Goal: Answer question/provide support: Share knowledge or assist other users

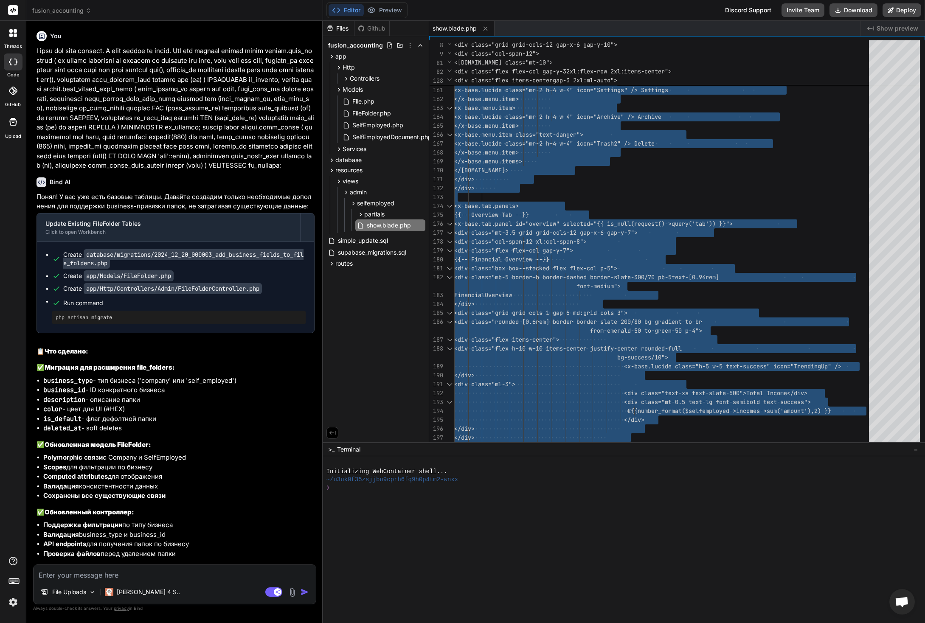
scroll to position [27, 0]
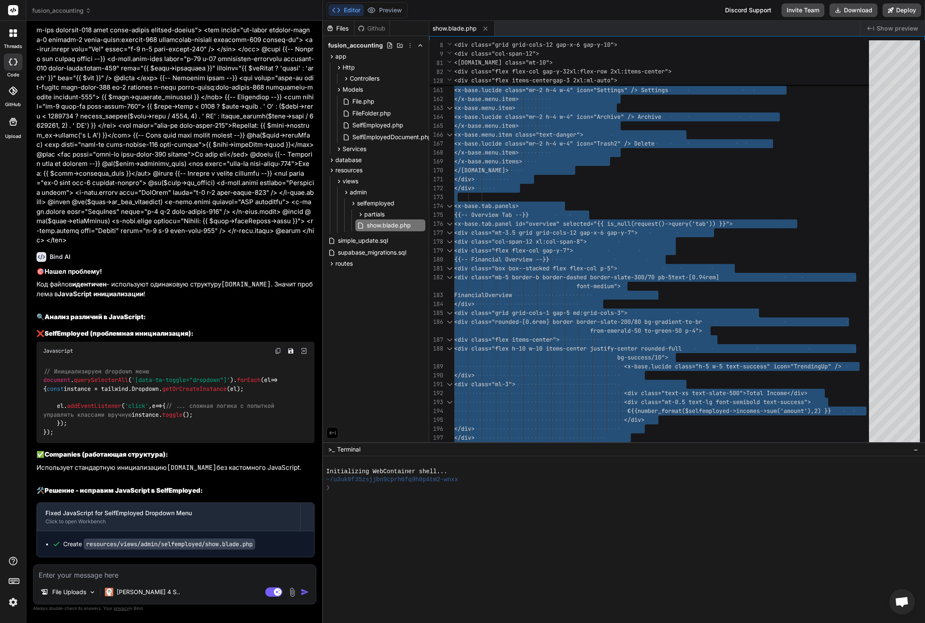
click at [174, 577] on textarea at bounding box center [175, 572] width 282 height 15
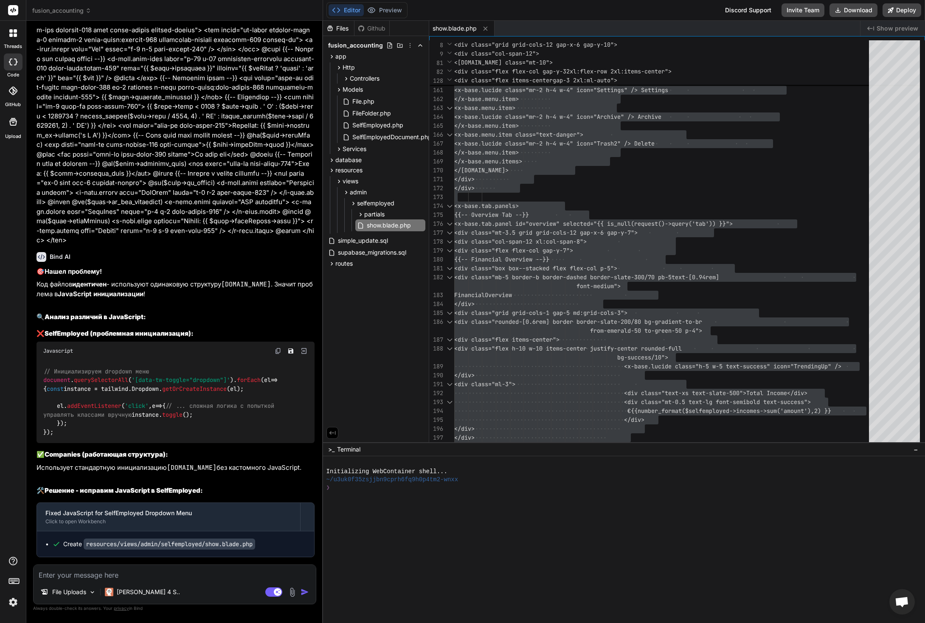
type textarea "j"
type textarea "x"
type textarea "jr"
type textarea "x"
type textarea "jr"
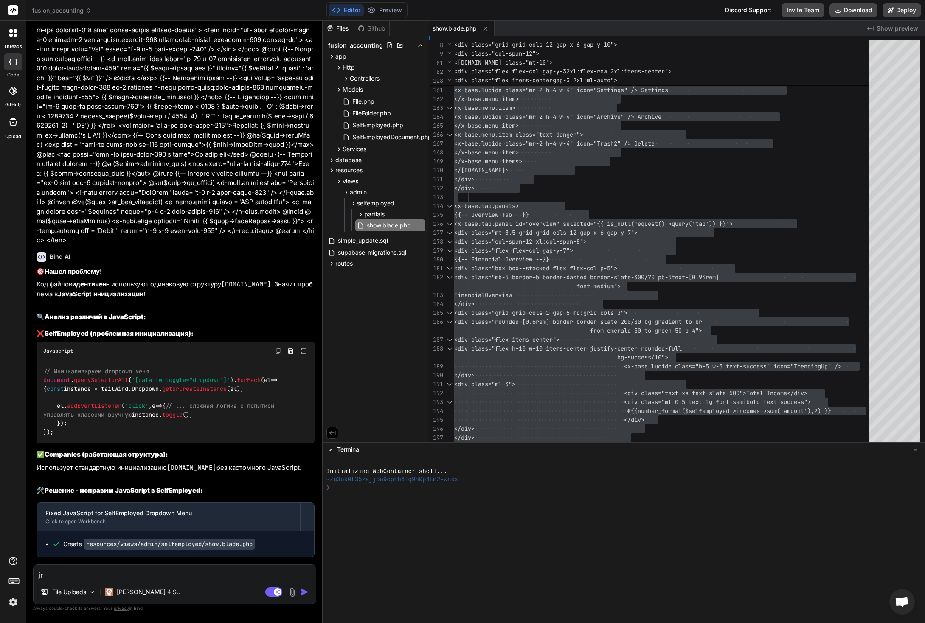
type textarea "x"
type textarea "j"
type textarea "ок,"
type textarea "x"
type textarea "ок,"
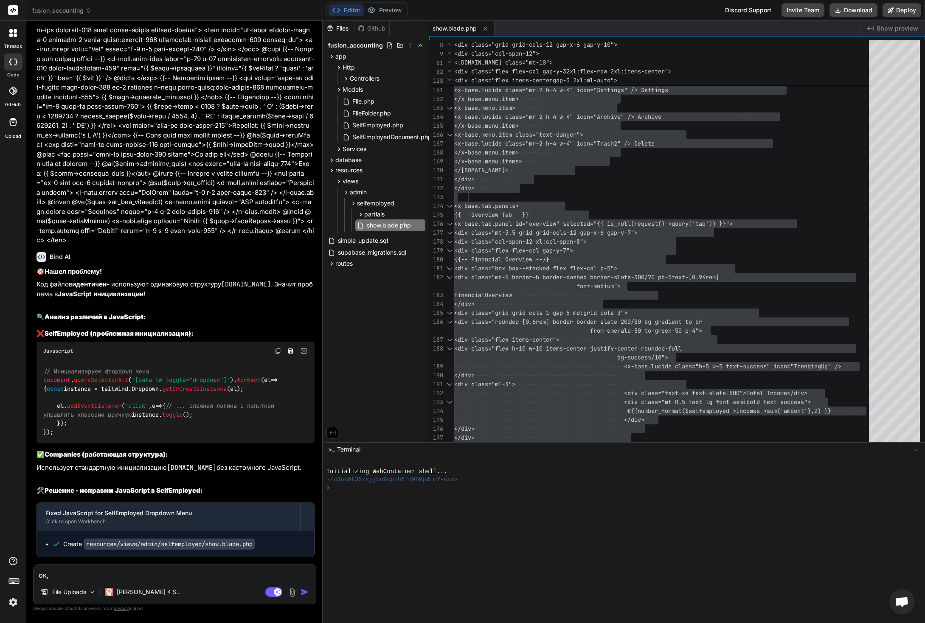
type textarea "x"
type textarea "ок, э"
type textarea "x"
type textarea "ок, эт"
type textarea "x"
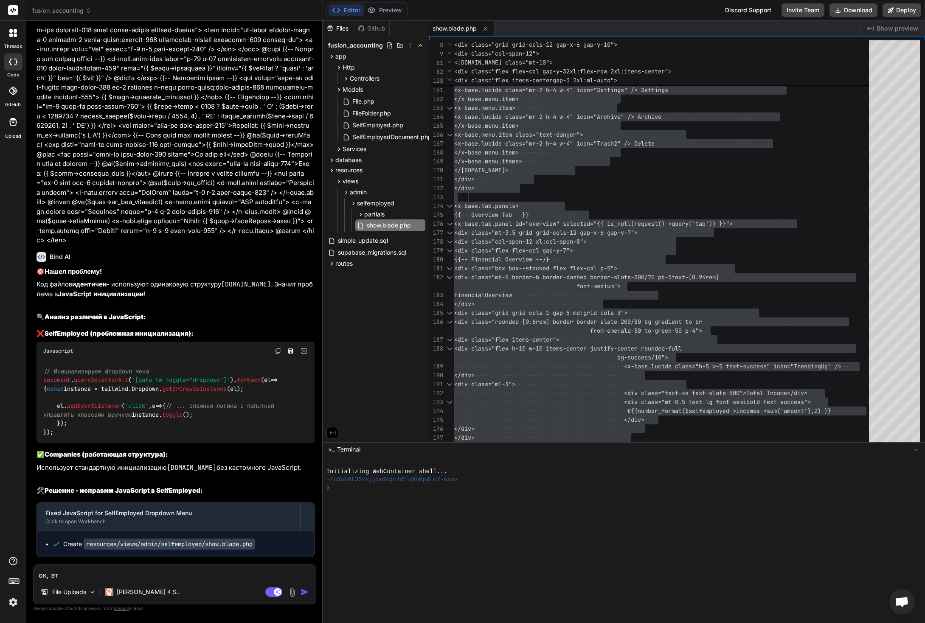
type textarea "ок, это"
type textarea "x"
type textarea "ок, это"
type textarea "x"
type textarea "ок, это ф"
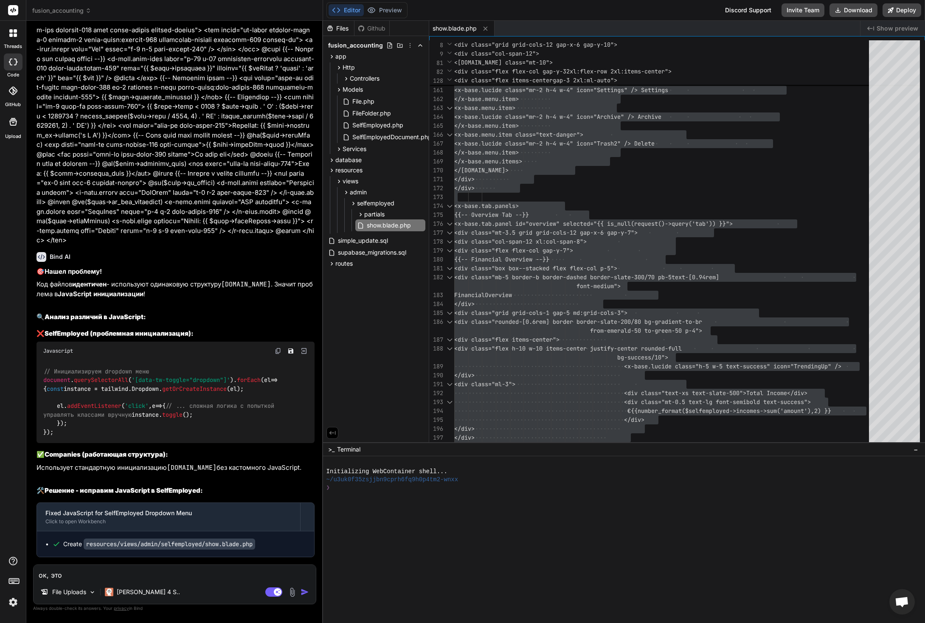
type textarea "x"
type textarea "ок, это ф"
type textarea "x"
type textarea "ок, это a"
type textarea "x"
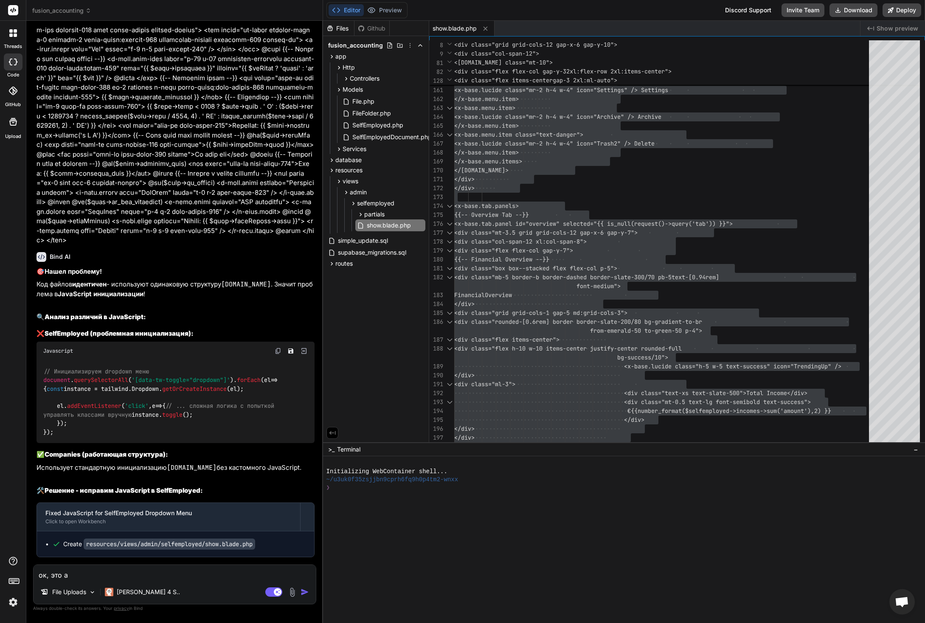
type textarea "ок, это a"
type textarea "x"
type textarea "ок, это"
type textarea "x"
type textarea "ок, это z"
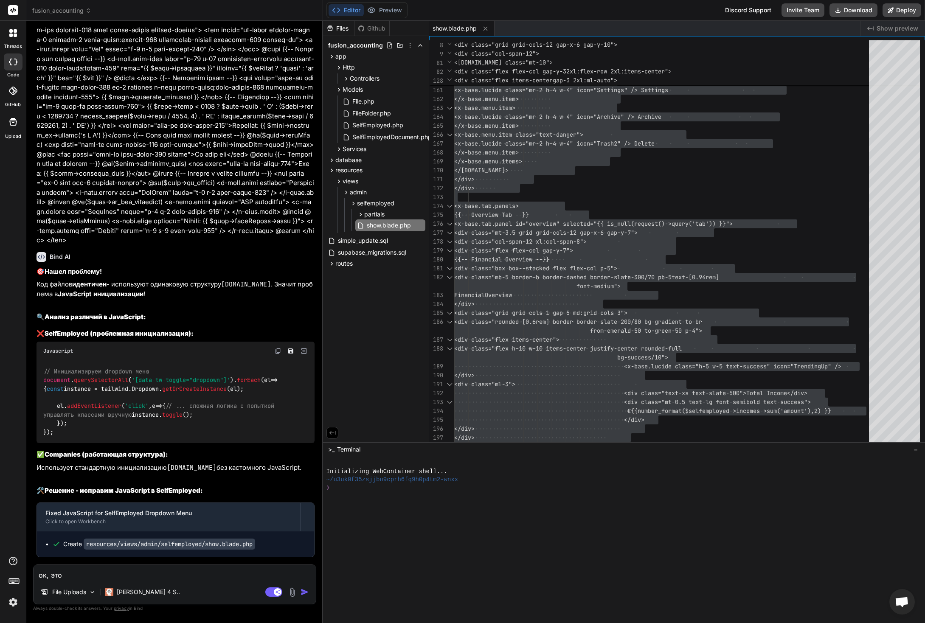
type textarea "x"
type textarea "ок, это z"
type textarea "x"
type textarea "ок, это я"
type textarea "x"
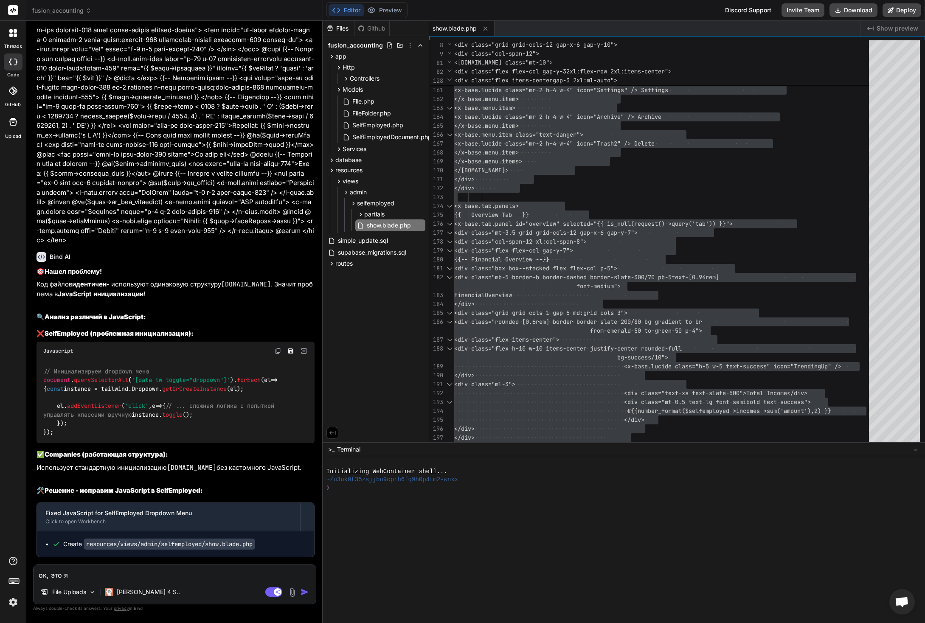
type textarea "ок, это я и"
type textarea "x"
type textarea "ок, это я ис"
type textarea "x"
type textarea "ок, это я исп"
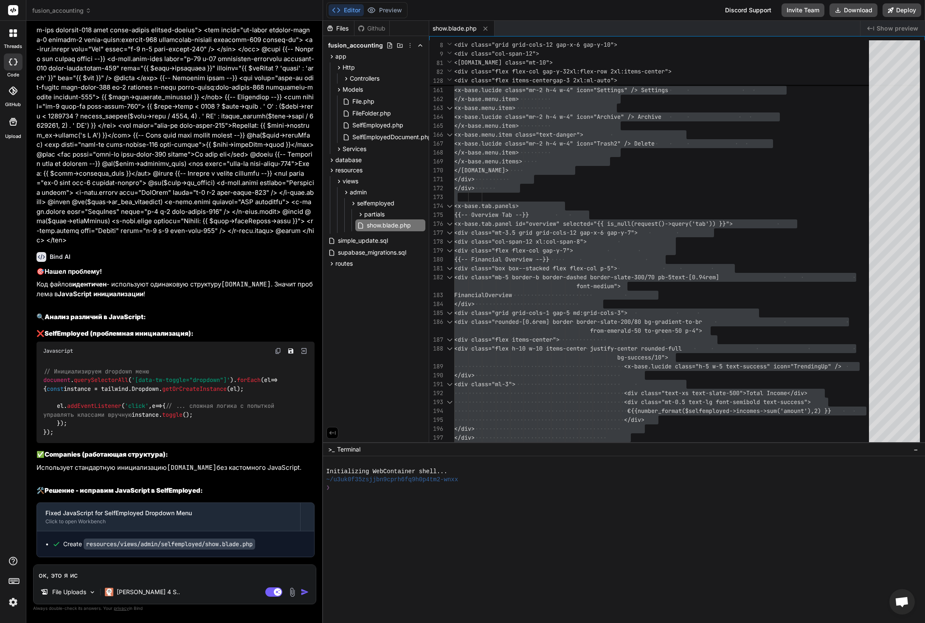
type textarea "x"
type textarea "ок, это я испр"
type textarea "x"
type textarea "ок, это я испра"
type textarea "x"
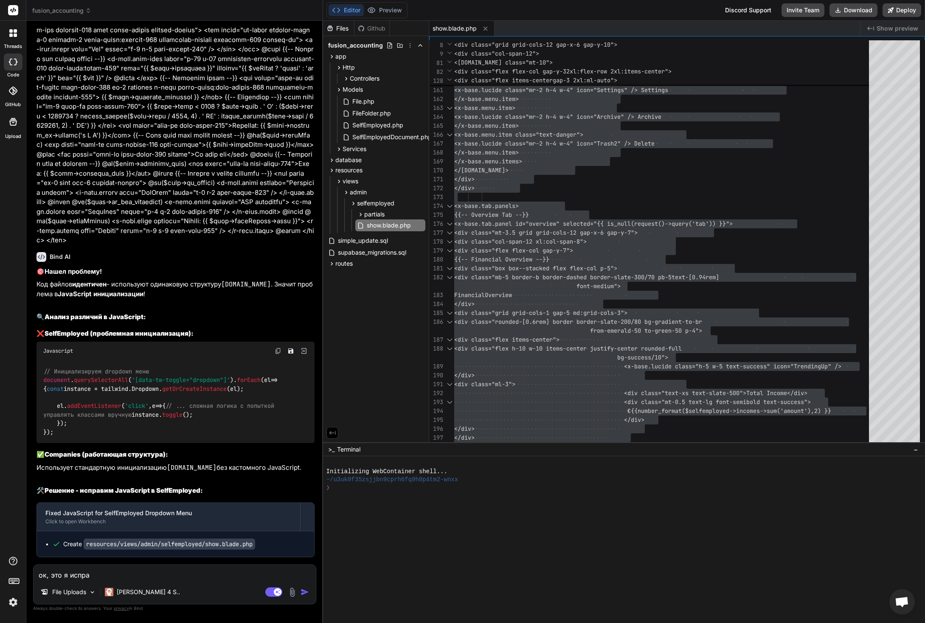
type textarea "ок, это я исправ"
type textarea "x"
type textarea "ок, это я исправи"
type textarea "x"
type textarea "ок, это я исправил"
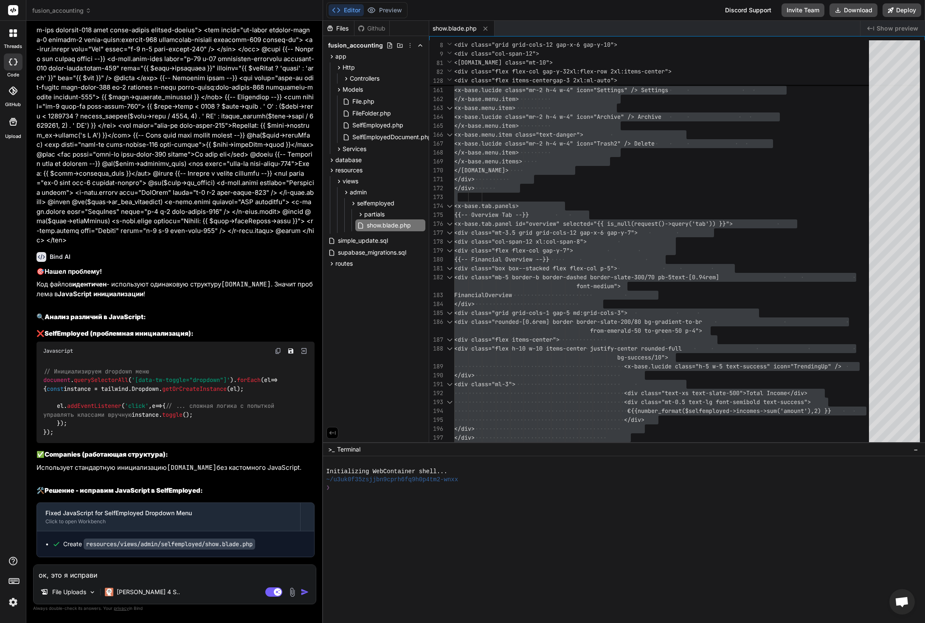
type textarea "x"
type textarea "ок, это я исправил."
type textarea "x"
type textarea "ок, это я исправил."
type textarea "x"
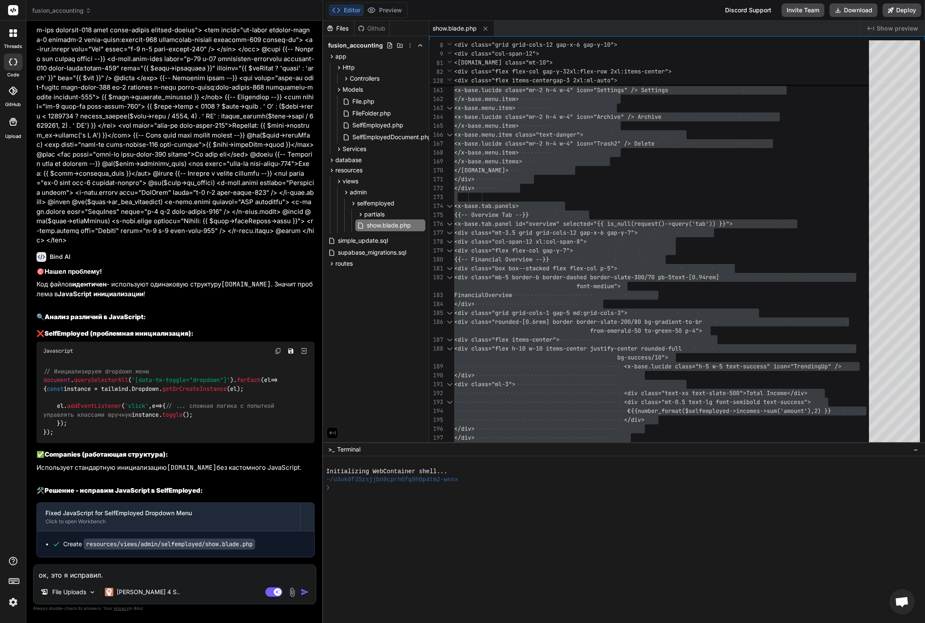
type textarea "ок, это я исправил. Д"
type textarea "x"
type textarea "ок, это я исправил. Дл"
type textarea "x"
type textarea "ок, это я исправил. Для"
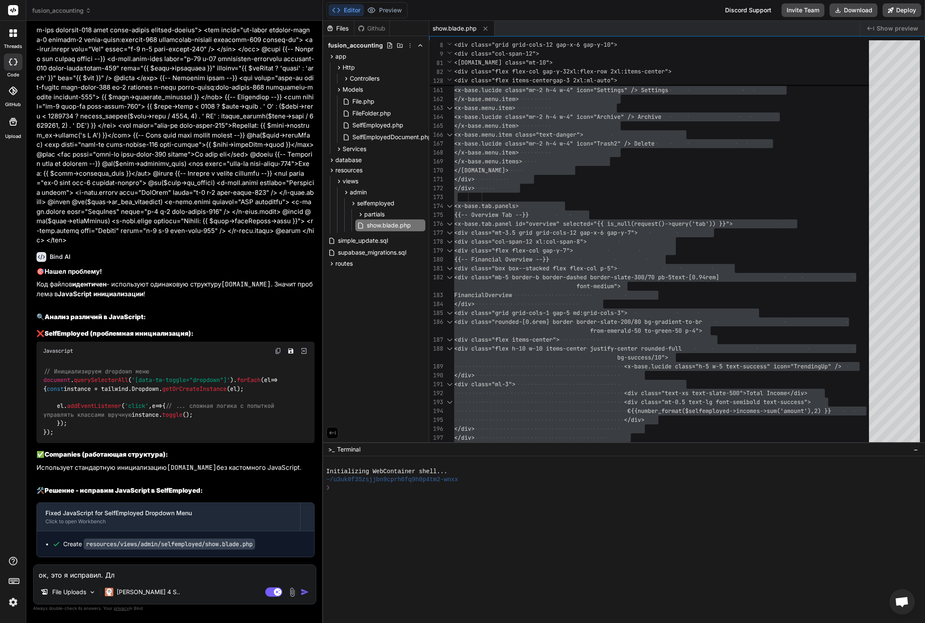
type textarea "x"
type textarea "ок, это я исправил. Для"
type textarea "x"
type textarea "ок, это я исправил. Для р"
type textarea "x"
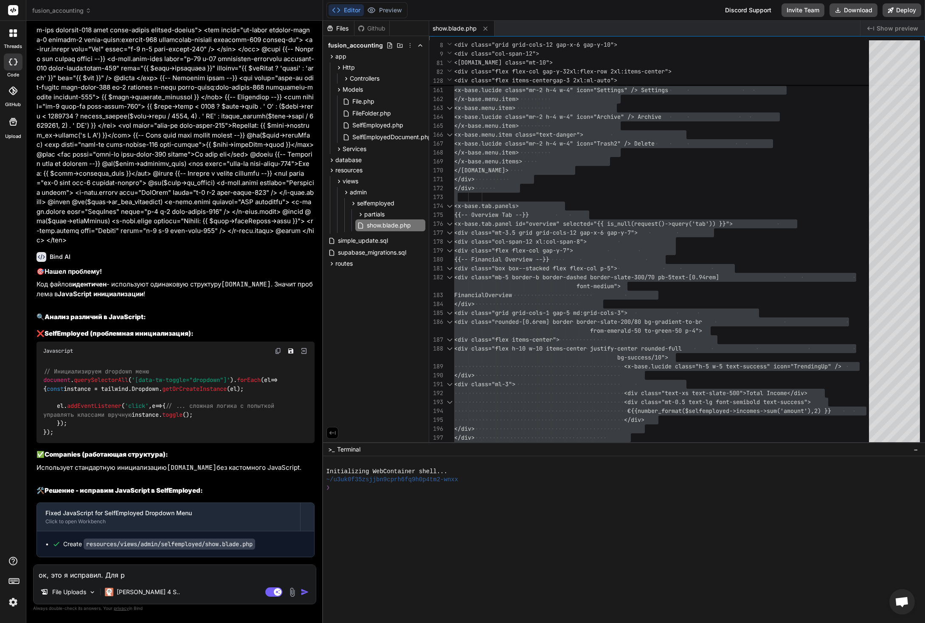
type textarea "ок, это я исправил. Для ре"
type textarea "x"
type textarea "ок, это я исправил. Для ред"
type textarea "x"
type textarea "ок, это я исправил. Для реда"
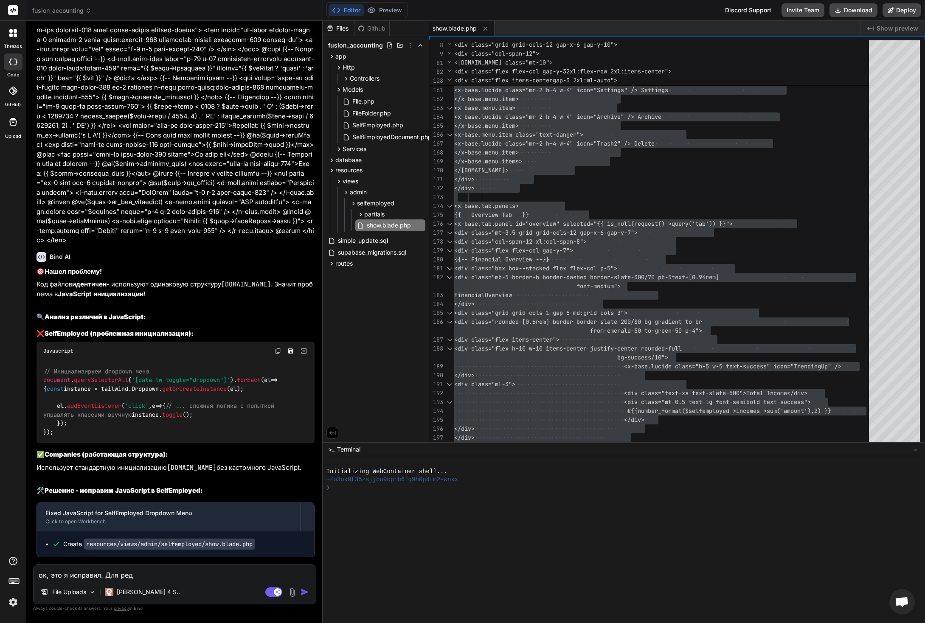
type textarea "x"
type textarea "ок, это я исправил. Для редак"
type textarea "x"
type textarea "ок, это я исправил. Для редакт"
type textarea "x"
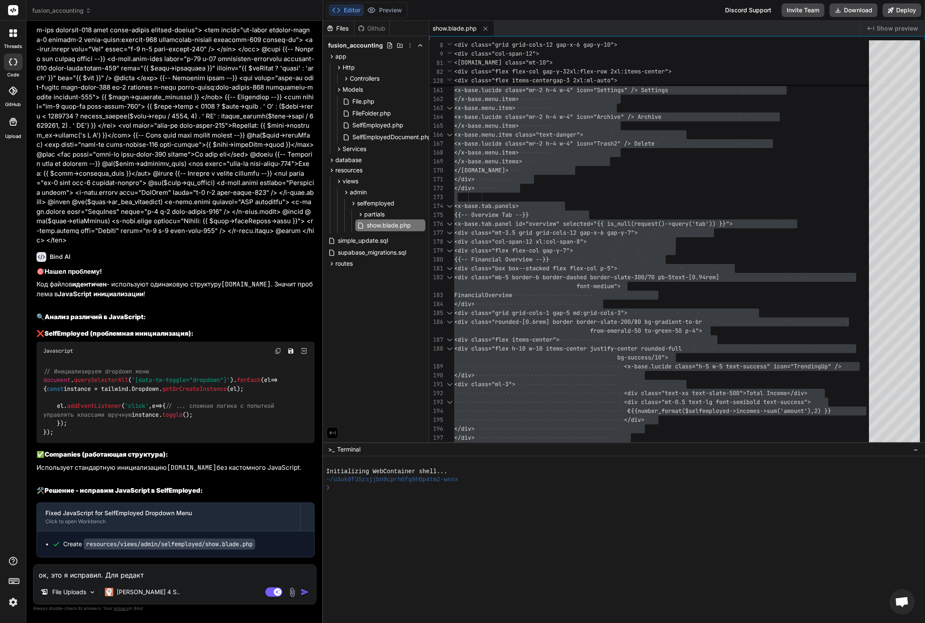
type textarea "ок, это я исправил. Для редакти"
type textarea "x"
type textarea "ок, это я исправил. Для редактир"
type textarea "x"
type textarea "ок, это я исправил. Для редактиро"
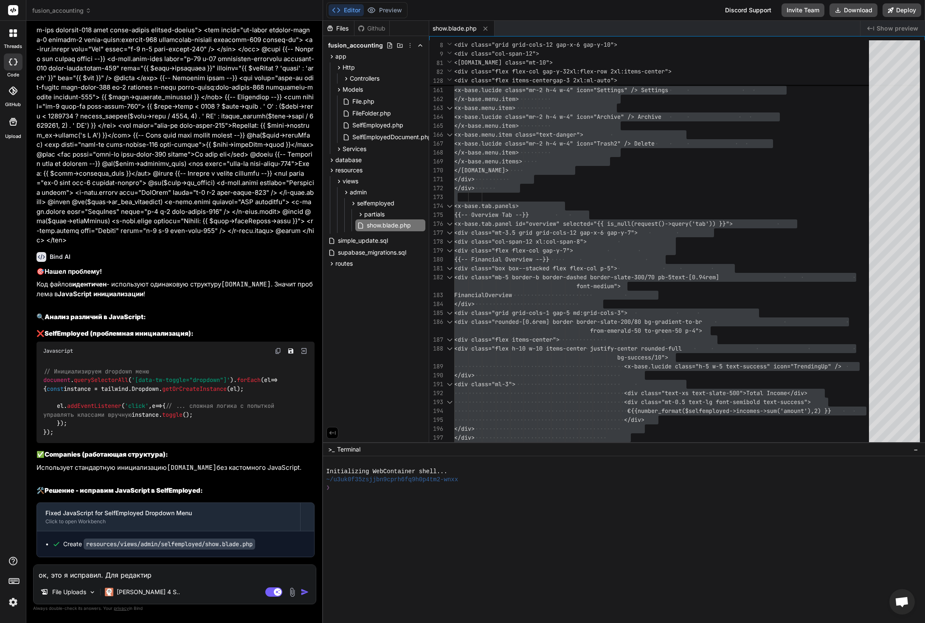
type textarea "x"
type textarea "ок, это я исправил. Для редактиров"
type textarea "x"
type textarea "ок, это я исправил. Для редактирова"
type textarea "x"
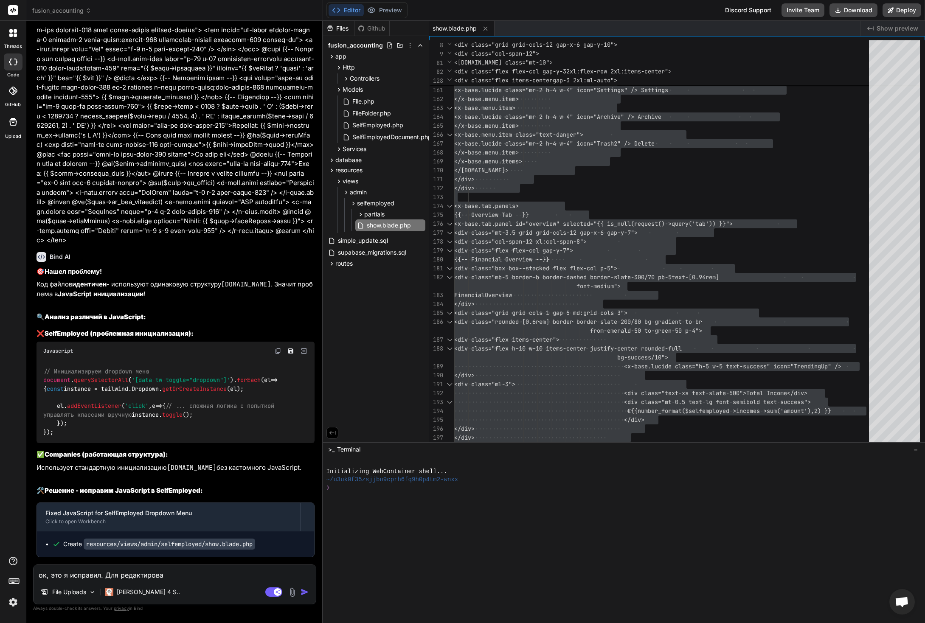
type textarea "ок, это я исправил. Для редактирован"
type textarea "x"
type textarea "ок, это я исправил. Для редактировани"
type textarea "x"
type textarea "ок, это я исправил. Для редактирования"
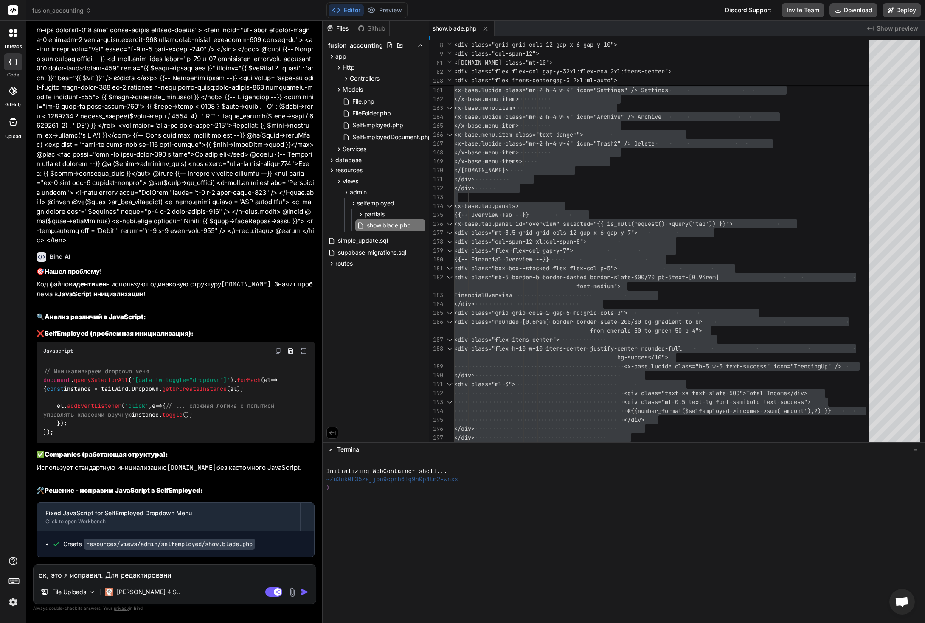
type textarea "x"
type textarea "ок, это я исправил. Для редактирования"
type textarea "x"
type textarea "ок, это я исправил. Для редактирования о"
type textarea "x"
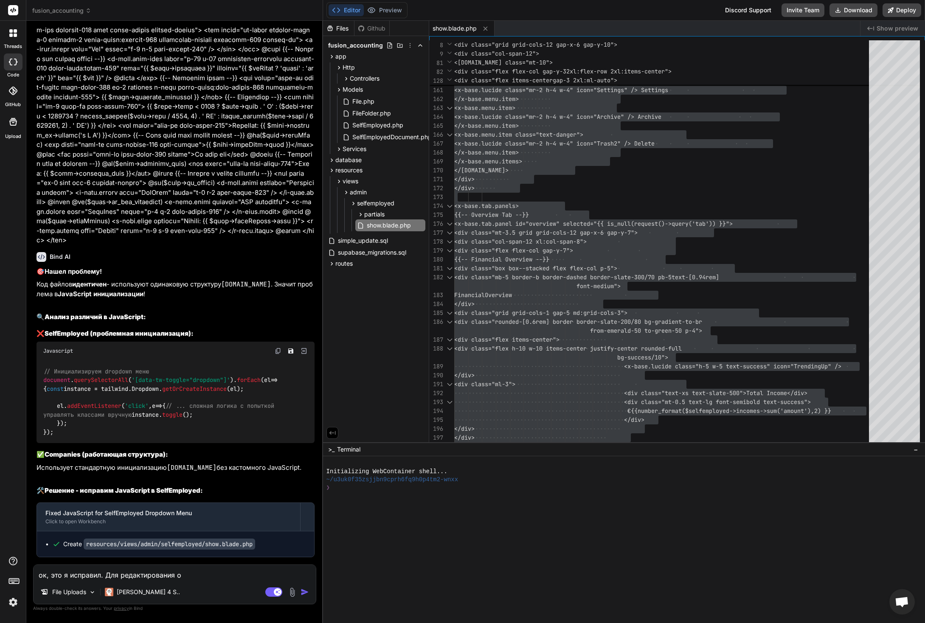
type textarea "ок, это я исправил. Для редактирования оф"
type textarea "x"
type textarea "ок, это я исправил. Для редактирования офи"
type textarea "x"
type textarea "ок, это я исправил. Для редактирования офис"
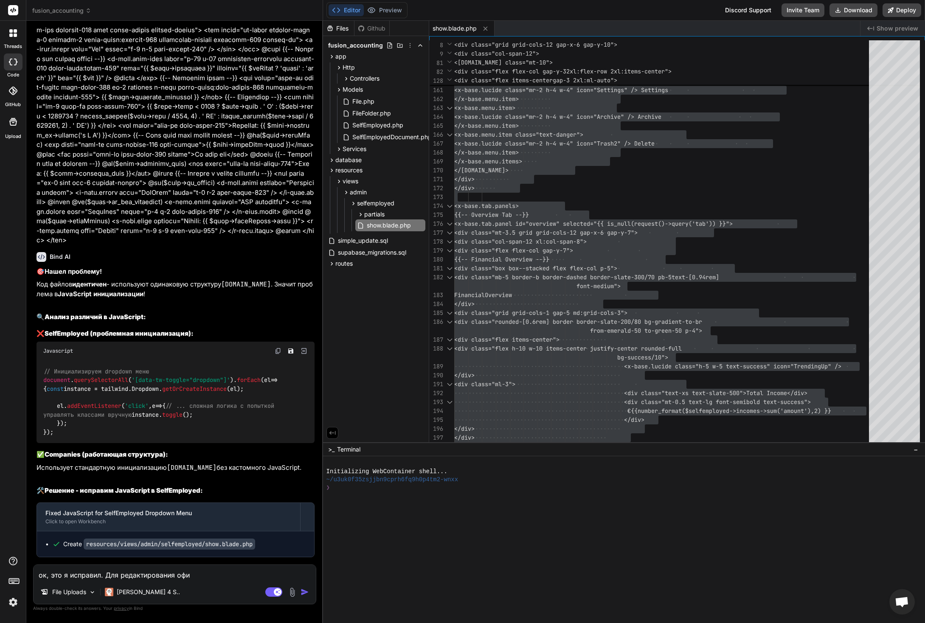
type textarea "x"
type textarea "ок, это я исправил. Для редактирования офисн"
type textarea "x"
type textarea "ок, это я исправил. Для редактирования офисны"
type textarea "x"
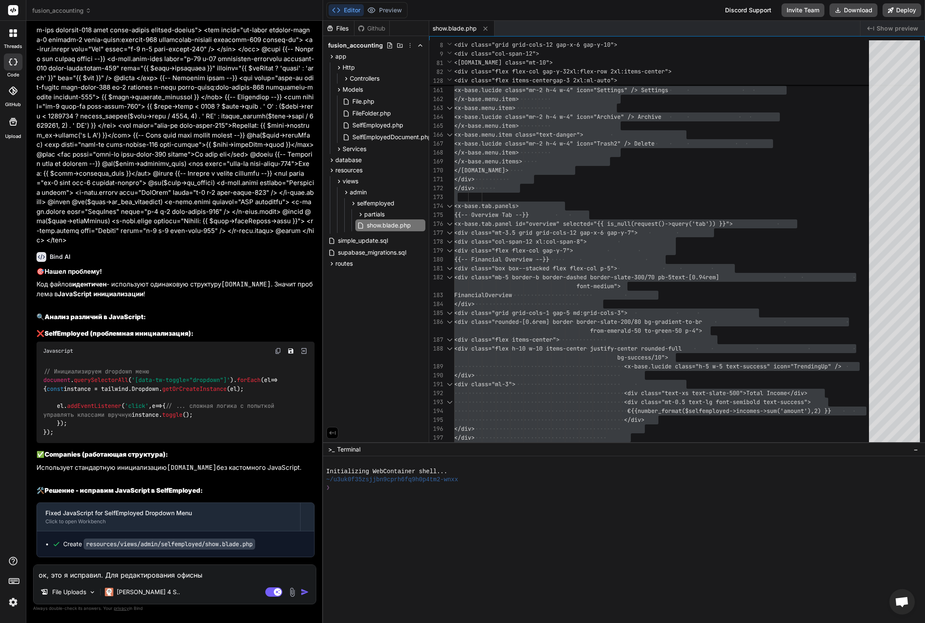
type textarea "ок, это я исправил. Для редактирования офисных"
type textarea "x"
type textarea "ок, это я исправил. Для редактирования офисных"
type textarea "x"
type textarea "ок, это я исправил. Для редактирования офисных ф"
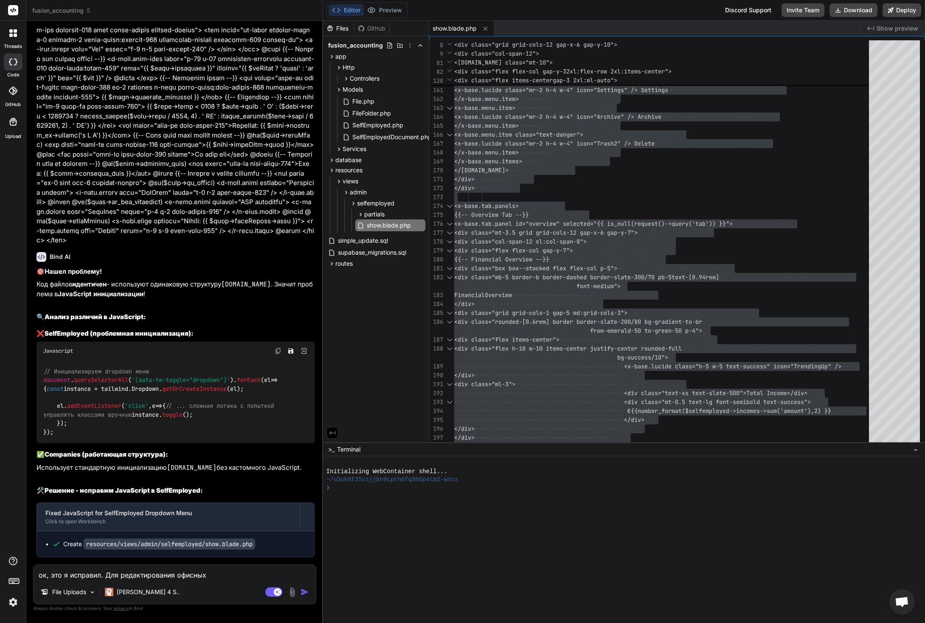
type textarea "x"
type textarea "ок, это я исправил. Для редактирования офисных фа"
type textarea "x"
type textarea "ок, это я исправил. Для редактирования офисных фай"
type textarea "x"
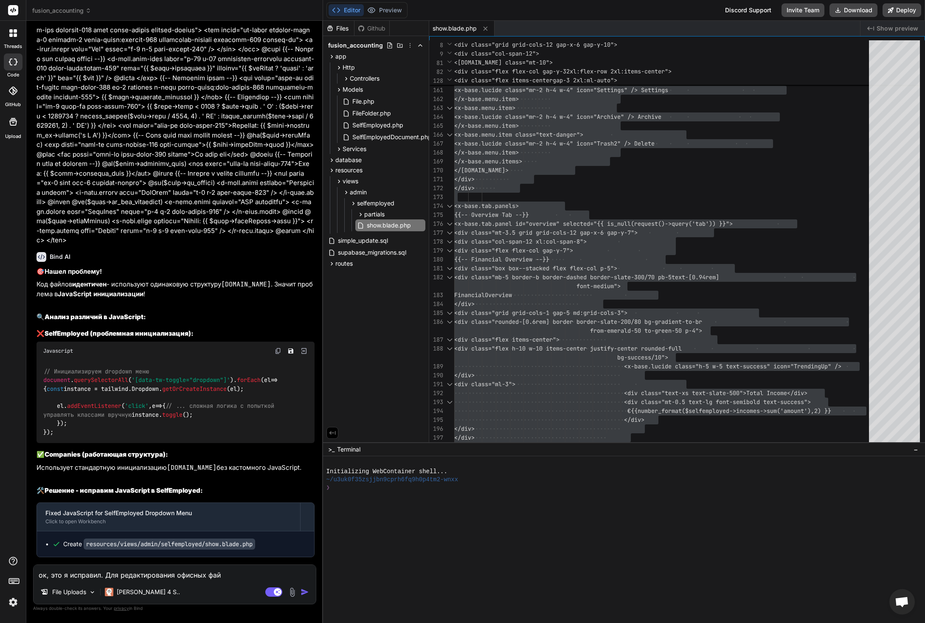
type textarea "ок, это я исправил. Для редактирования офисных файл"
type textarea "x"
type textarea "ок, это я исправил. Для редактирования офисных файло"
type textarea "x"
type textarea "ок, это я исправил. Для редактирования офисных файлов"
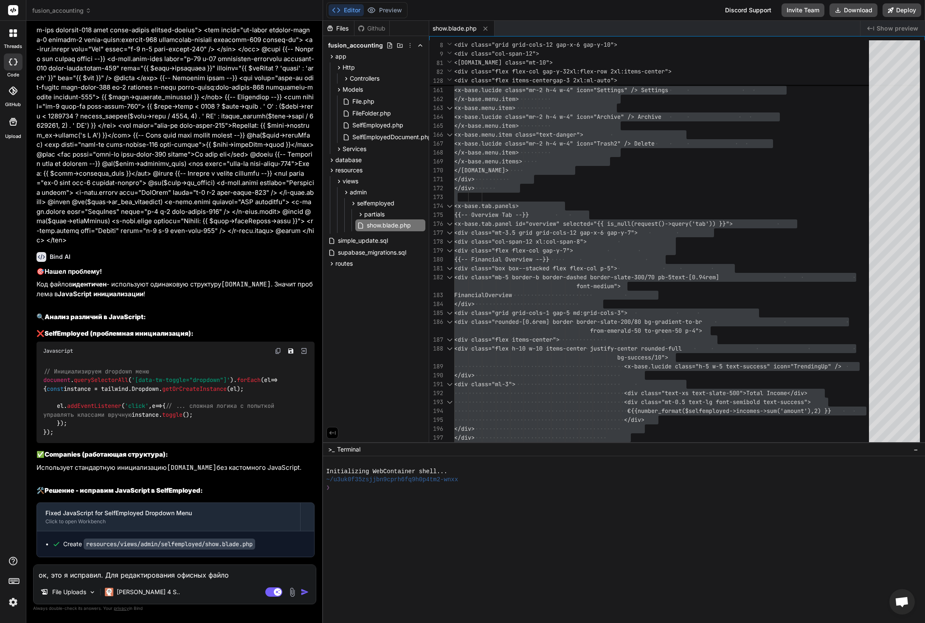
type textarea "x"
type textarea "ок, это я исправил. Для редактирования офисных файлов"
type textarea "x"
type textarea "ок, это я исправил. Для редактирования офисных файлов я"
type textarea "x"
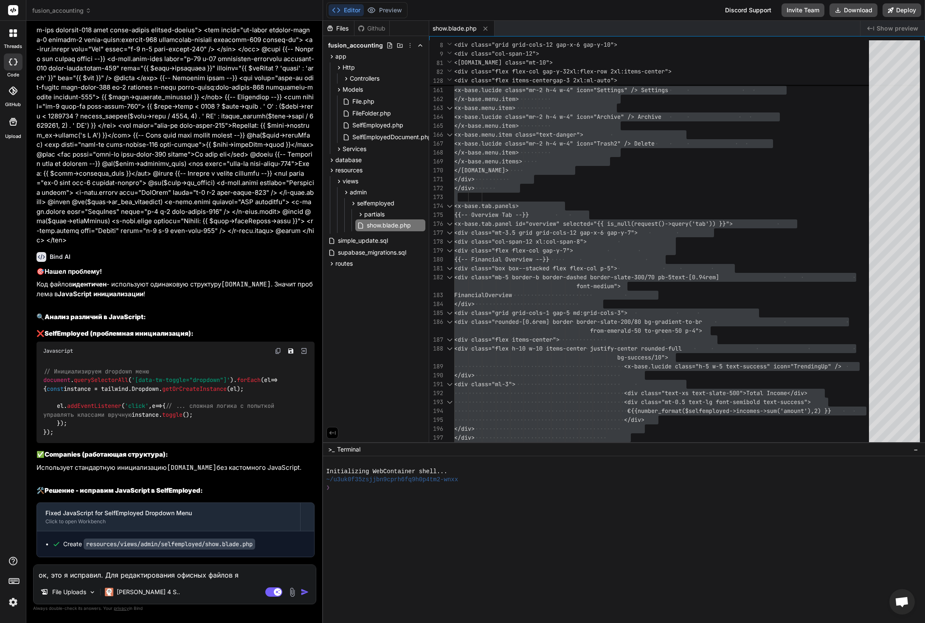
type textarea "ок, это я исправил. Для редактирования офисных файлов я"
type textarea "x"
type textarea "ок, это я исправил. Для редактирования офисных файлов я и"
type textarea "x"
type textarea "ок, это я исправил. Для редактирования офисных файлов я ис"
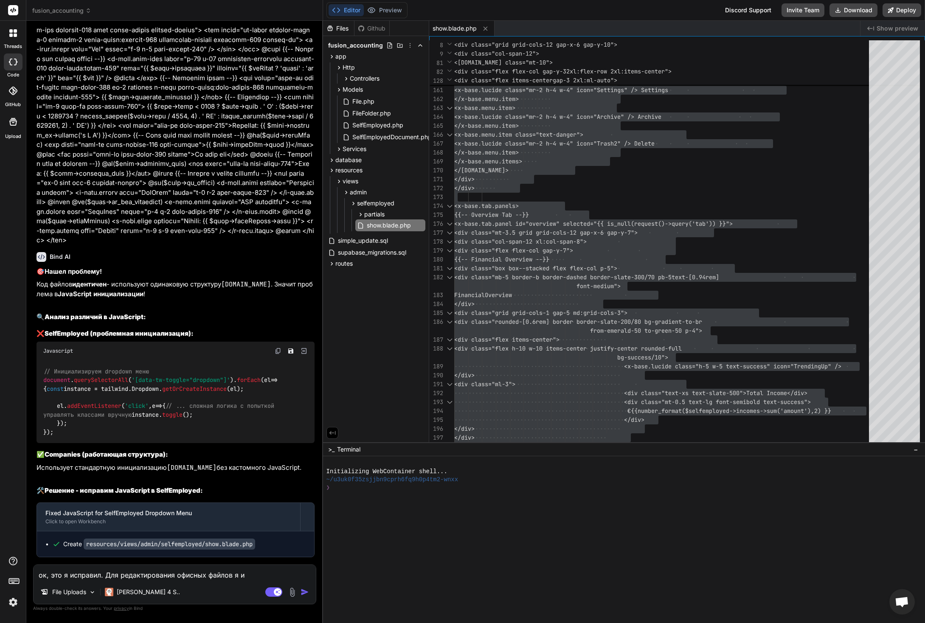
type textarea "x"
type textarea "ок, это я исправил. Для редактирования офисных файлов я исп"
type textarea "x"
type textarea "ок, это я исправил. Для редактирования офисных файлов я испо"
type textarea "x"
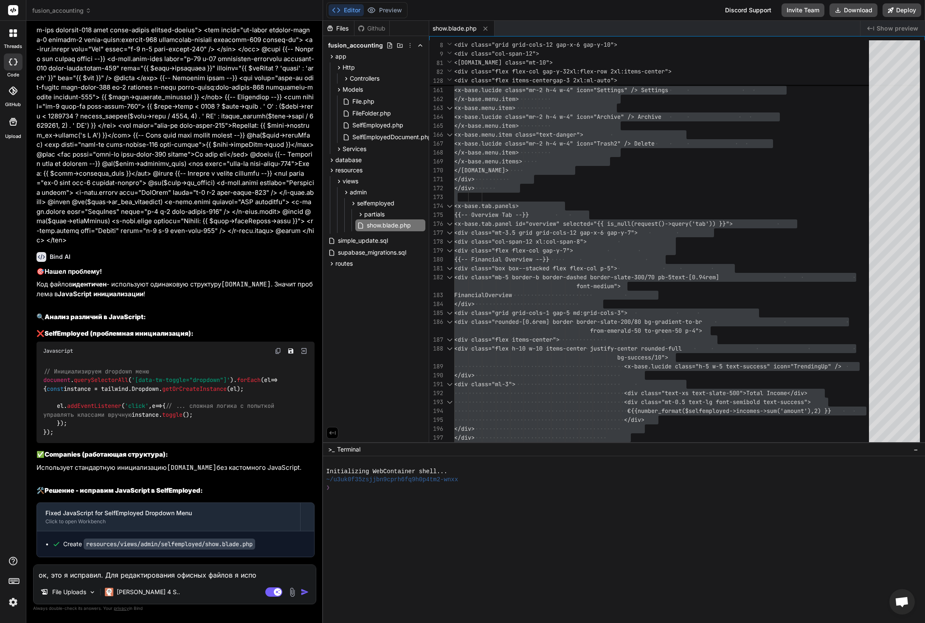
type textarea "ок, это я исправил. Для редактирования офисных файлов я испол"
type textarea "x"
type textarea "ок, это я исправил. Для редактирования офисных файлов я исполь"
type textarea "x"
type textarea "ок, это я исправил. Для редактирования офисных файлов я испольу"
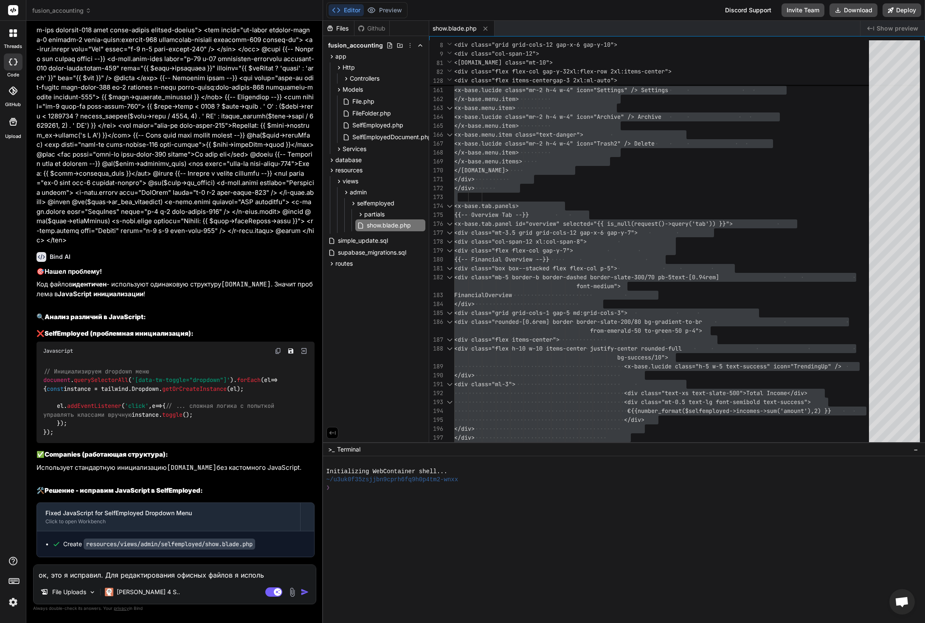
type textarea "x"
type textarea "ок, это я исправил. Для редактирования офисных файлов я исполь"
type textarea "x"
type textarea "ок, это я исправил. Для редактирования офисных файлов я использ"
type textarea "x"
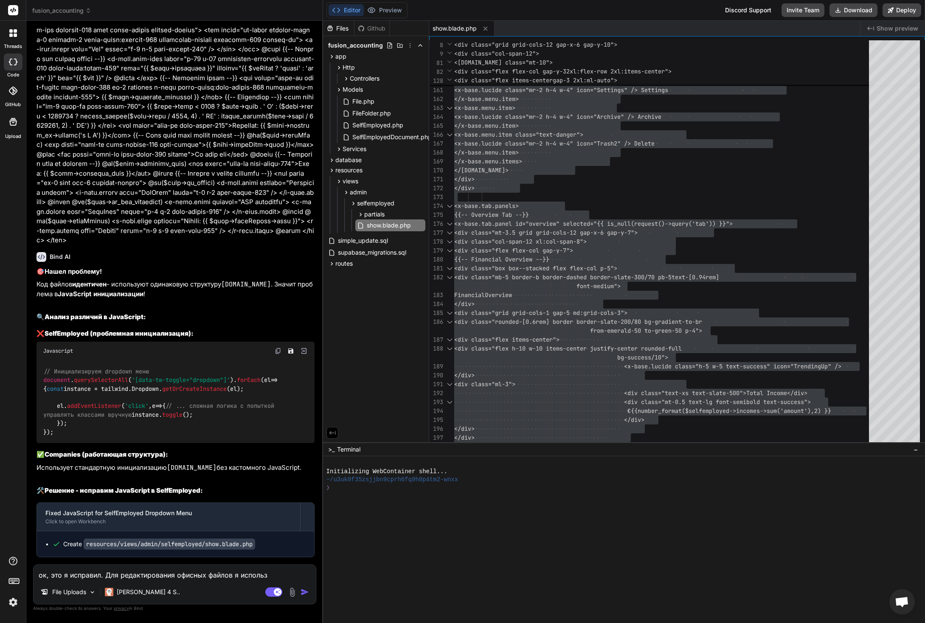
type textarea "ок, это я исправил. Для редактирования офисных файлов я использу"
type textarea "x"
type textarea "ок, это я исправил. Для редактирования офисных файлов я использую"
type textarea "x"
type textarea "ок, это я исправил. Для редактирования офисных файлов я использую"
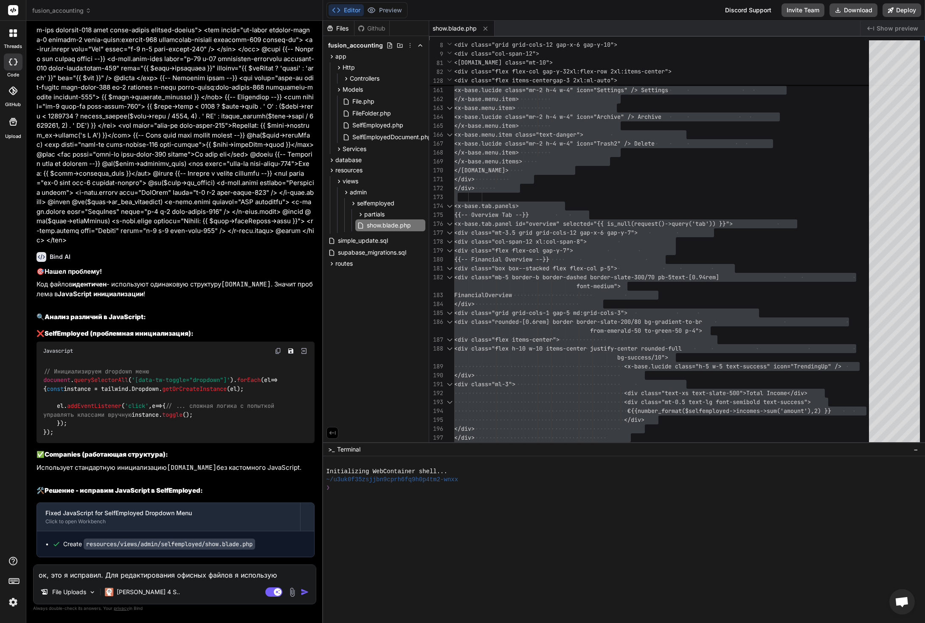
type textarea "x"
type textarea "ок, это я исправил. Для редактирования офисных файлов я использую щ"
type textarea "x"
type textarea "ок, это я исправил. Для редактирования офисных файлов я использую щ"
type textarea "x"
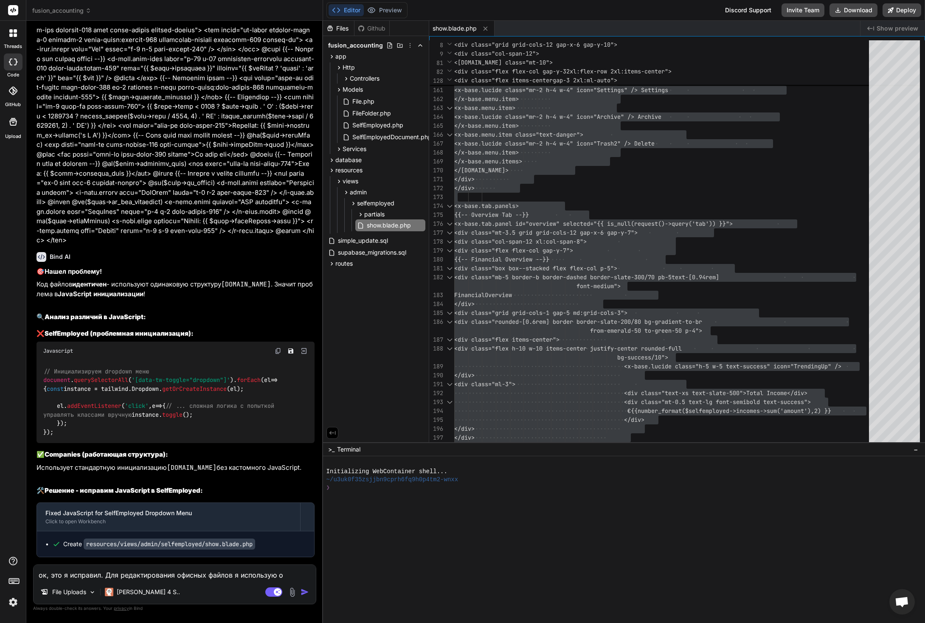
type textarea "ок, это я исправил. Для редактирования офисных файлов я использую on"
type textarea "x"
type textarea "ок, это я исправил. Для редактирования офисных файлов я использую onl"
type textarea "x"
type textarea "ок, это я исправил. Для редактирования офисных файлов я использую only"
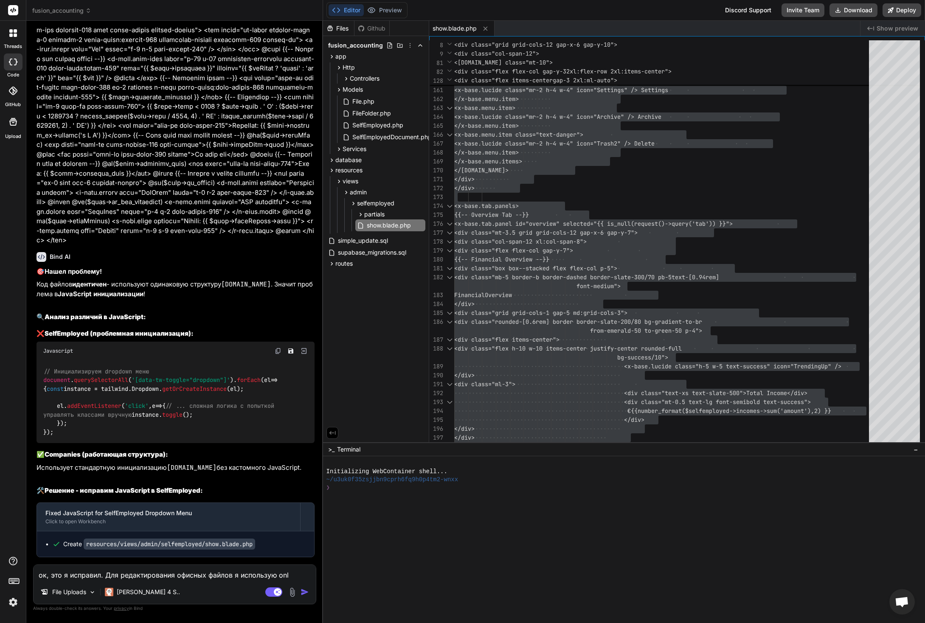
type textarea "x"
type textarea "ок, это я исправил. Для редактирования офисных файлов я использую onlyo"
type textarea "x"
type textarea "ок, это я исправил. Для редактирования офисных файлов я использую onlyof"
type textarea "x"
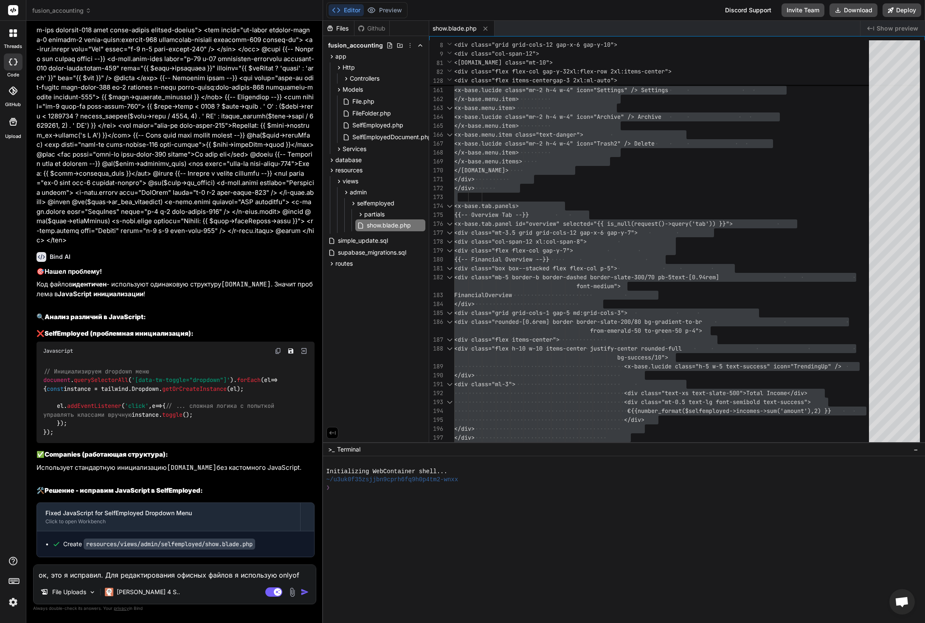
type textarea "ок, это я исправил. Для редактирования офисных файлов я использую onlyoff"
type textarea "x"
type textarea "ок, это я исправил. Для редактирования офисных файлов я использую onlyoffi"
type textarea "x"
type textarea "ок, это я исправил. Для редактирования офисных файлов я использую onlyoffic"
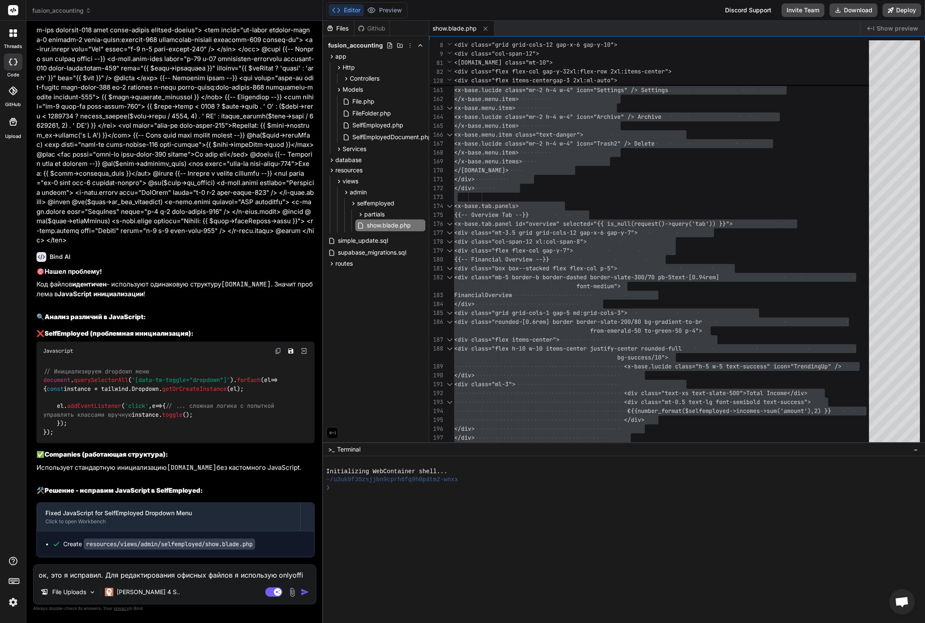
type textarea "x"
type textarea "ок, это я исправил. Для редактирования офисных файлов я использую onlyoffice"
type textarea "x"
type textarea "ок, это я исправил. Для редактирования офисных файлов я использую onlyoffice."
type textarea "x"
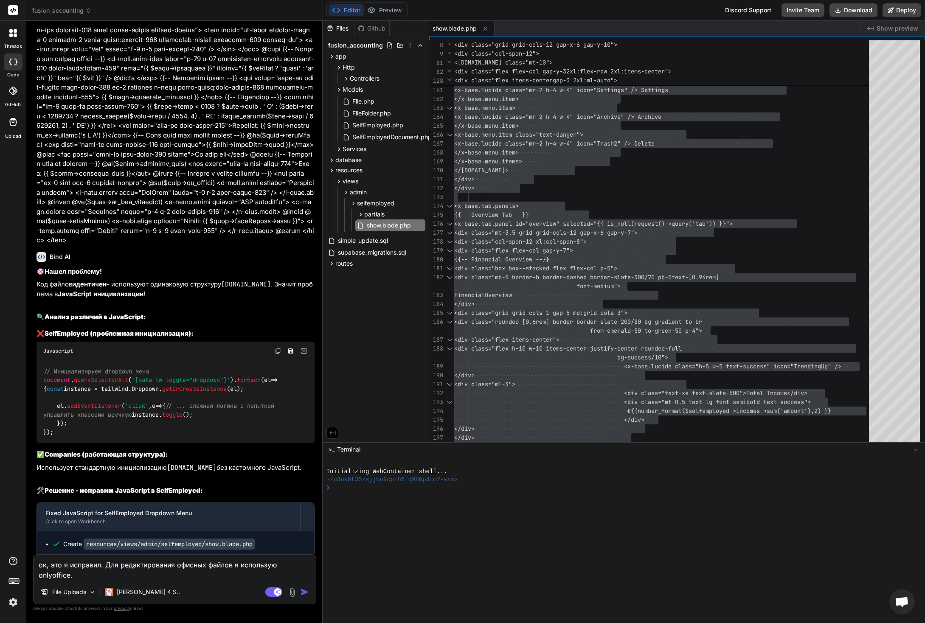
type textarea "ок, это я исправил. Для редактирования офисных файлов я использую onlyoffice."
type textarea "x"
type textarea "ок, это я исправил. Для редактирования офисных файлов я использую onlyoffice. G"
type textarea "x"
type textarea "ок, это я исправил. Для редактирования офисных файлов я использую onlyoffice. Gs"
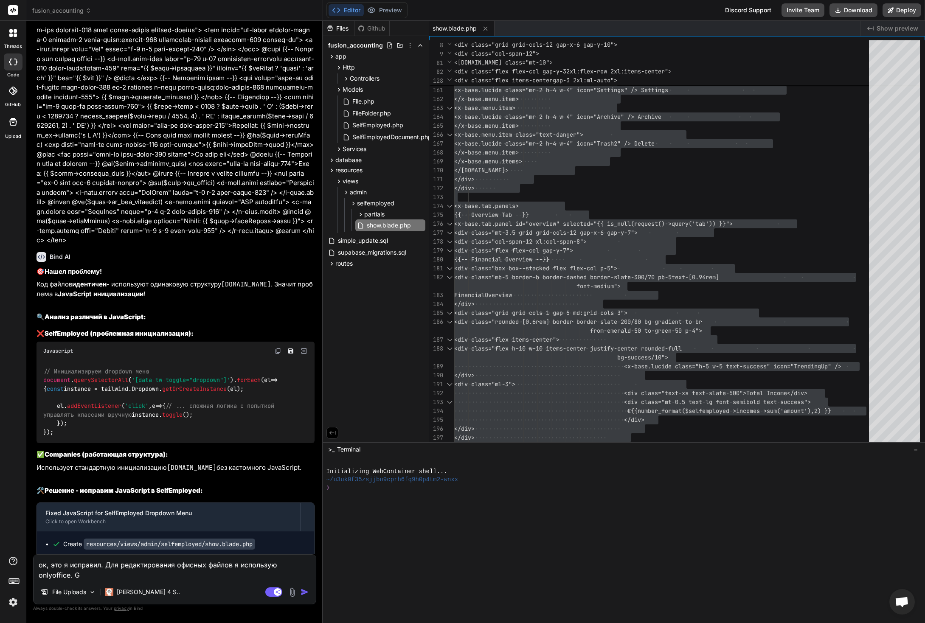
type textarea "x"
type textarea "ок, это я исправил. Для редактирования офисных файлов я использую onlyoffice. G…"
type textarea "x"
type textarea "ок, это я исправил. Для редактирования офисных файлов я использую onlyoffice. G…"
type textarea "x"
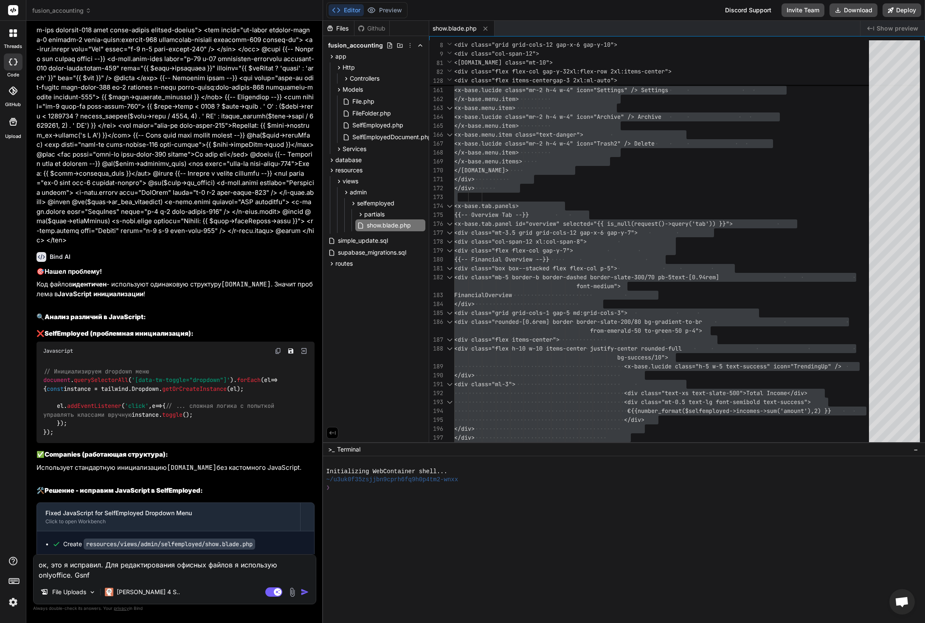
type textarea "ок, это я исправил. Для редактирования офисных файлов я использую onlyoffice. G…"
type textarea "x"
type textarea "ок, это я исправил. Для редактирования офисных файлов я использую onlyoffice. G…"
type textarea "x"
type textarea "ок, это я исправил. Для редактирования офисных файлов я использую onlyoffice. G…"
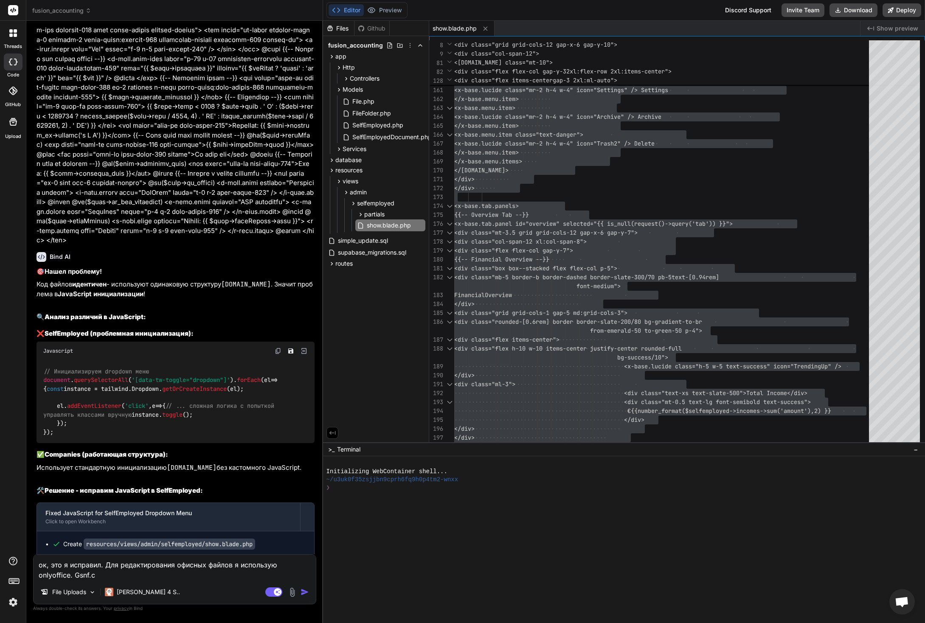
type textarea "x"
type textarea "ок, это я исправил. Для редактирования офисных файлов я использую onlyoffice. G…"
type textarea "x"
type textarea "ок, это я исправил. Для редактирования офисных файлов я использую onlyoffice. П…"
type textarea "x"
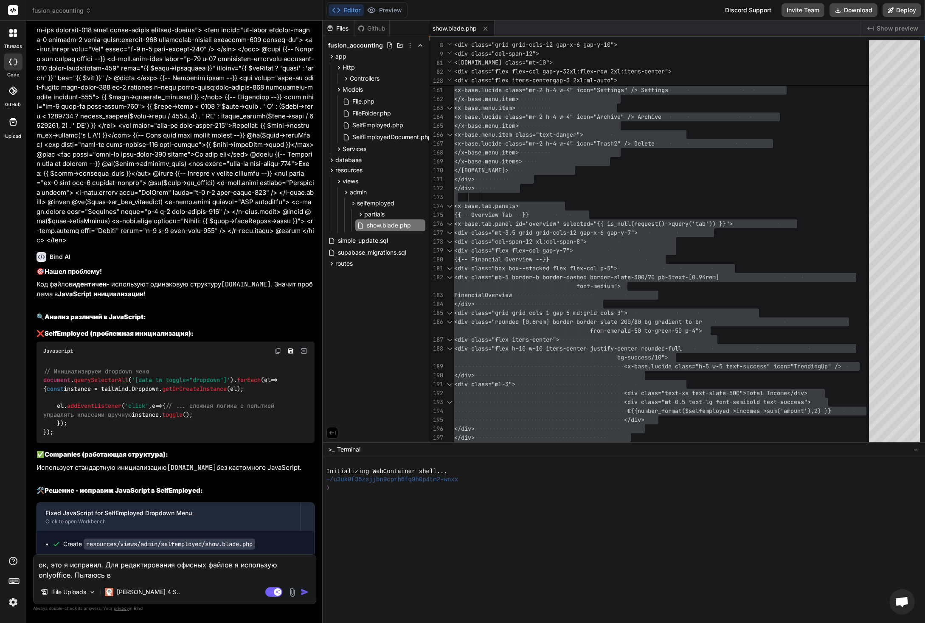
type textarea "ок, это я исправил. Для редактирования офисных файлов я использую onlyoffice. П…"
type textarea "x"
type textarea "ок, это я исправил. Для редактирования офисных файлов я использую onlyoffice. П…"
type textarea "x"
type textarea "ок, это я исправил. Для редактирования офисных файлов я использую onlyoffice. П…"
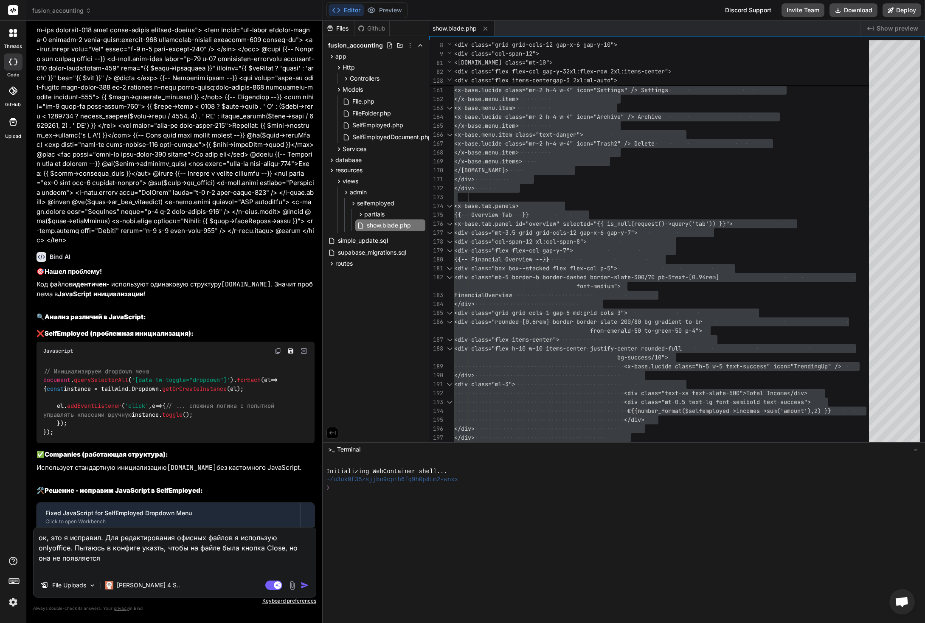
paste textarea "'document' => [ 'fileType' => $file->extension, 'key' => md5($file->id . '_' . …"
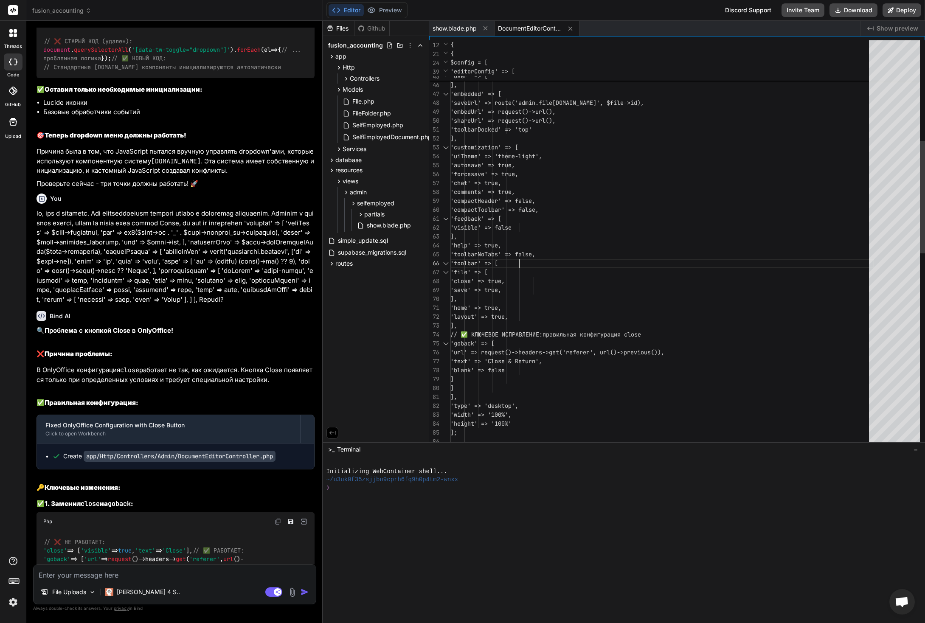
scroll to position [45, 0]
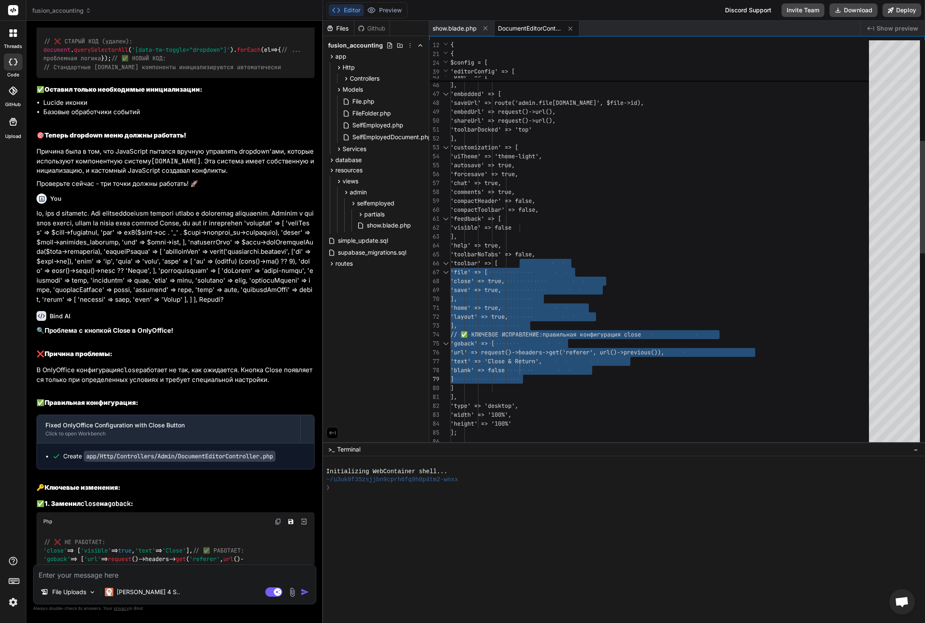
drag, startPoint x: 520, startPoint y: 262, endPoint x: 534, endPoint y: 372, distance: 111.1
click at [530, 374] on div "'name' => auth()->user()->name ?? 'Admin', ], 'lang' => 'en', 'mode' => 'edit',…" at bounding box center [662, 411] width 424 height 1462
click at [221, 531] on div "// ❌ НЕ РАБОТАЕТ: 'close' => [ 'visible' => true , 'text' => 'Close' ], // ✅ РА…" at bounding box center [176, 555] width 278 height 48
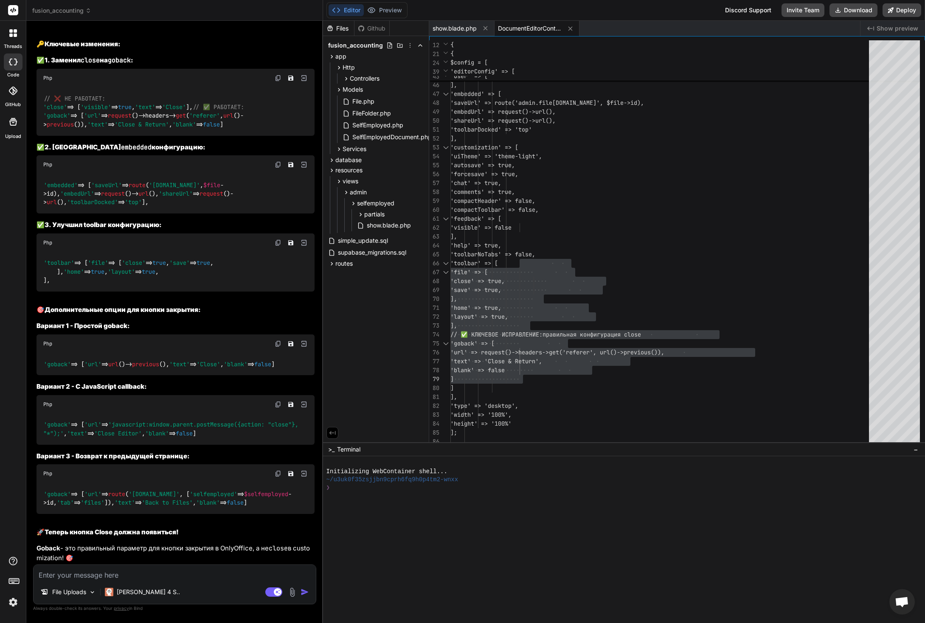
scroll to position [31789, 0]
drag, startPoint x: 57, startPoint y: 468, endPoint x: 177, endPoint y: 475, distance: 120.4
click at [177, 483] on div "'goback' => [ 'url' => route ( 'admin.selfemployed.show' , [ 'selfemployed' => …" at bounding box center [176, 498] width 278 height 31
copy code "'url' => route ( '[DOMAIN_NAME]' , [ 'selfemployed' => $selfemployed ->id, 'tab…"
click at [196, 499] on span "'blank'" at bounding box center [208, 503] width 24 height 8
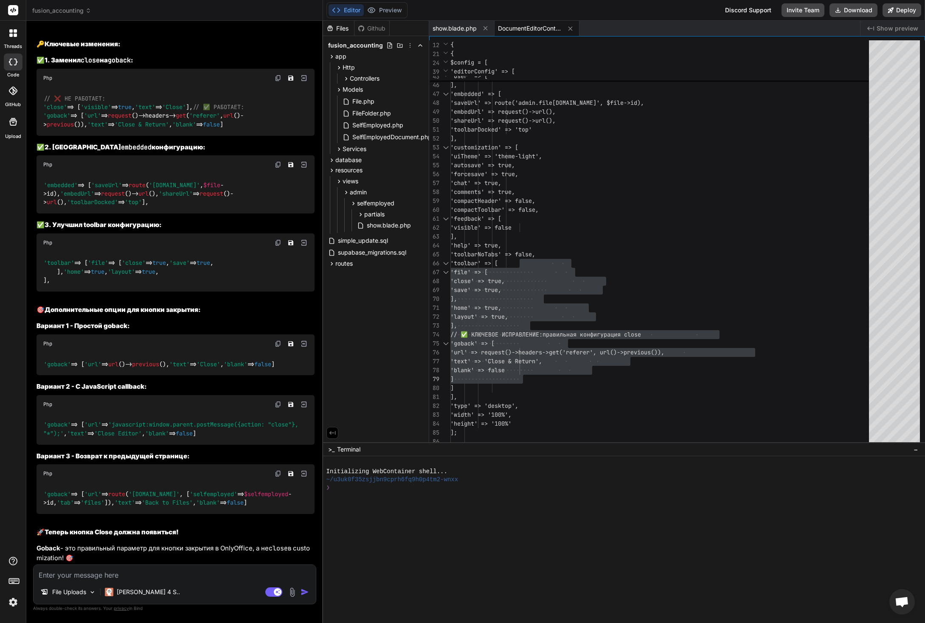
drag, startPoint x: 69, startPoint y: 509, endPoint x: 58, endPoint y: 460, distance: 49.6
click at [45, 483] on div "'goback' => [ 'url' => route ( 'admin.selfemployed.show' , [ 'selfemployed' => …" at bounding box center [176, 498] width 278 height 31
copy code "'goback' => [ 'url' => route ( 'admin.selfemployed.show' , [ 'selfemployed' => …"
click at [157, 573] on textarea at bounding box center [175, 572] width 282 height 15
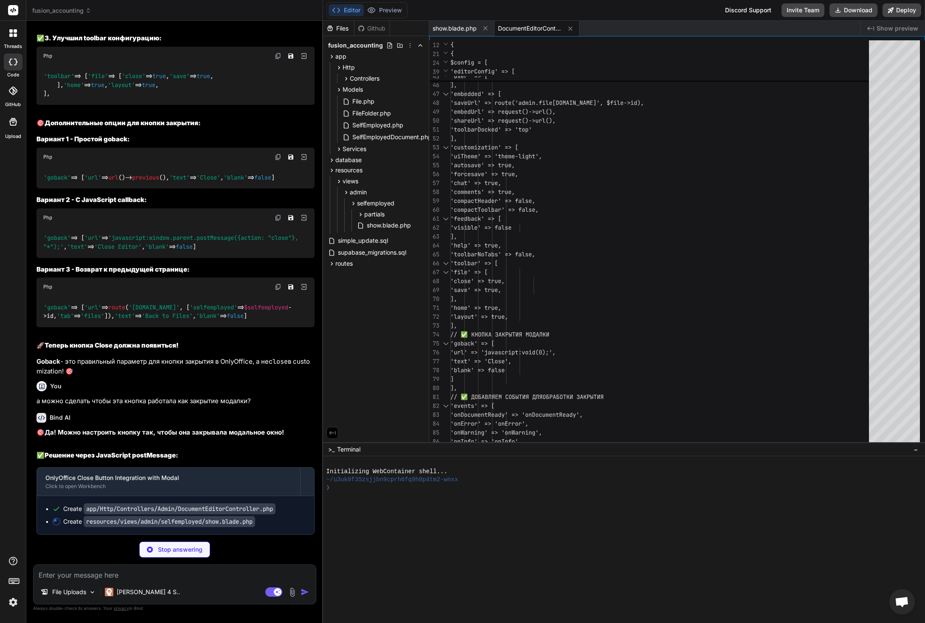
scroll to position [31976, 0]
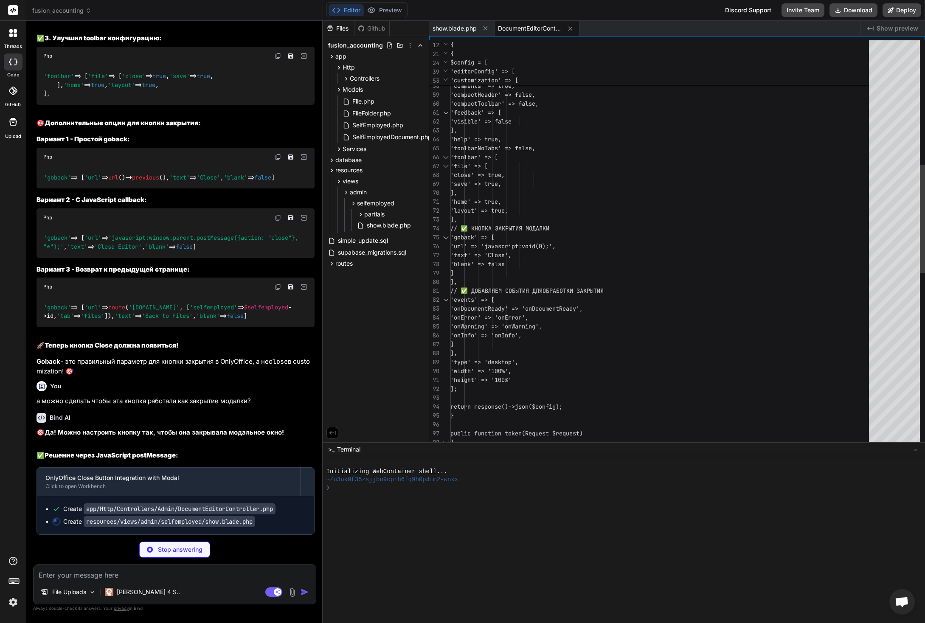
click at [583, 257] on div "'customization' => [ 'uiTheme' => 'theme-light', 'autosave' => true, 'forcesave…" at bounding box center [662, 335] width 424 height 1524
drag, startPoint x: 529, startPoint y: 274, endPoint x: 520, endPoint y: 237, distance: 38.1
click at [520, 237] on div "'customization' => [ 'uiTheme' => 'theme-light', 'autosave' => true, 'forcesave…" at bounding box center [662, 335] width 424 height 1524
click at [573, 295] on div "'customization' => [ 'uiTheme' => 'theme-light', 'autosave' => true, 'forcesave…" at bounding box center [662, 335] width 424 height 1524
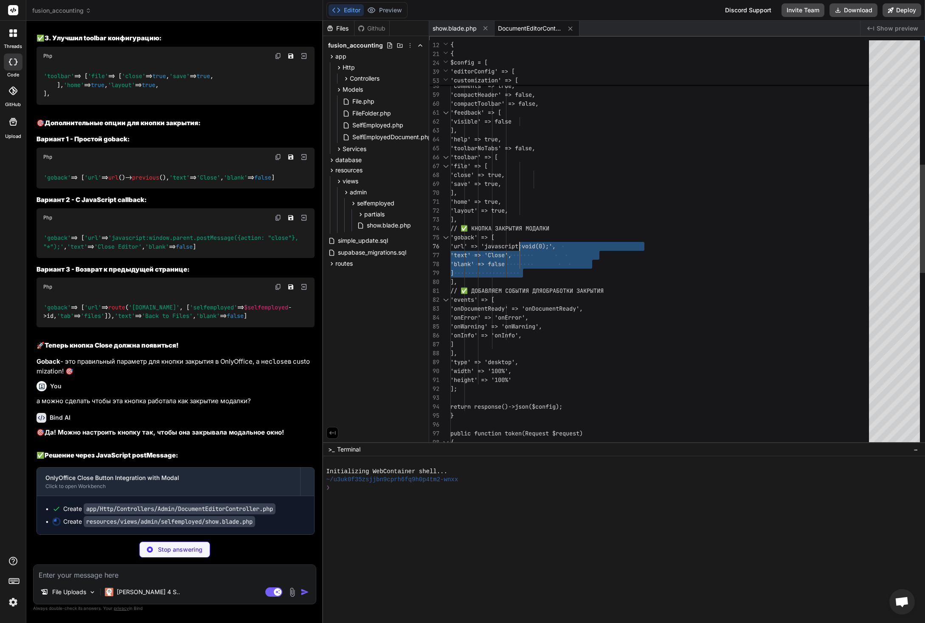
scroll to position [45, 0]
drag, startPoint x: 525, startPoint y: 273, endPoint x: 520, endPoint y: 238, distance: 34.8
click at [520, 238] on div "'customization' => [ 'uiTheme' => 'theme-light', 'autosave' => true, 'forcesave…" at bounding box center [662, 335] width 424 height 1524
drag, startPoint x: 520, startPoint y: 236, endPoint x: 523, endPoint y: 272, distance: 35.8
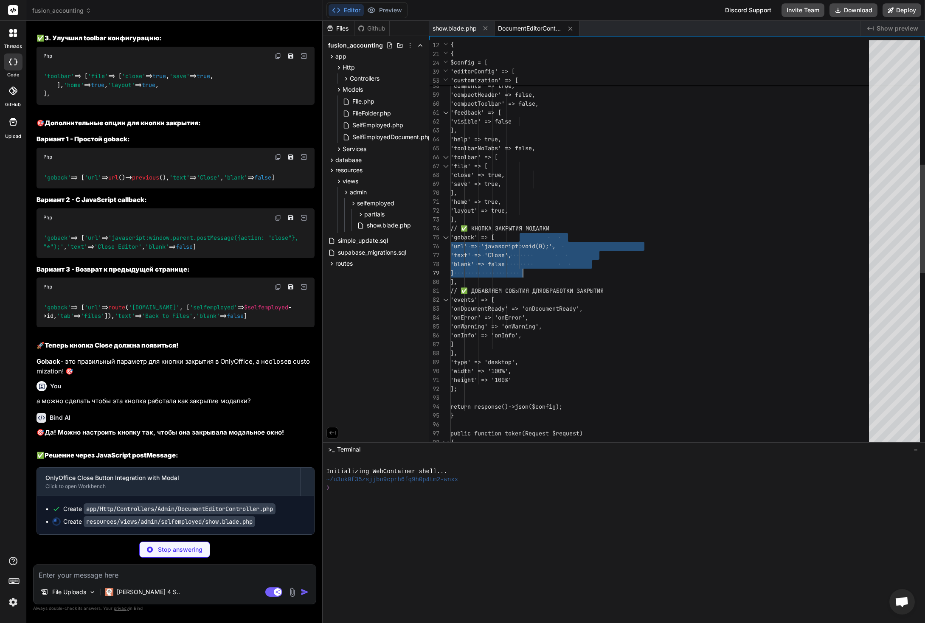
click at [523, 272] on div "'customization' => [ 'uiTheme' => 'theme-light', 'autosave' => true, 'forcesave…" at bounding box center [662, 335] width 424 height 1524
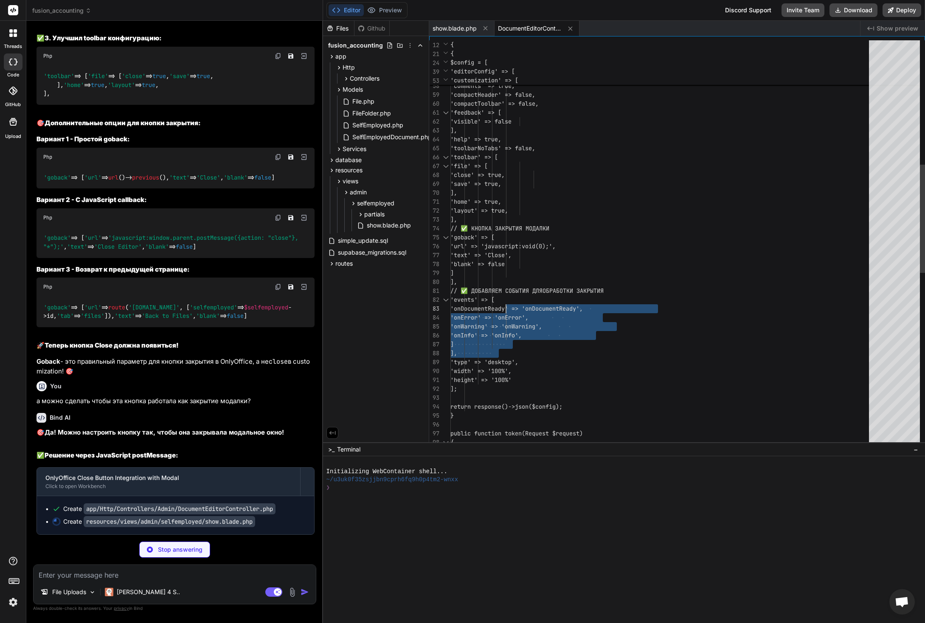
scroll to position [18, 0]
drag, startPoint x: 511, startPoint y: 336, endPoint x: 506, endPoint y: 301, distance: 35.9
click at [506, 301] on div "'customization' => [ 'uiTheme' => 'theme-light', 'autosave' => true, 'forcesave…" at bounding box center [662, 335] width 424 height 1524
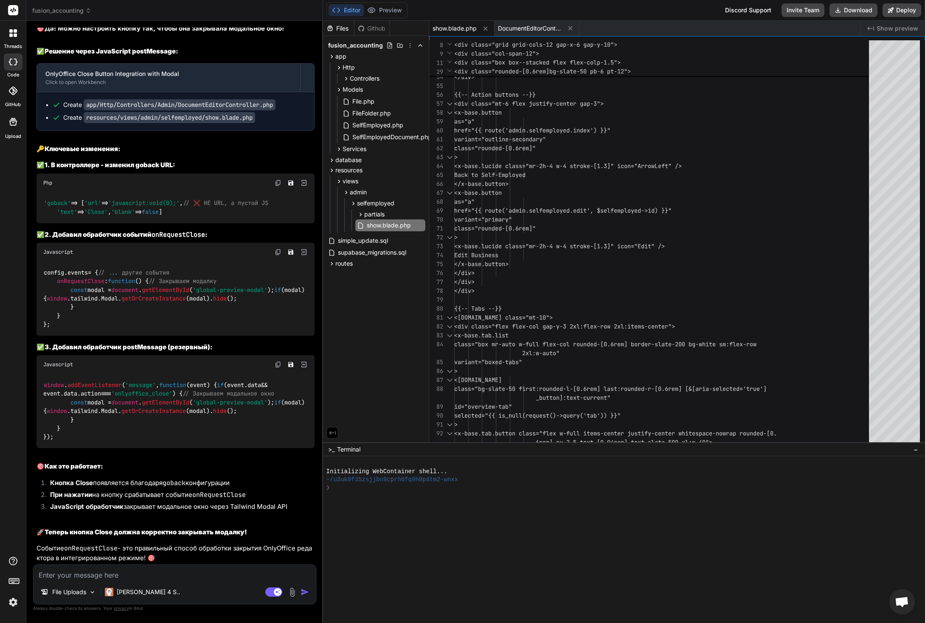
scroll to position [32389, 0]
click at [528, 26] on span "DocumentEditorController.php" at bounding box center [530, 28] width 64 height 8
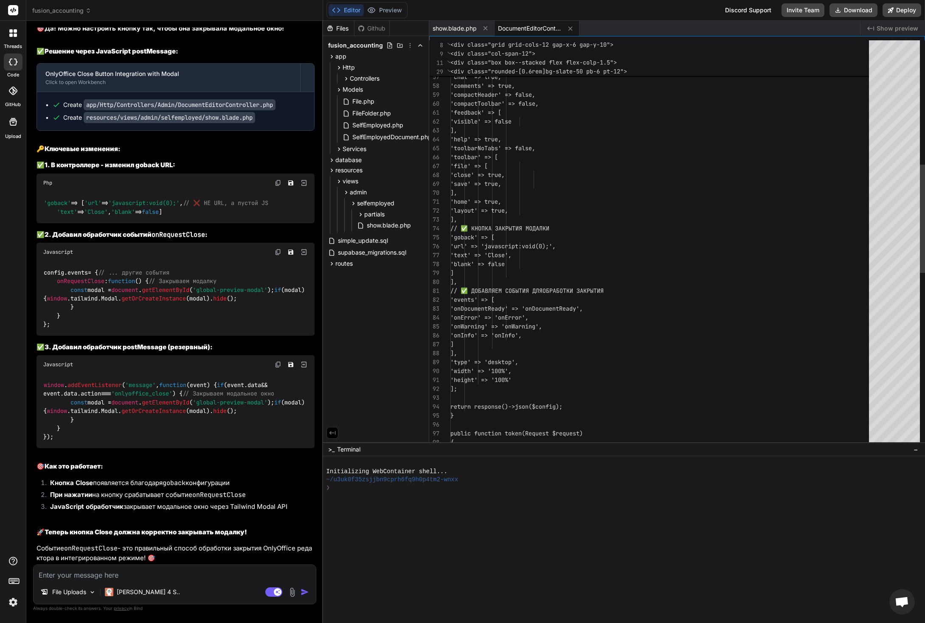
scroll to position [8, 0]
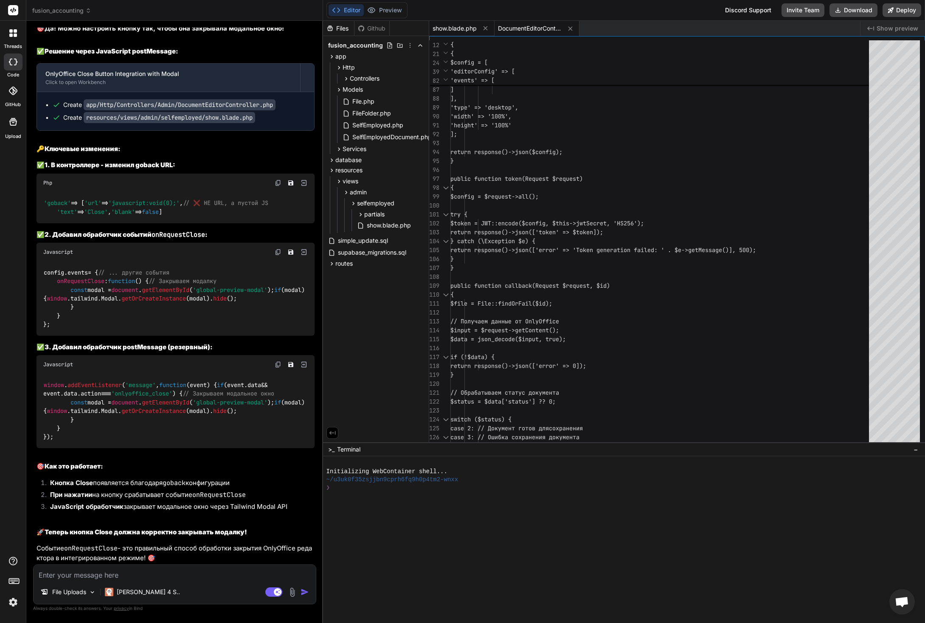
click at [455, 29] on span "show.blade.php" at bounding box center [455, 28] width 44 height 8
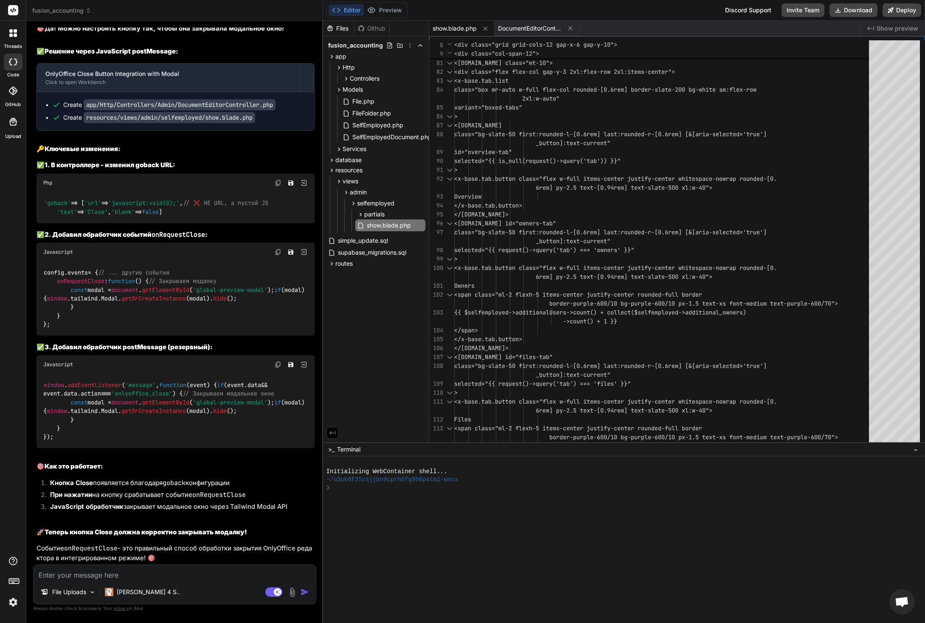
scroll to position [32391, 0]
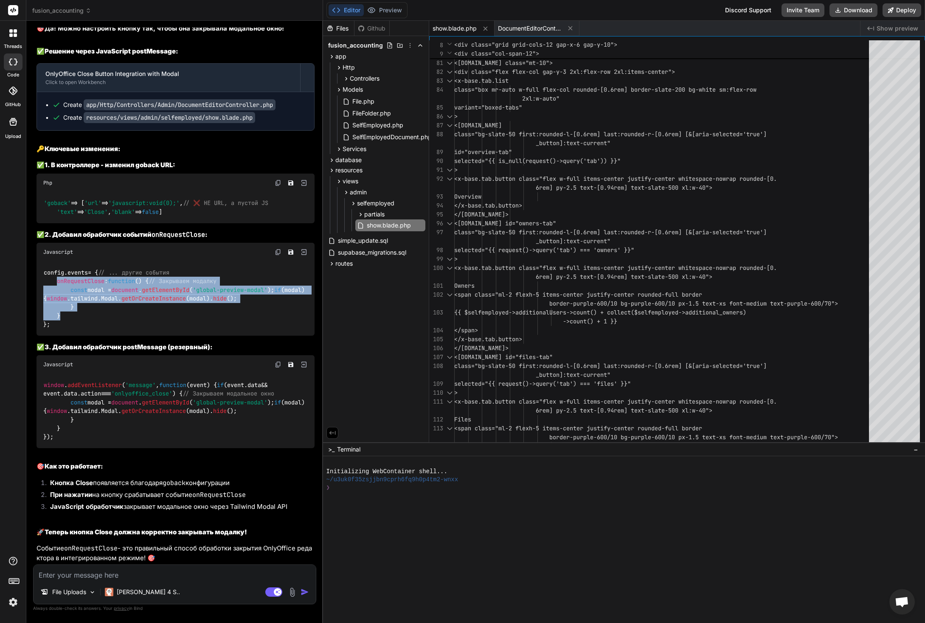
drag, startPoint x: 61, startPoint y: 340, endPoint x: 59, endPoint y: 307, distance: 33.2
click at [59, 307] on div "config. events = { // ... другие события onRequestClose : function ( ) { // Зак…" at bounding box center [176, 298] width 278 height 74
copy code "onRequestClose : function ( ) { // Закрываем модалку const modal = document . g…"
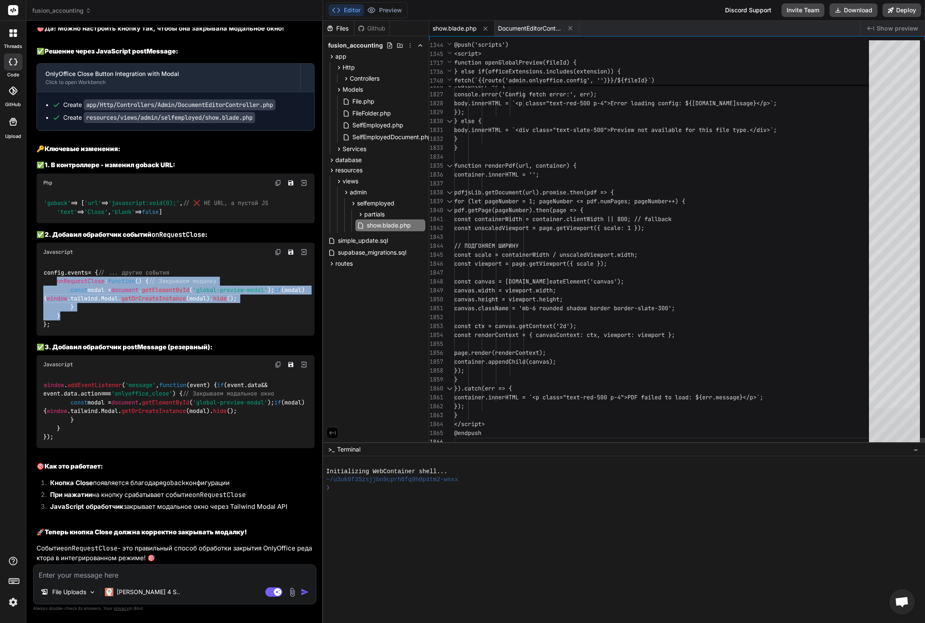
scroll to position [27, 0]
click at [906, 427] on div at bounding box center [894, 427] width 51 height 39
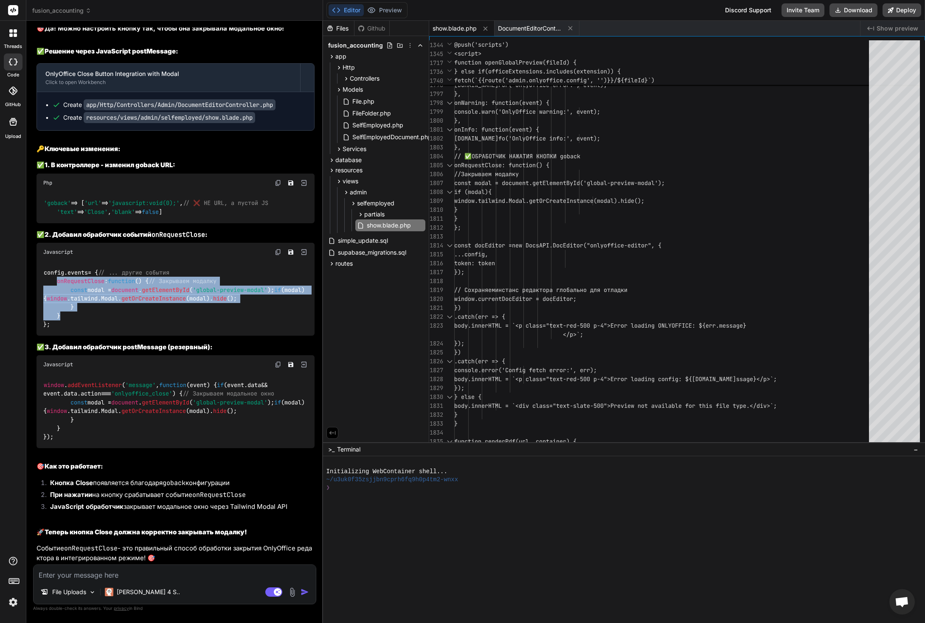
scroll to position [32405, 0]
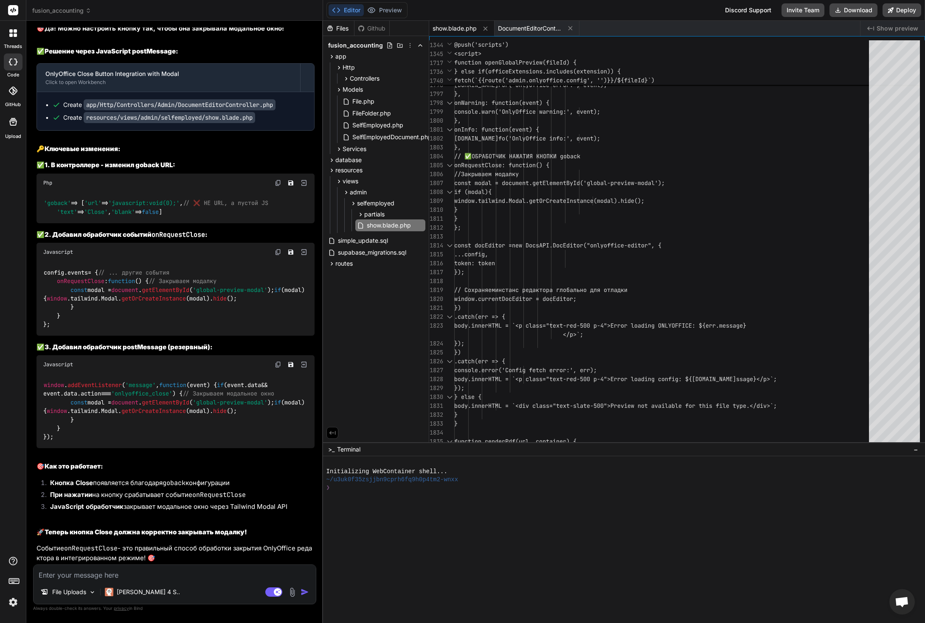
click at [226, 443] on div "window . addEventListener ( 'message' , function ( event ) { if (event. data &&…" at bounding box center [176, 411] width 278 height 74
click at [278, 368] on img at bounding box center [278, 364] width 7 height 7
click at [158, 573] on textarea at bounding box center [175, 572] width 282 height 15
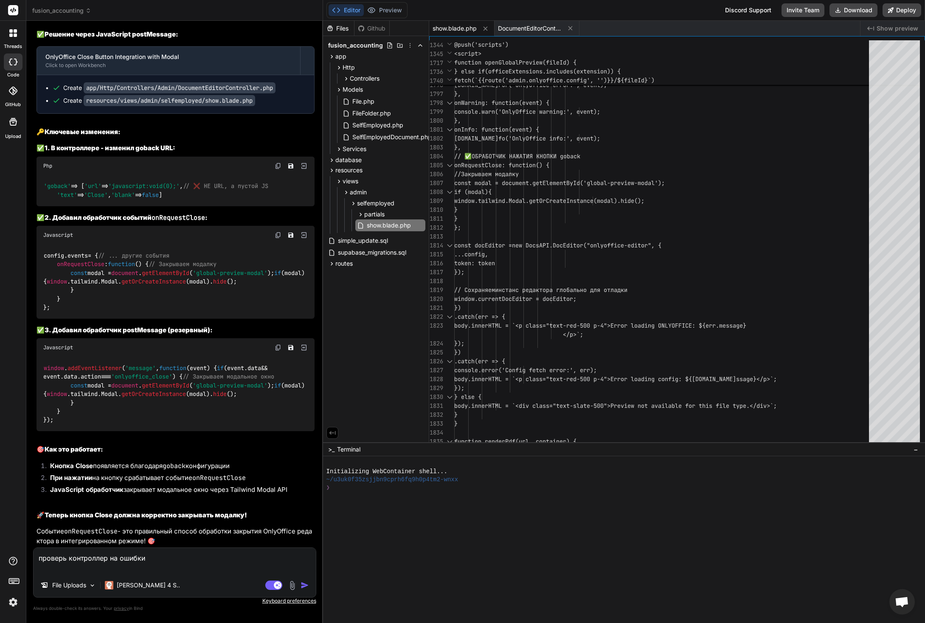
paste textarea "<?php namespace App\Http\Controllers\Admin; use App\Http\Controllers\Controller…"
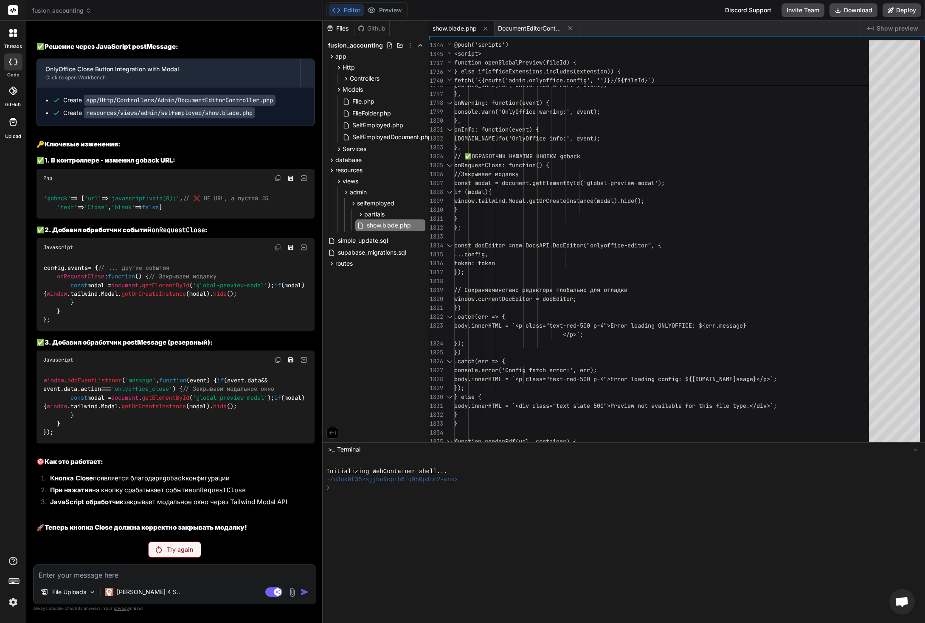
scroll to position [32354, 0]
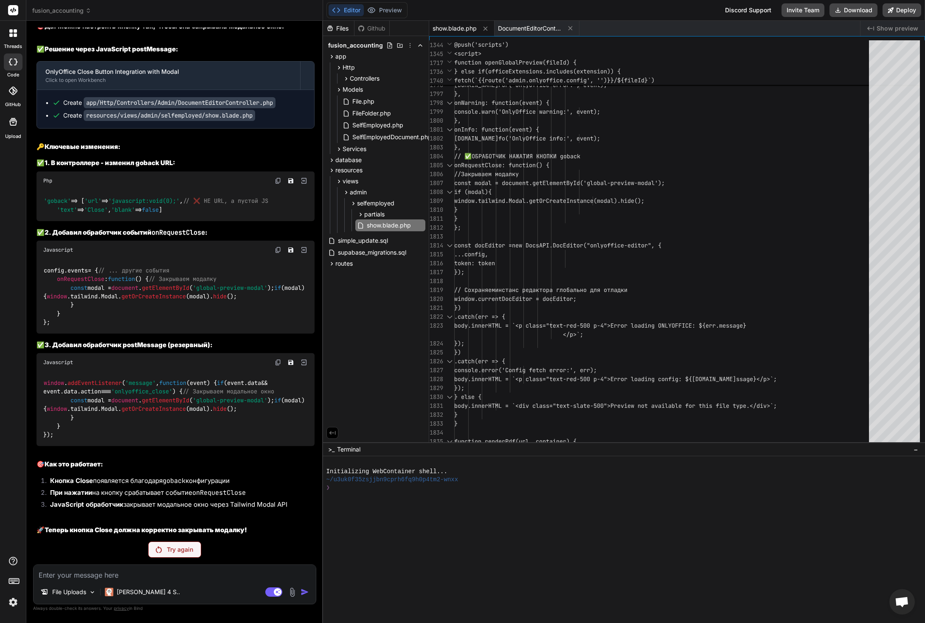
click at [183, 547] on p "Try again" at bounding box center [180, 549] width 26 height 8
click at [184, 550] on p "Try again" at bounding box center [180, 549] width 26 height 8
click at [184, 551] on p "Try again" at bounding box center [180, 549] width 26 height 8
click at [249, 446] on div "window . addEventListener ( 'message' , function ( event ) { if (event. data &&…" at bounding box center [176, 409] width 278 height 74
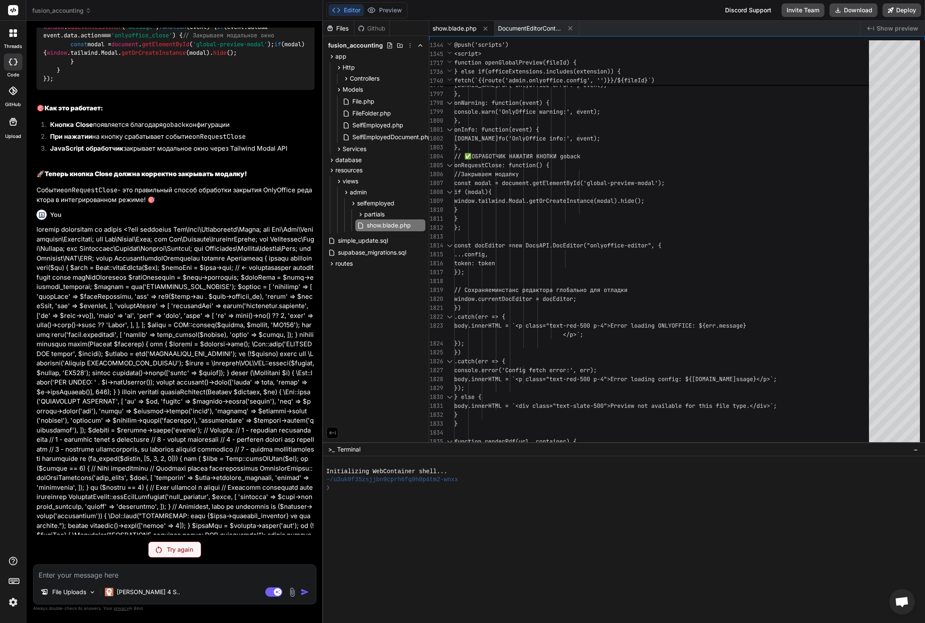
scroll to position [32707, 0]
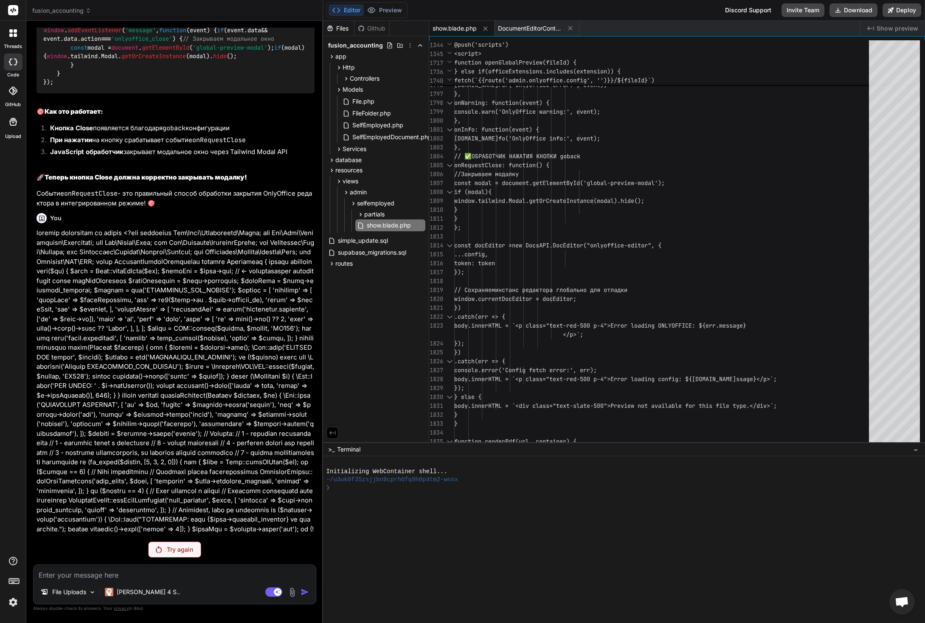
click at [183, 552] on p "Try again" at bounding box center [180, 549] width 26 height 8
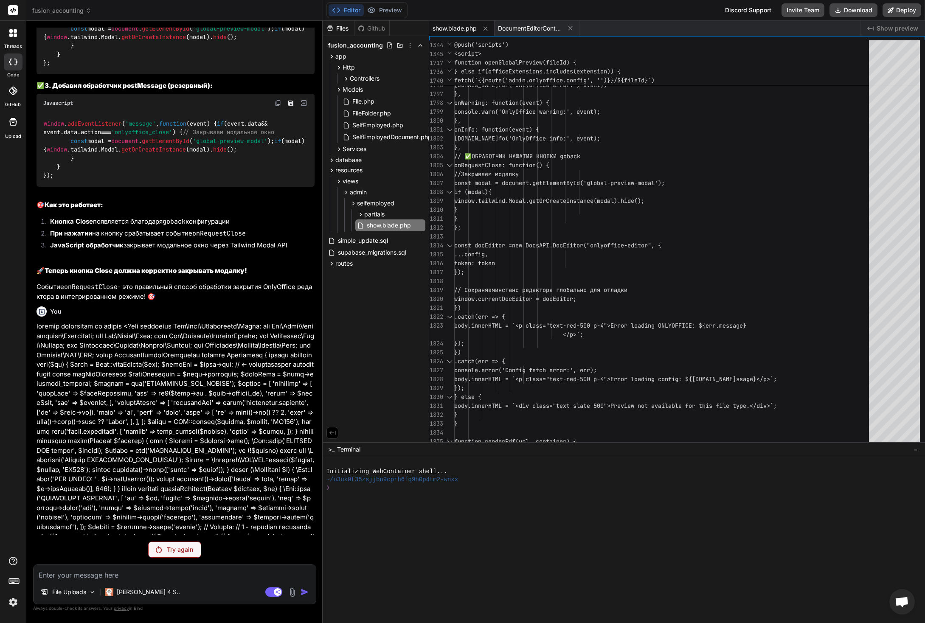
scroll to position [32921, 0]
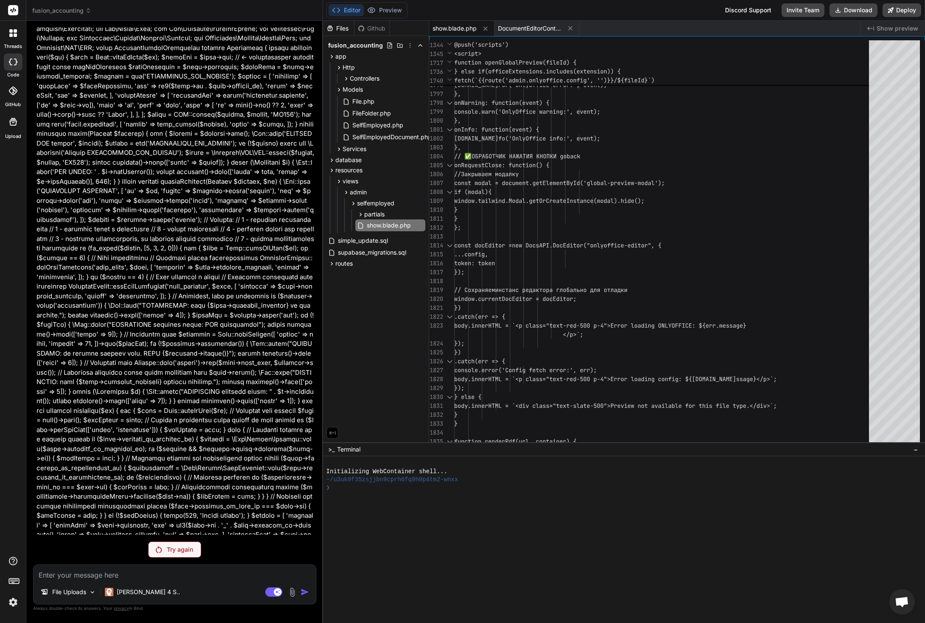
drag, startPoint x: 37, startPoint y: 116, endPoint x: 135, endPoint y: 115, distance: 97.6
click at [135, 115] on p at bounding box center [176, 353] width 278 height 678
copy p "проверь контроллер на ошибки"
click at [113, 572] on textarea at bounding box center [175, 572] width 282 height 15
paste textarea "проверь контроллер на ошибки"
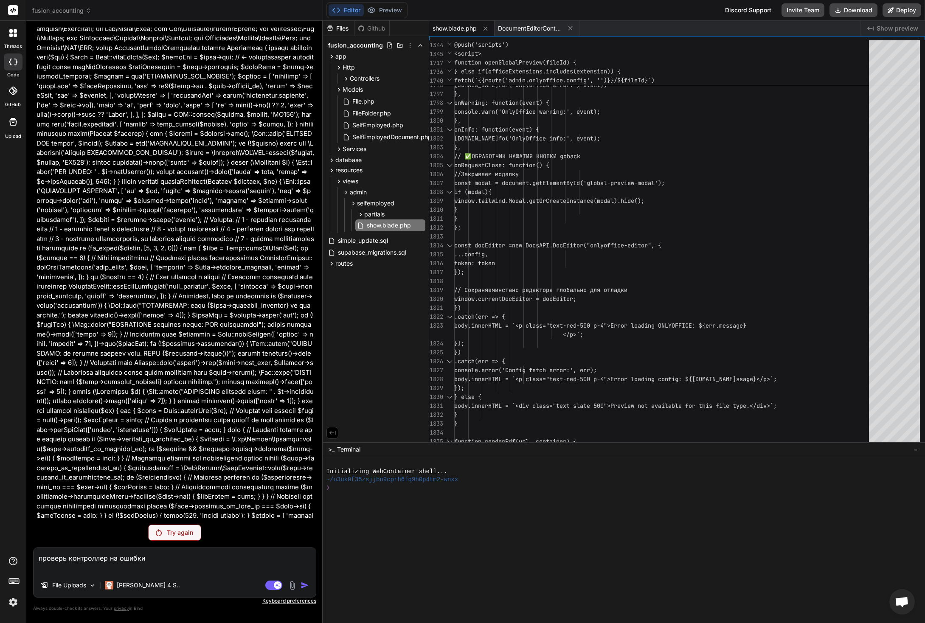
paste textarea "<?php namespace App\Http\Controllers\Admin; use App\Http\Controllers\Controller…"
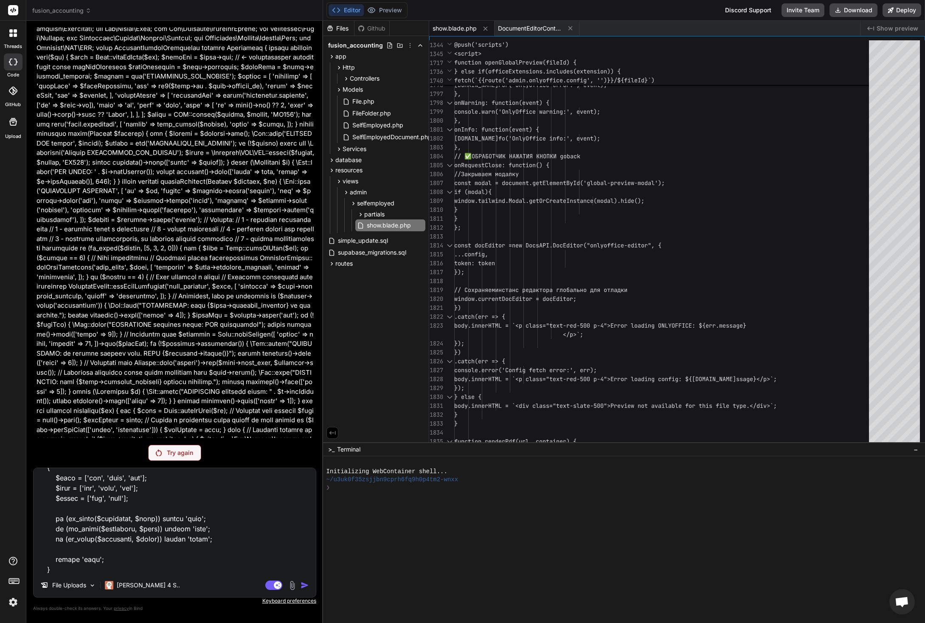
scroll to position [2822, 0]
click at [92, 536] on textarea at bounding box center [175, 520] width 282 height 105
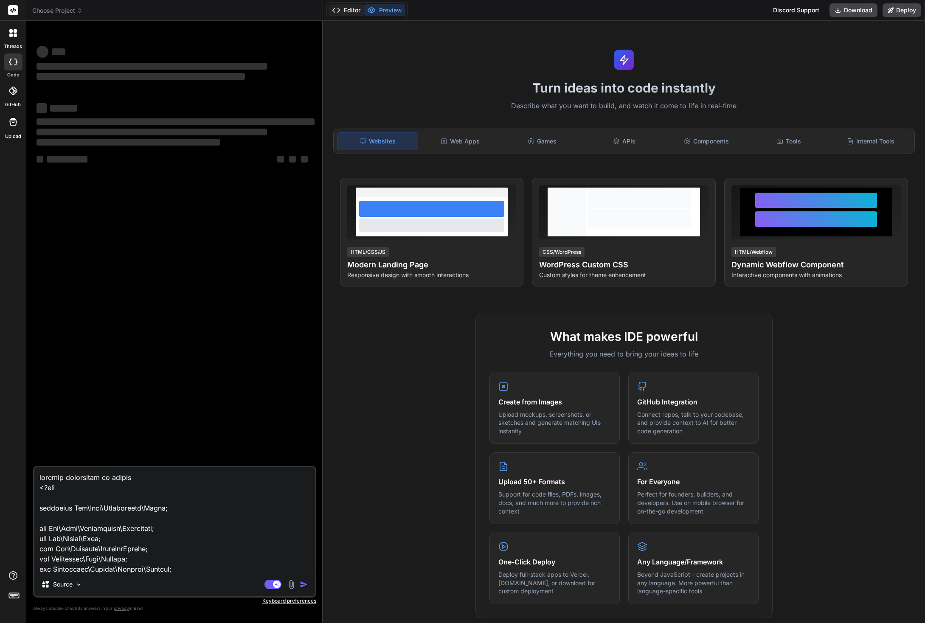
click at [348, 9] on button "Editor" at bounding box center [346, 10] width 35 height 12
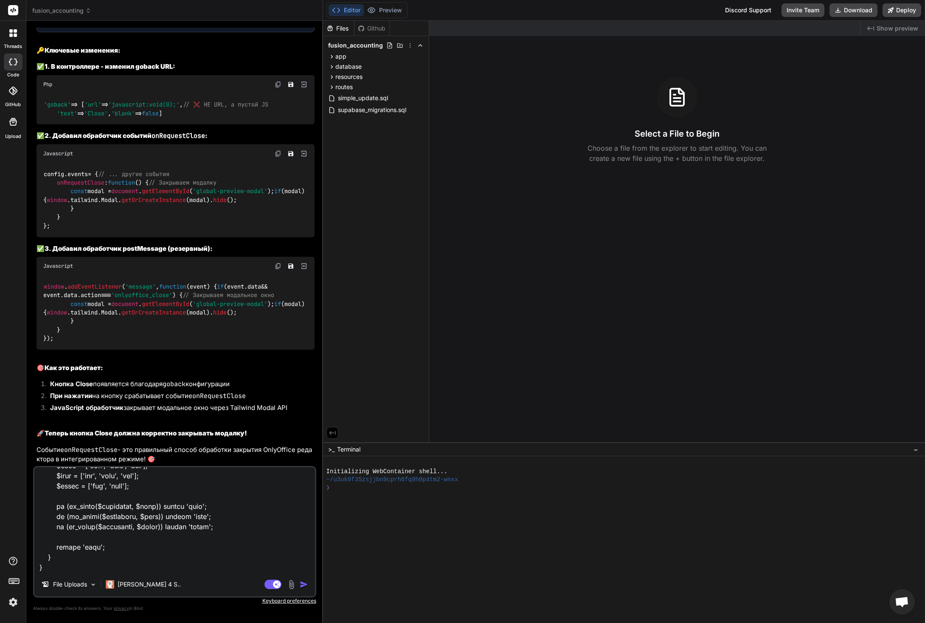
scroll to position [18421, 0]
click at [171, 537] on textarea at bounding box center [174, 519] width 281 height 105
click at [306, 584] on img "button" at bounding box center [304, 584] width 8 height 8
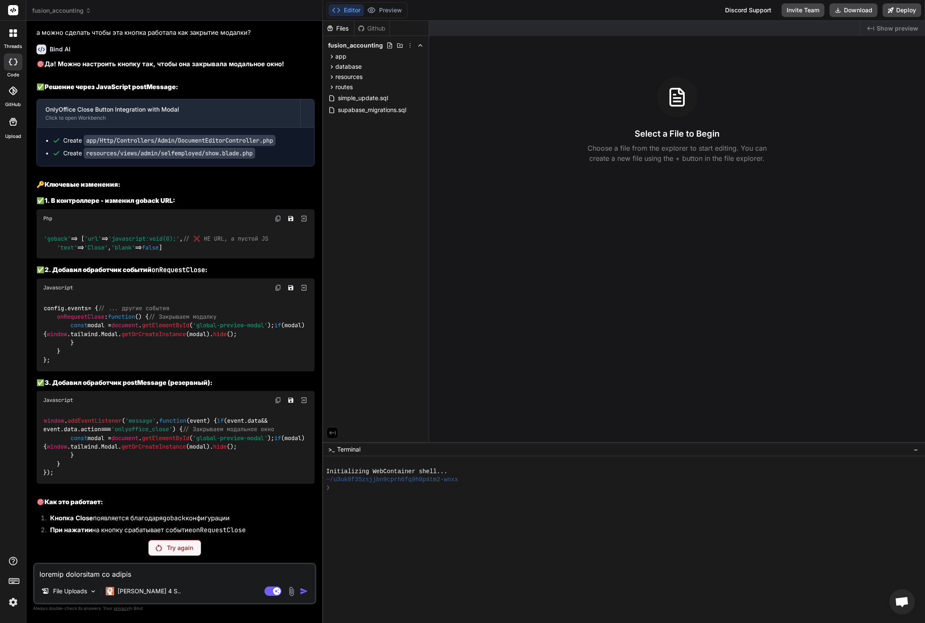
scroll to position [18227, 0]
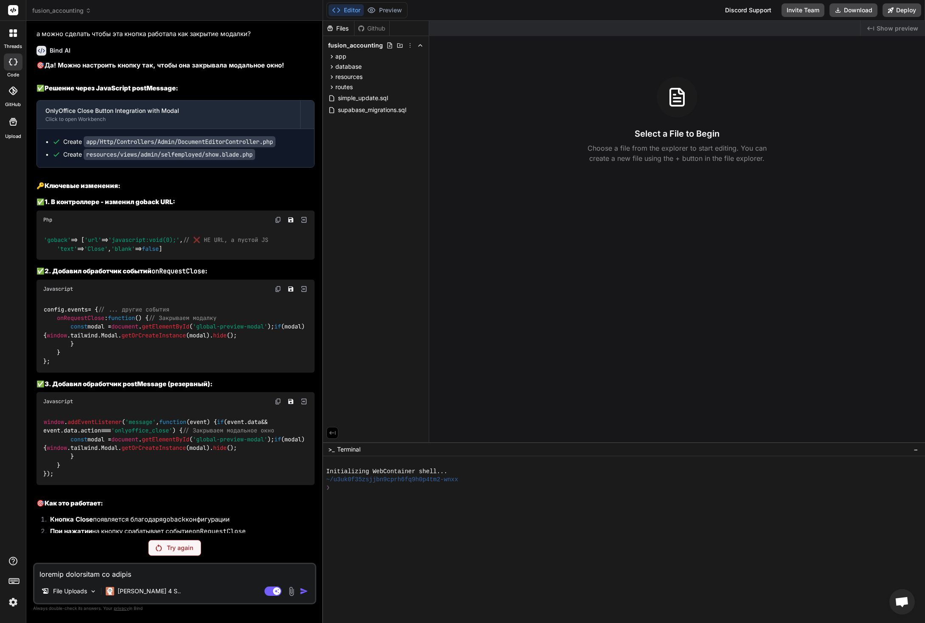
click at [182, 550] on p "Try again" at bounding box center [180, 548] width 26 height 8
click at [143, 591] on p "[PERSON_NAME] 4 S.." at bounding box center [149, 591] width 63 height 8
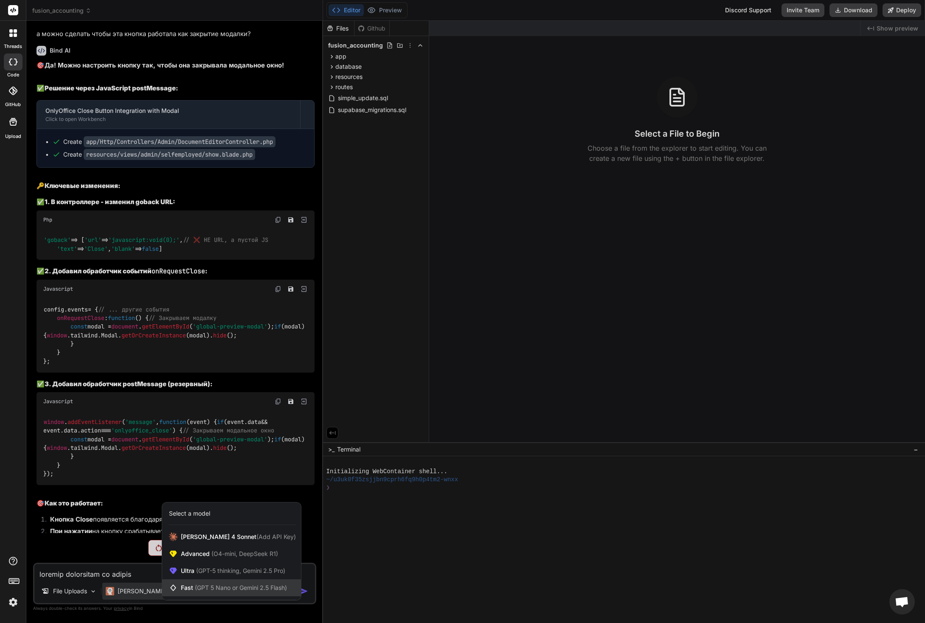
click at [213, 589] on span "(GPT 5 Nano or Gemini 2.5 Flash)" at bounding box center [241, 587] width 92 height 7
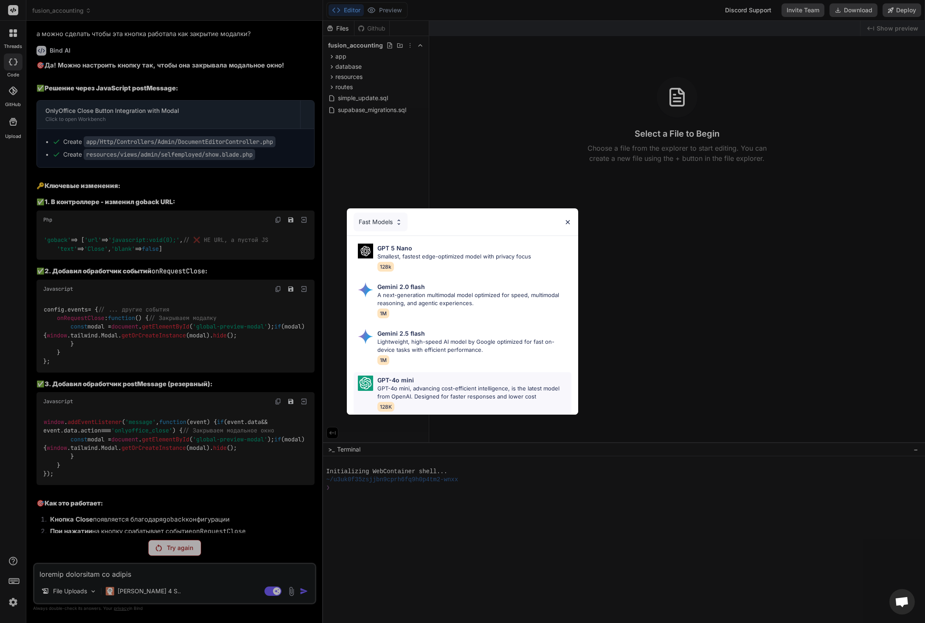
click at [458, 391] on p "GPT-4o mini, advancing cost-efficient intelligence, is the latest model from Op…" at bounding box center [474, 393] width 194 height 17
type textarea "x"
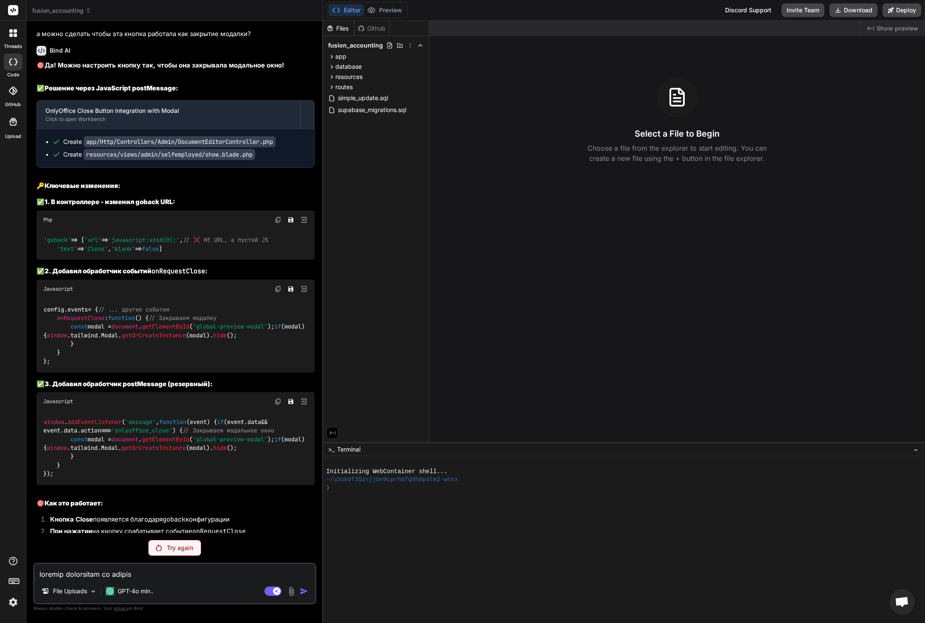
click at [200, 579] on textarea at bounding box center [174, 571] width 281 height 15
paste textarea "loremip dolorsitam co adipis <?eli seddoeius Tem\Inci\Utlaboreetd\Magna; ali En…"
type textarea "loremip dolorsitam co adipis <?eli seddoeius Tem\Inci\Utlaboreetd\Magna; ali En…"
type textarea "x"
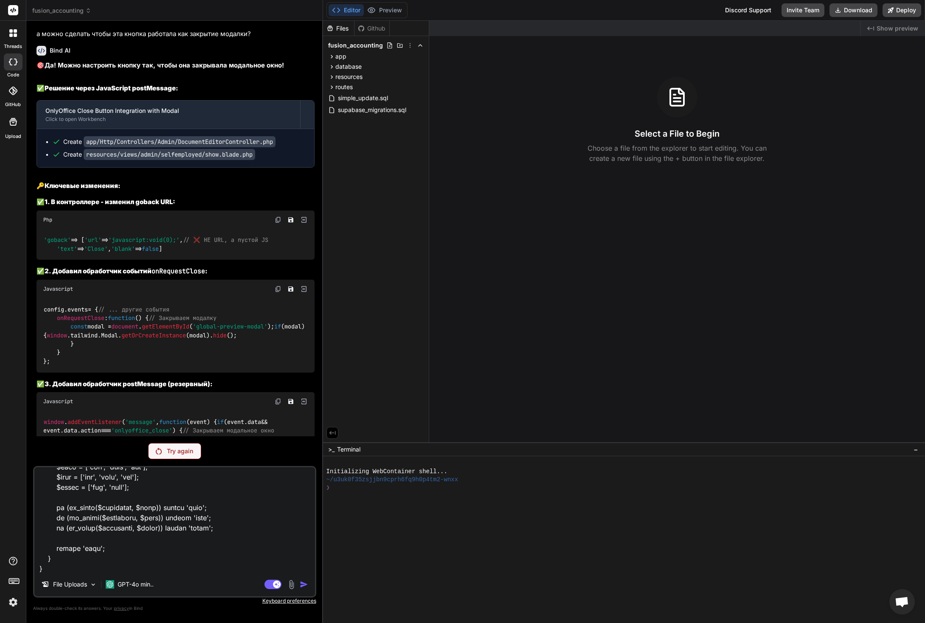
type textarea "loremip dolorsitam co adipis <?eli seddoeius Tem\Inci\Utlaboreetd\Magna; ali En…"
click at [90, 584] on div "File Uploads" at bounding box center [69, 584] width 62 height 17
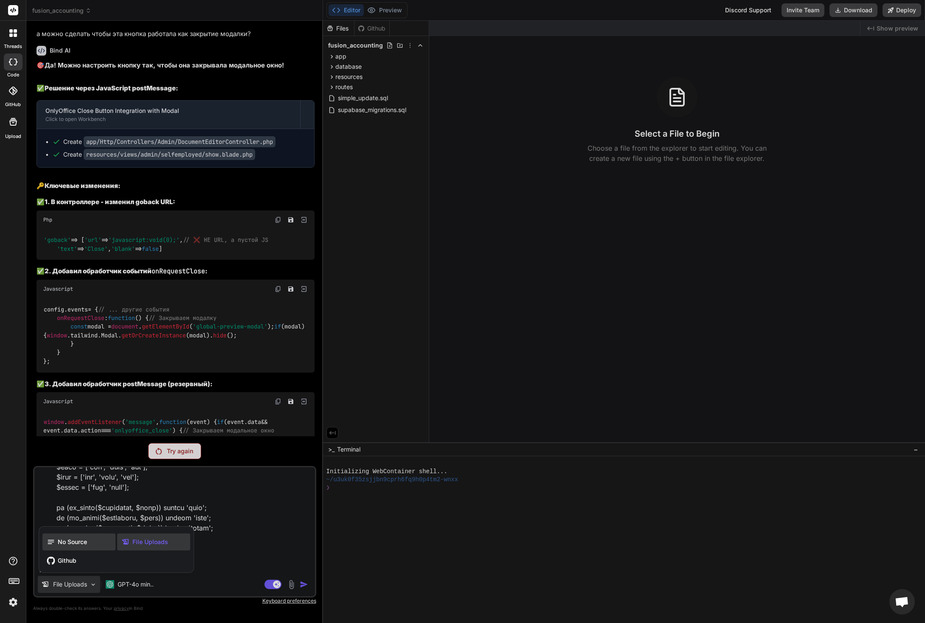
click at [74, 540] on span "No Source" at bounding box center [72, 542] width 29 height 8
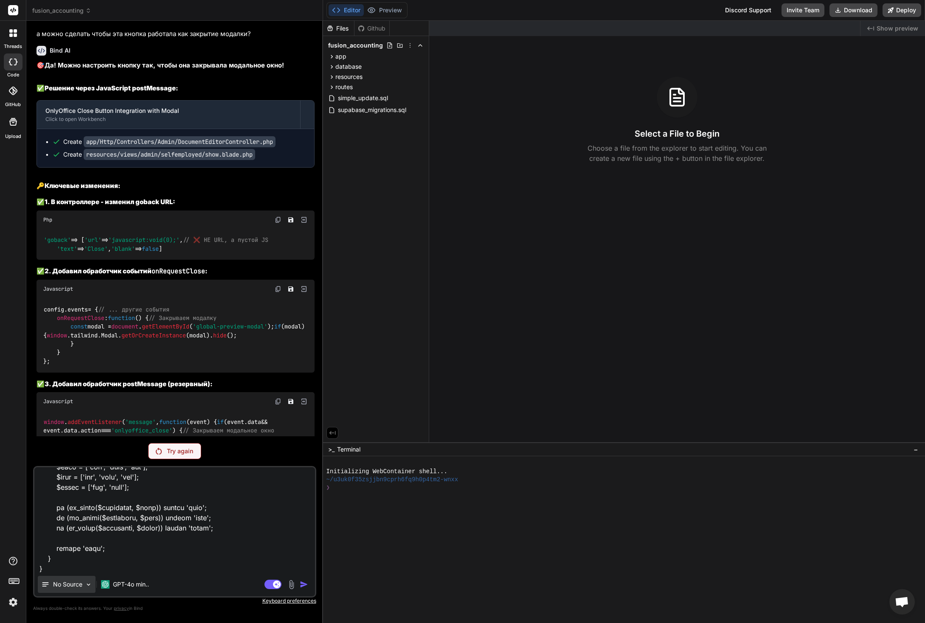
click at [77, 586] on p "No Source" at bounding box center [67, 584] width 29 height 8
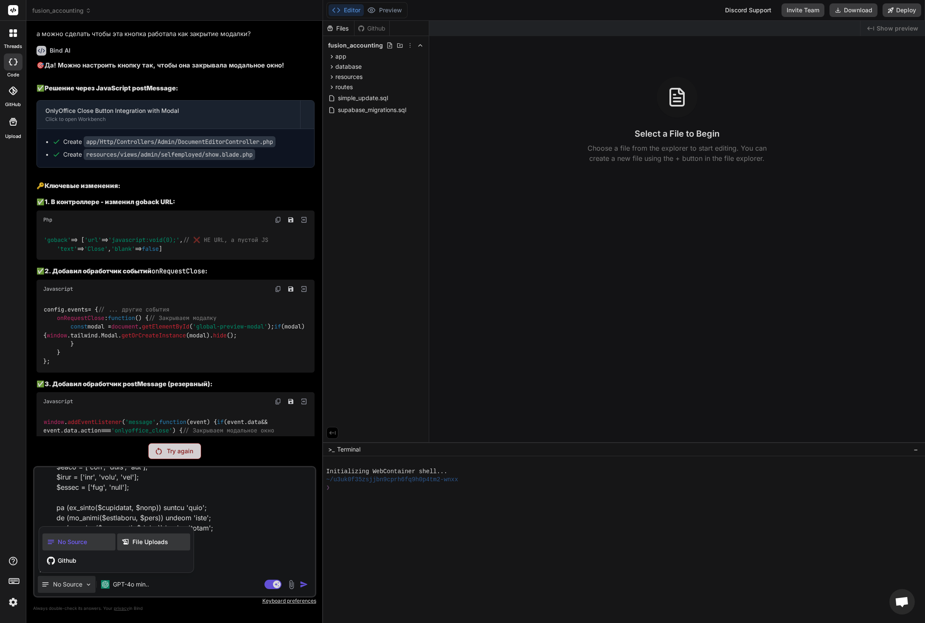
click at [153, 539] on span "File Uploads" at bounding box center [150, 542] width 36 height 8
type textarea "x"
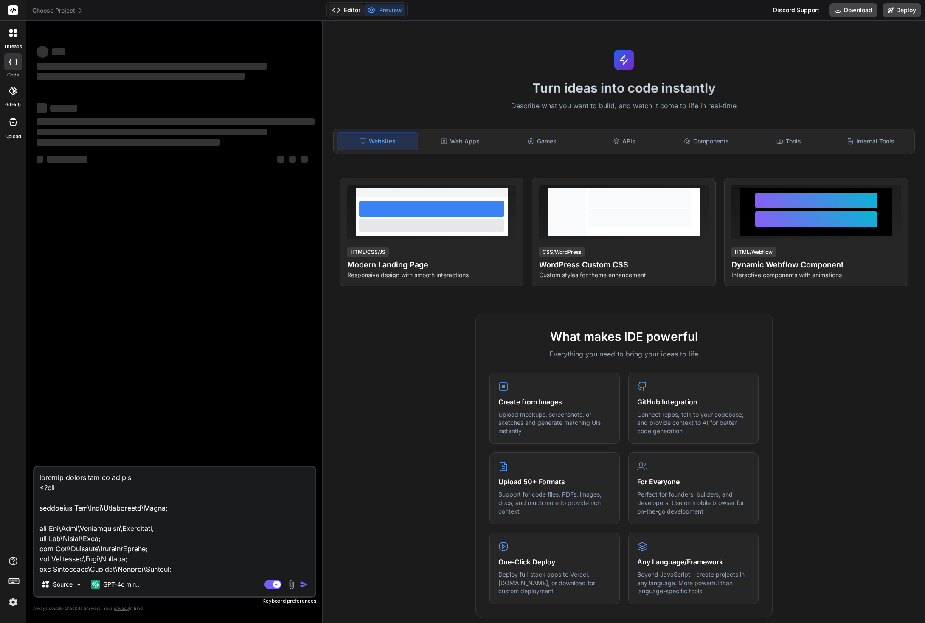
click at [348, 13] on button "Editor" at bounding box center [346, 10] width 35 height 12
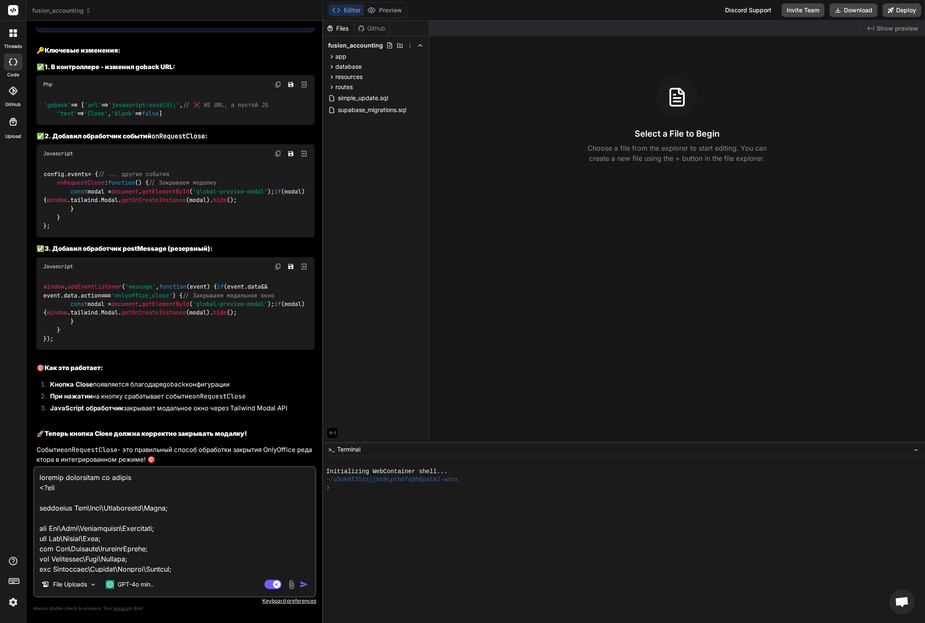
scroll to position [18421, 0]
click at [305, 583] on img "button" at bounding box center [304, 584] width 8 height 8
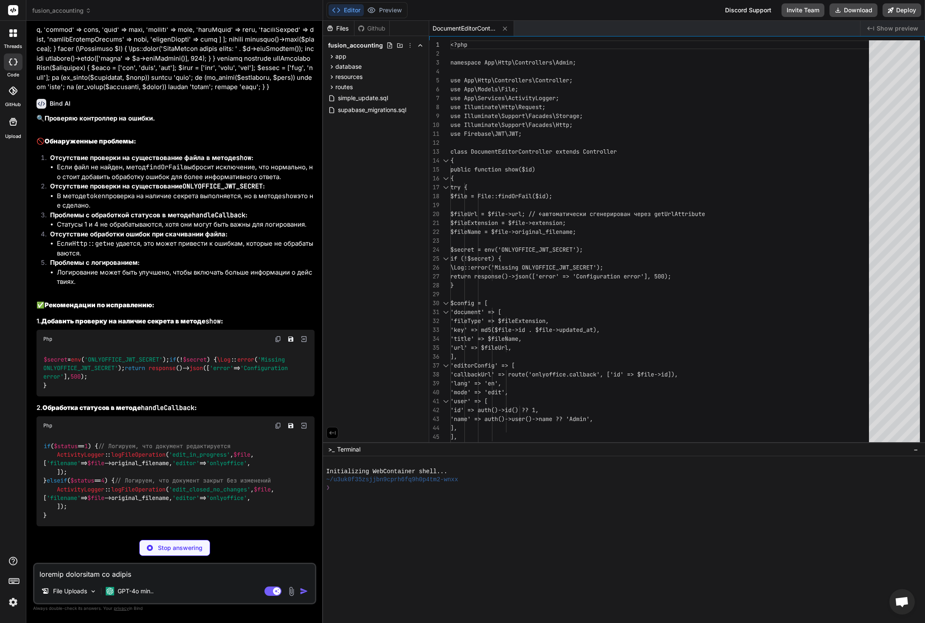
scroll to position [19473, 0]
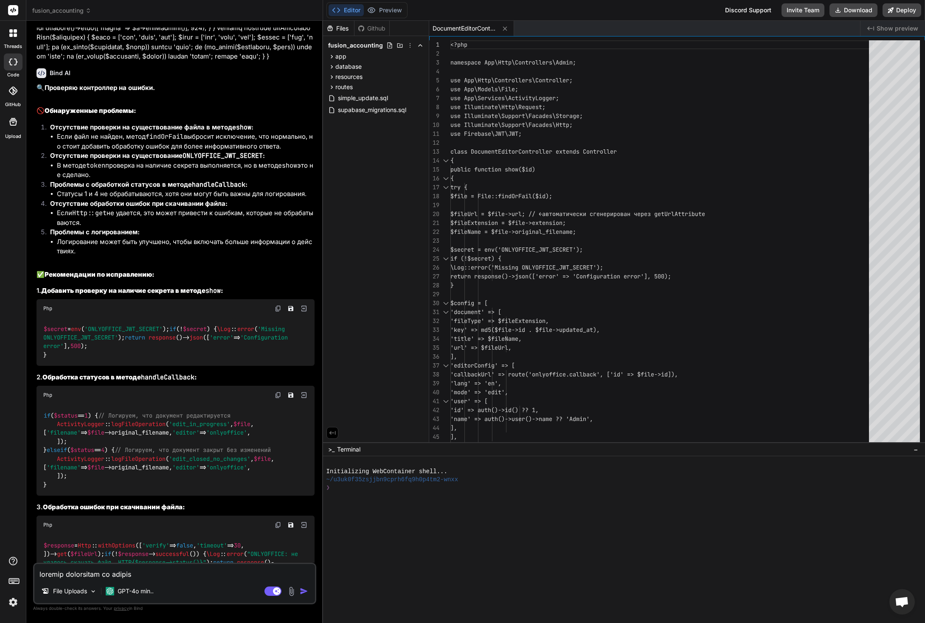
type textarea "x"
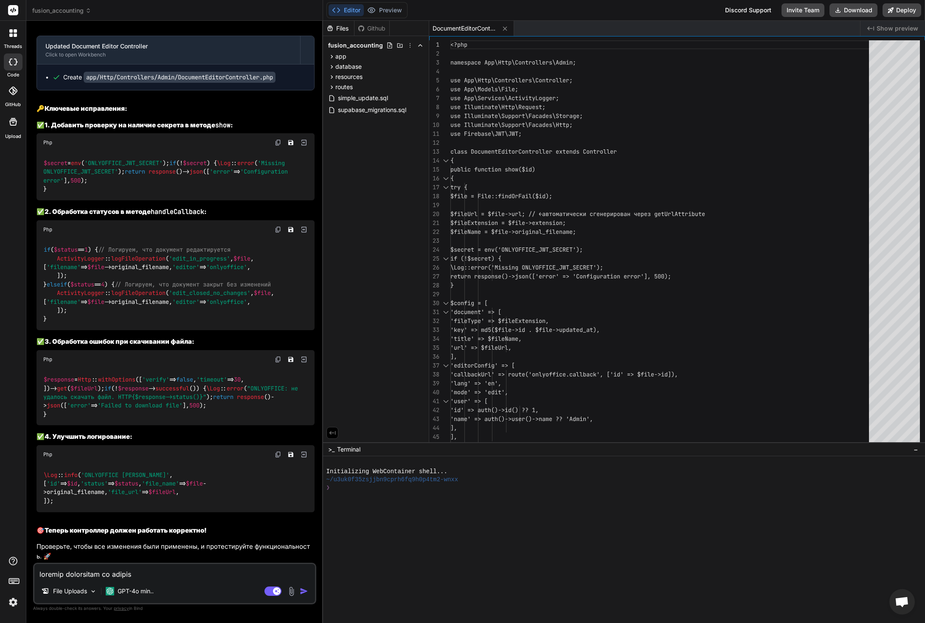
scroll to position [20402, 0]
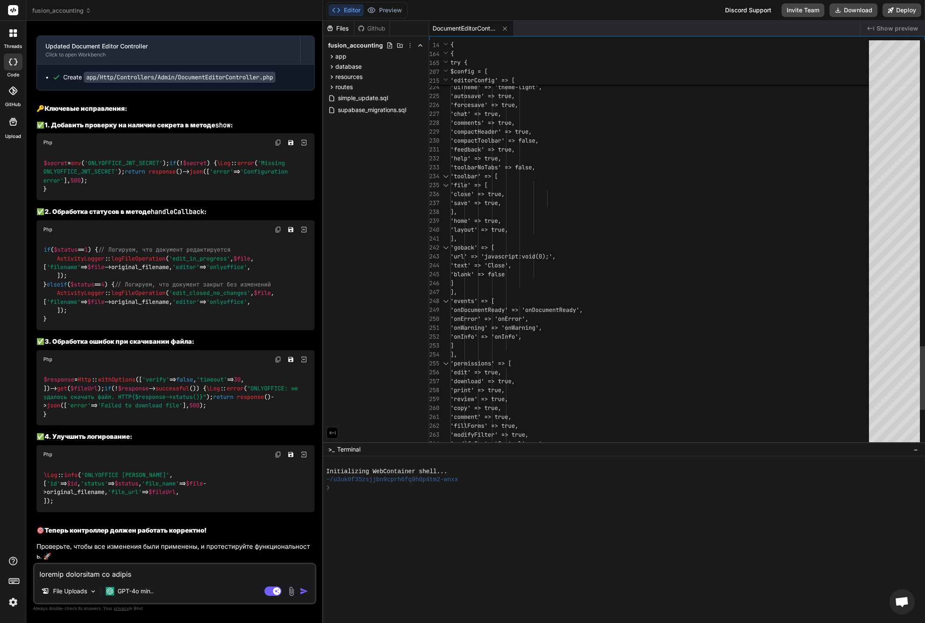
type textarea "], 'goback' => [ 'url' => 'javascript:void(0);', 'text' => 'Close', 'blank' => …"
click at [177, 573] on textarea at bounding box center [174, 571] width 281 height 15
type textarea "f"
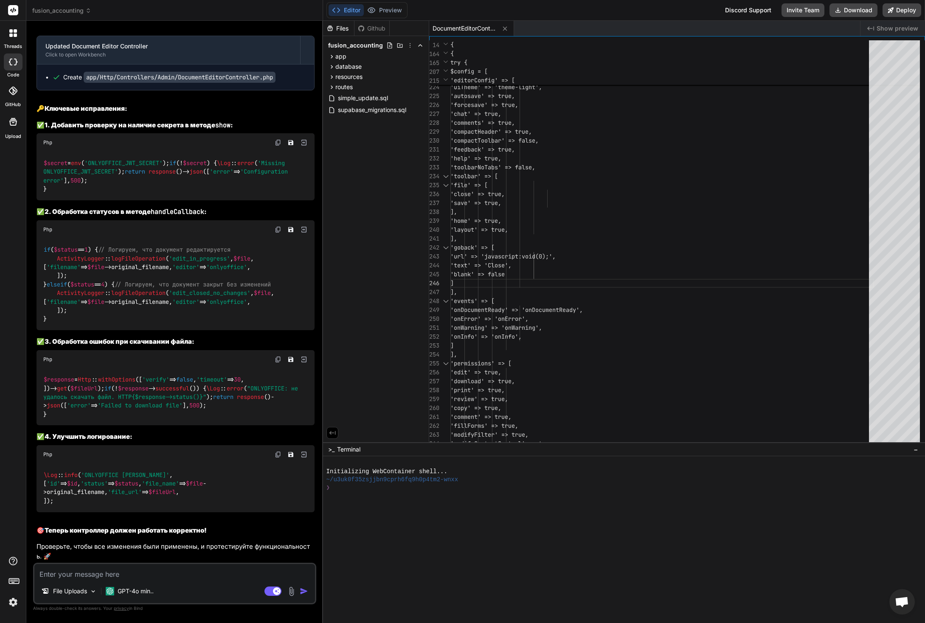
type textarea "x"
type textarea "f"
type textarea "x"
type textarea "f"
type textarea "[PERSON_NAME]"
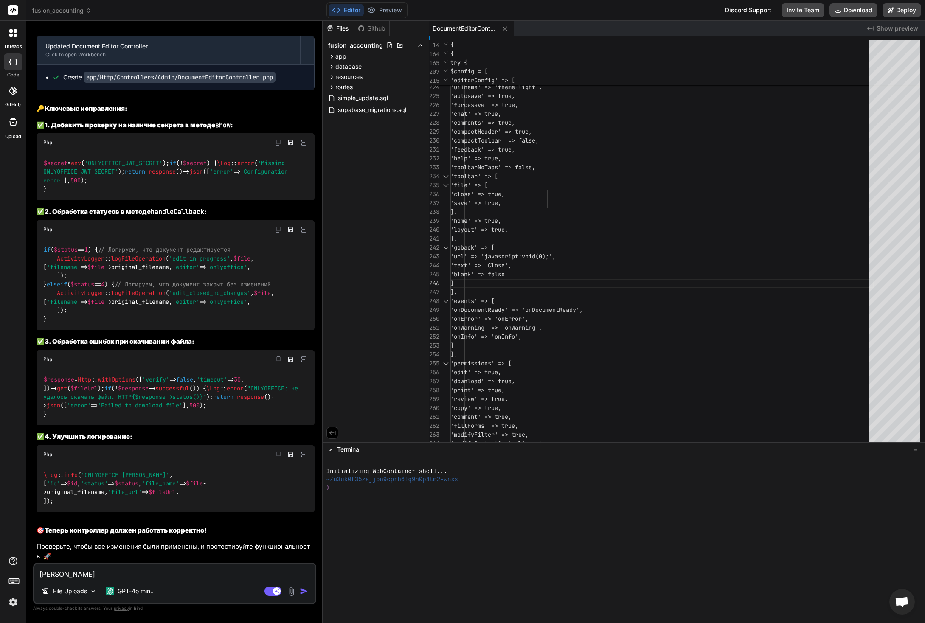
type textarea "x"
type textarea "а ч"
type textarea "x"
type textarea "а чт"
type textarea "x"
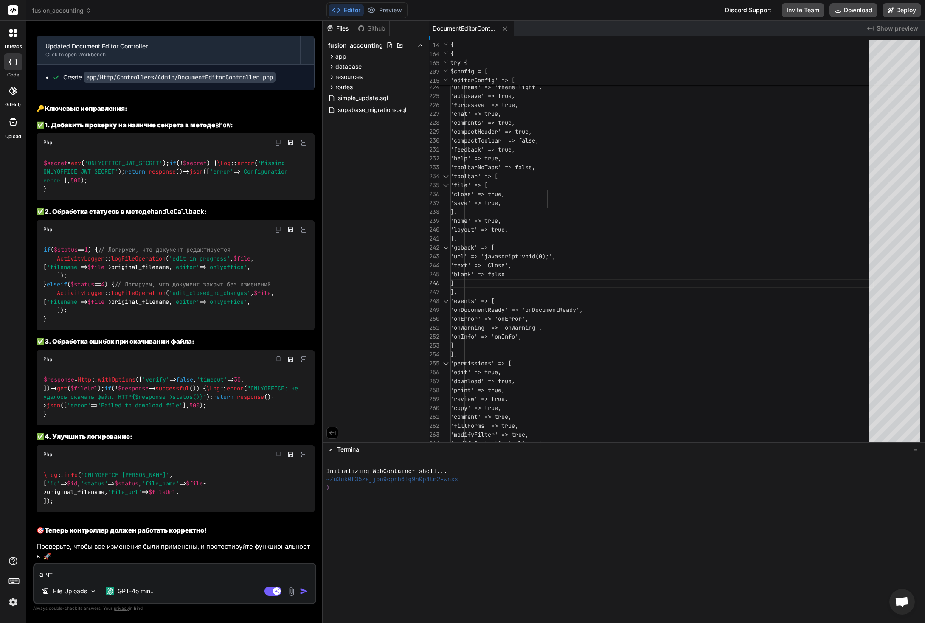
type textarea "а что"
type textarea "x"
type textarea "а что"
type textarea "x"
type textarea "а что п"
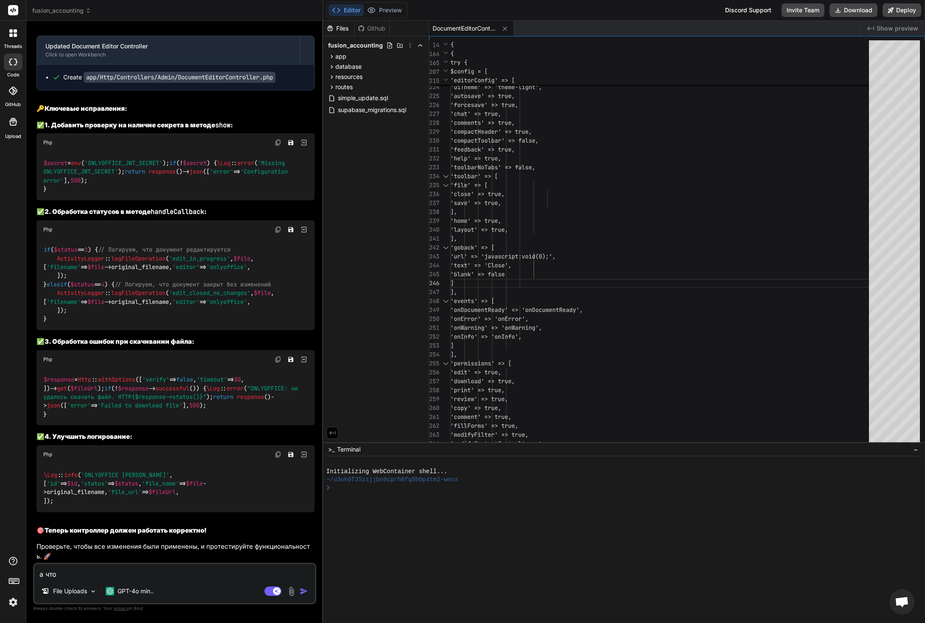
type textarea "x"
type textarea "а что по"
type textarea "x"
type textarea "а что по"
type textarea "x"
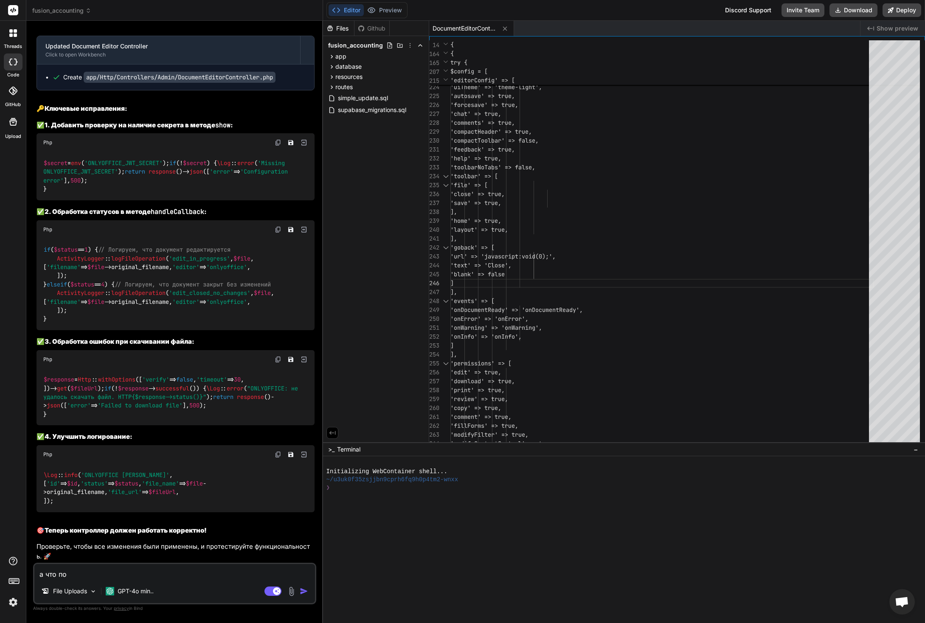
type textarea "а что по п"
type textarea "x"
type textarea "а что по по"
type textarea "x"
type textarea "а что по пов"
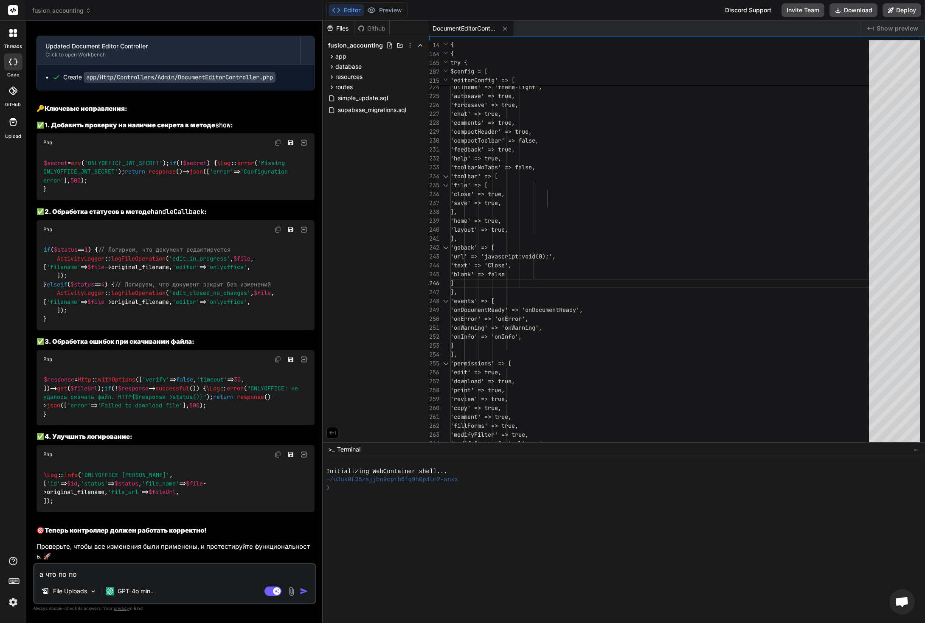
type textarea "x"
type textarea "а что по пово"
type textarea "x"
type textarea "а что по повод"
type textarea "x"
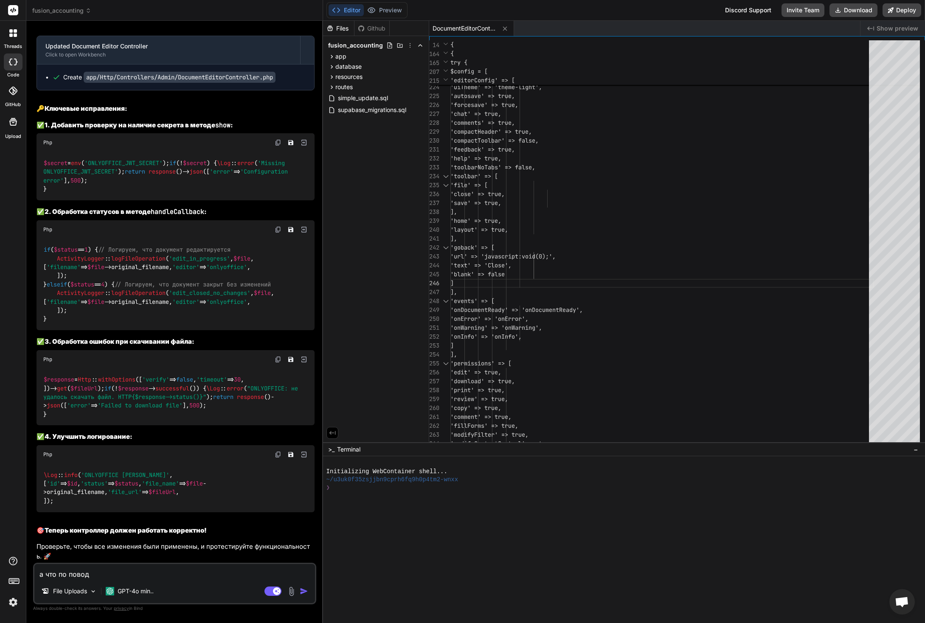
type textarea "а что по поводу"
type textarea "x"
type textarea "а что по поводу"
type textarea "x"
type textarea "а что по поводу з"
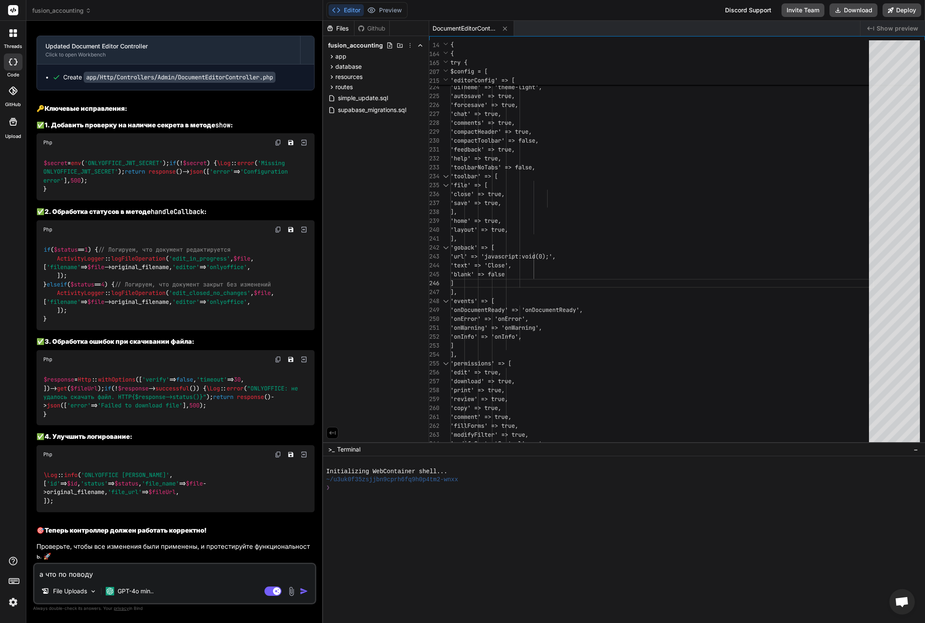
type textarea "x"
type textarea "а что по поводу за"
type textarea "x"
type textarea "а что по поводу зак"
type textarea "x"
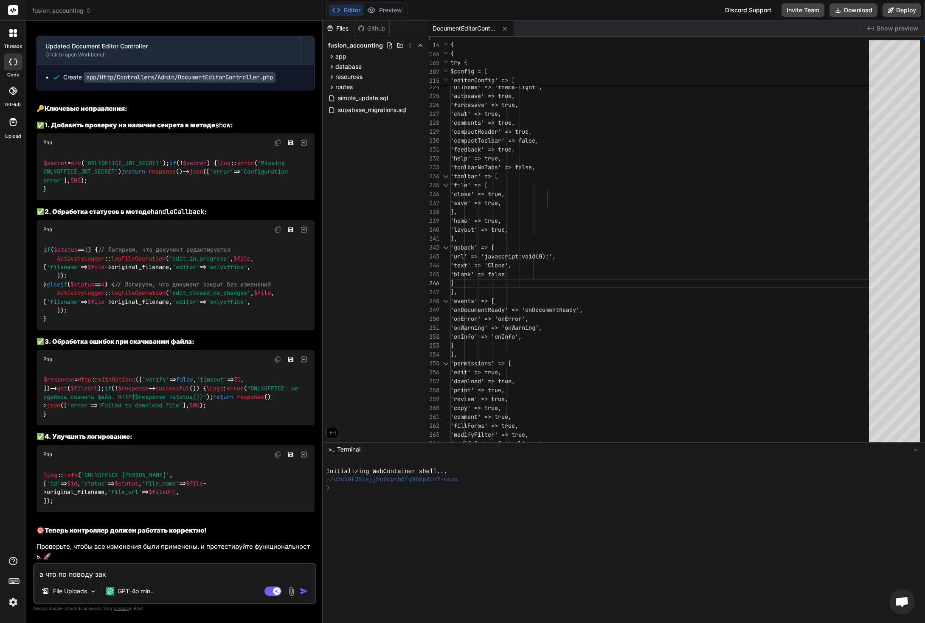
type textarea "а что по поводу закр"
type textarea "x"
type textarea "а что по поводу закры"
type textarea "x"
type textarea "а что по поводу закрыт"
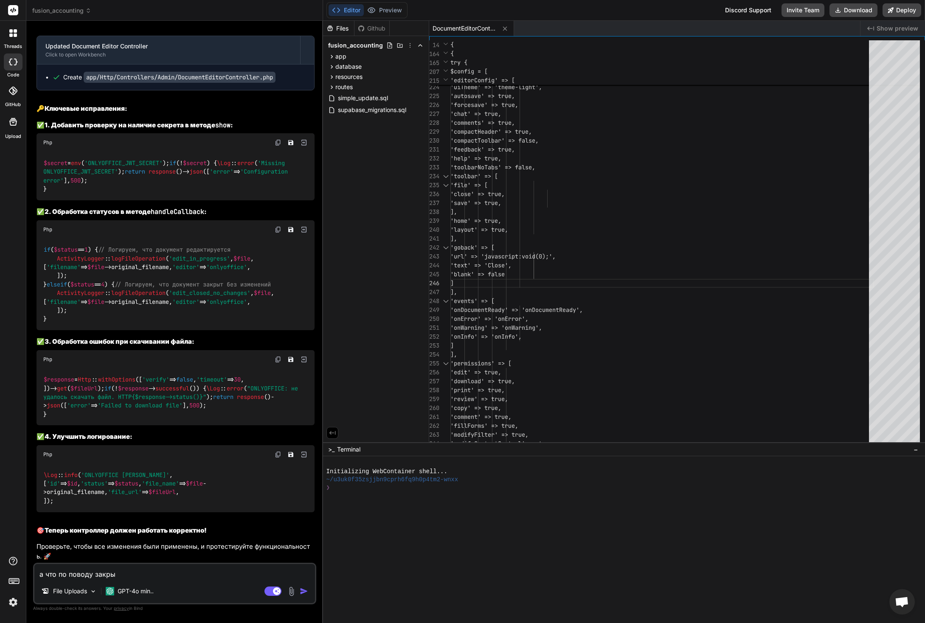
type textarea "x"
type textarea "а что по поводу закрыти"
type textarea "x"
type textarea "а что по поводу закрытия"
type textarea "x"
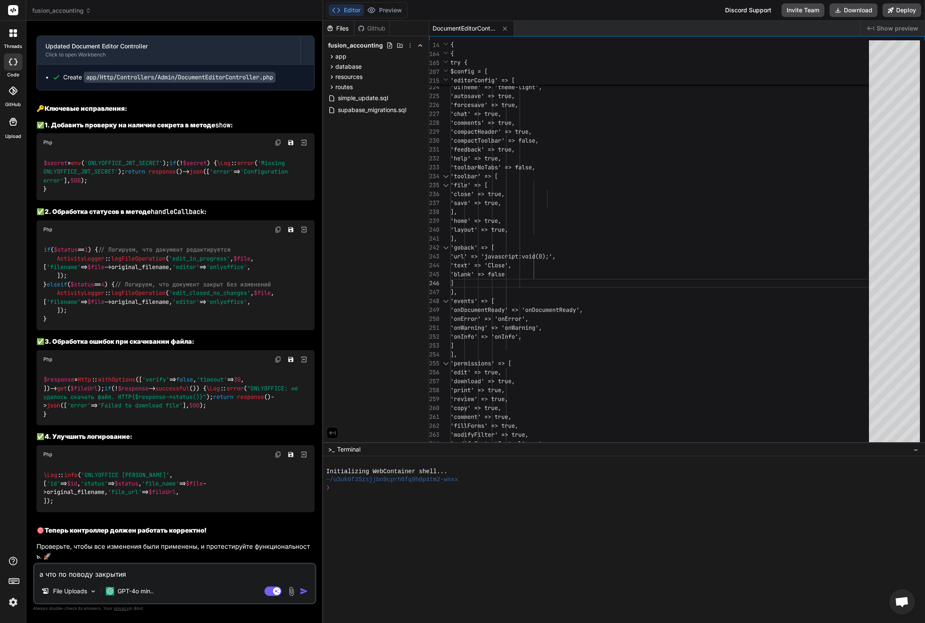
type textarea "а что по поводу закрытия"
type textarea "x"
type textarea "а что по поводу закрытия ф"
type textarea "x"
type textarea "а что по поводу закрытия фа"
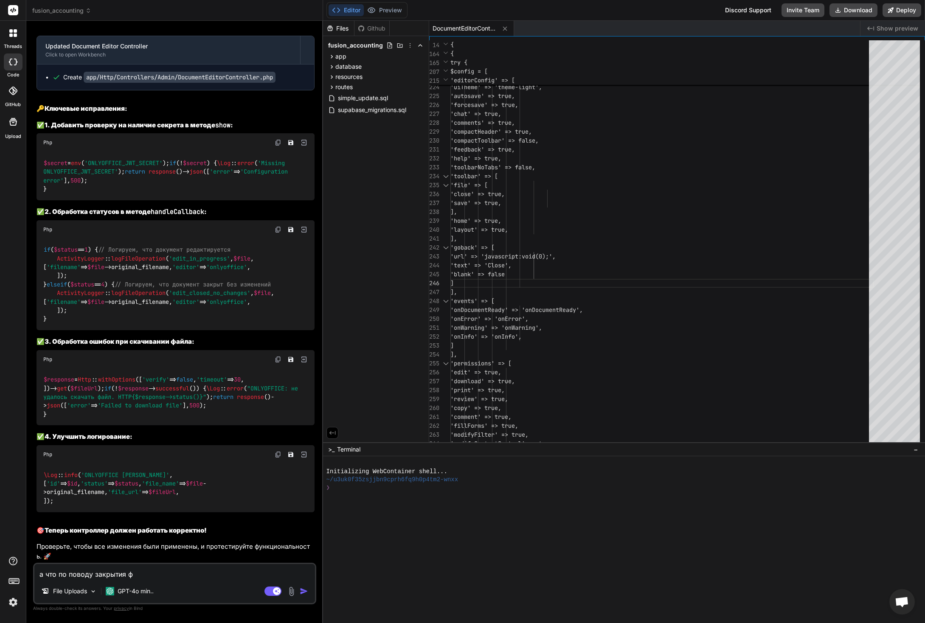
type textarea "x"
type textarea "а что по поводу закрытия фай"
type textarea "x"
type textarea "а что по поводу закрытия файл"
type textarea "x"
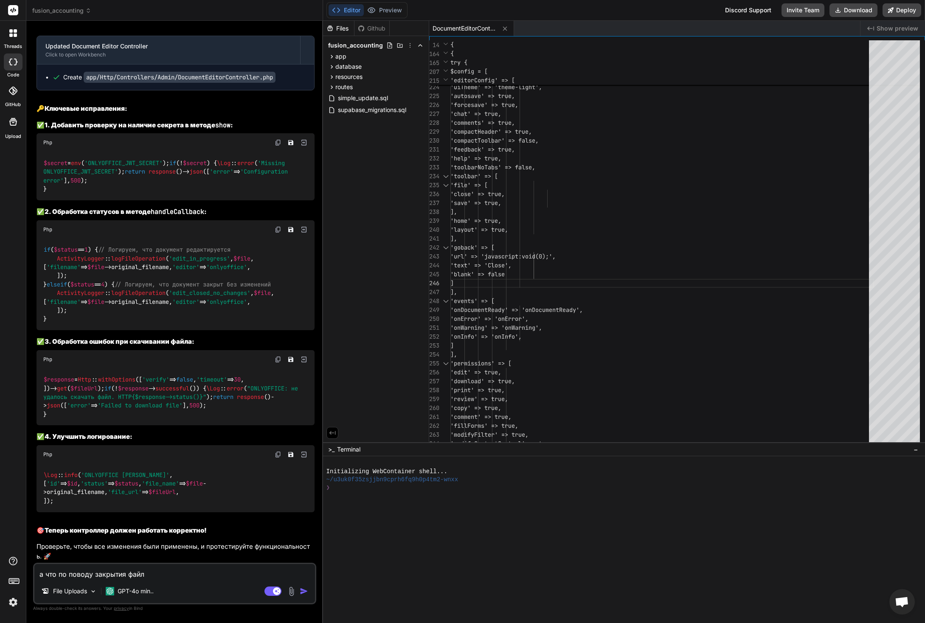
type textarea "а что по поводу закрытия файла"
type textarea "x"
type textarea "а что по поводу закрытия файла?"
type textarea "x"
type textarea "а что по поводу закрытия файла?"
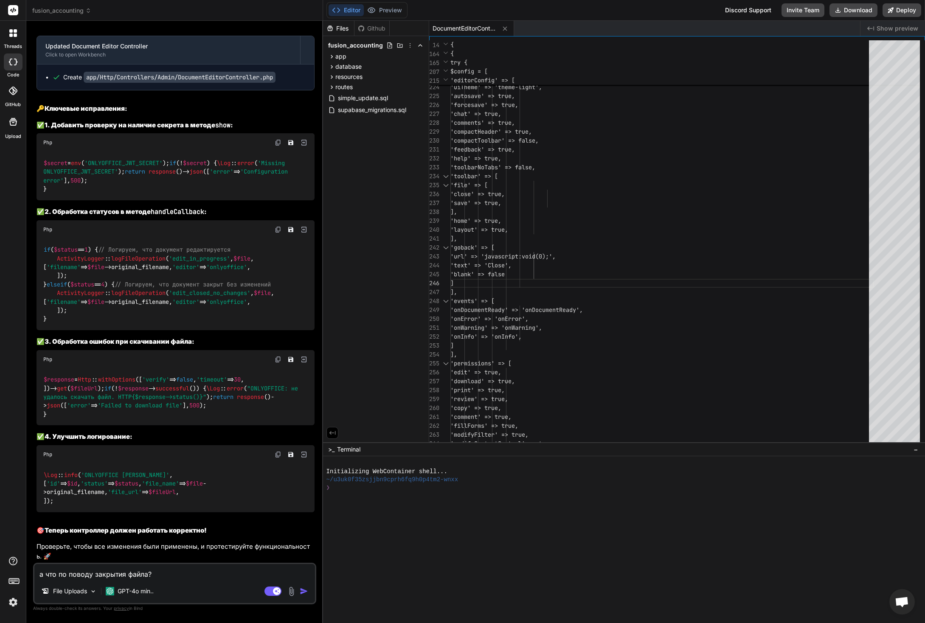
type textarea "x"
type textarea "а что по поводу закрытия файла? к"
type textarea "x"
type textarea "а что по поводу закрытия файла? кн"
type textarea "x"
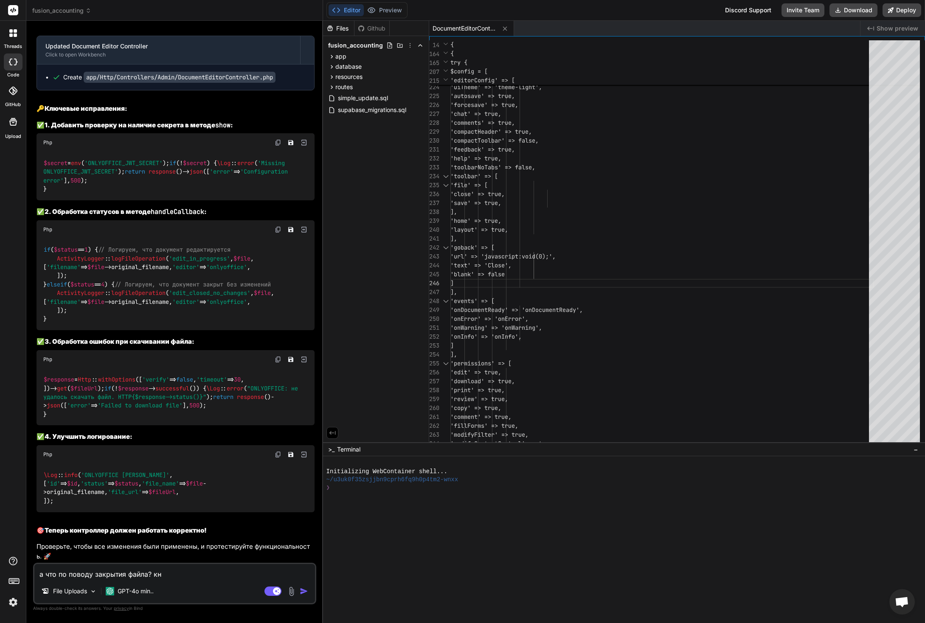
type textarea "а что по поводу закрытия файла? кно"
type textarea "x"
type textarea "а что по поводу закрытия файла? кноп"
type textarea "x"
type textarea "а что по поводу закрытия файла? [GEOGRAPHIC_DATA]"
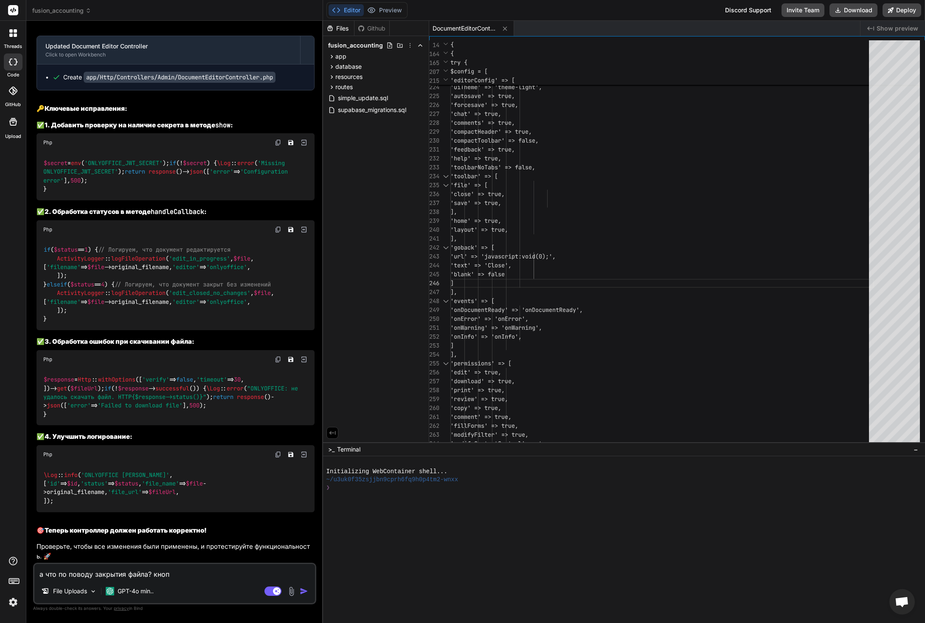
type textarea "x"
type textarea "а что по поводу закрытия файла? [GEOGRAPHIC_DATA]"
type textarea "x"
type textarea "а что по поводу закрытия файла? [GEOGRAPHIC_DATA]"
type textarea "x"
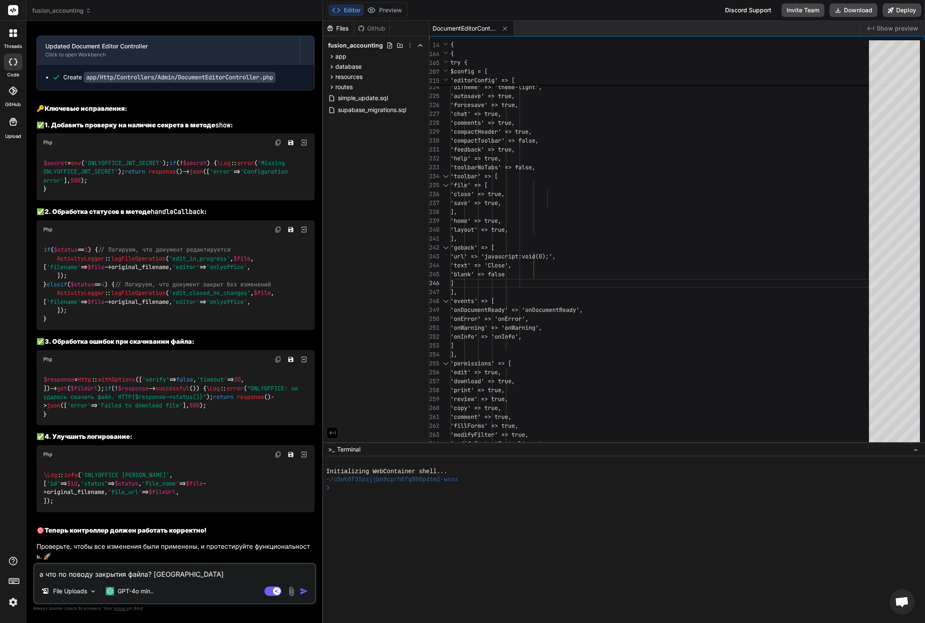
type textarea "а что по поводу закрытия файла? кнопка п"
type textarea "x"
type textarea "а что по поводу закрытия файла? кнопка п"
type textarea "x"
type textarea "а что по поводу закрытия файла? кнопка go"
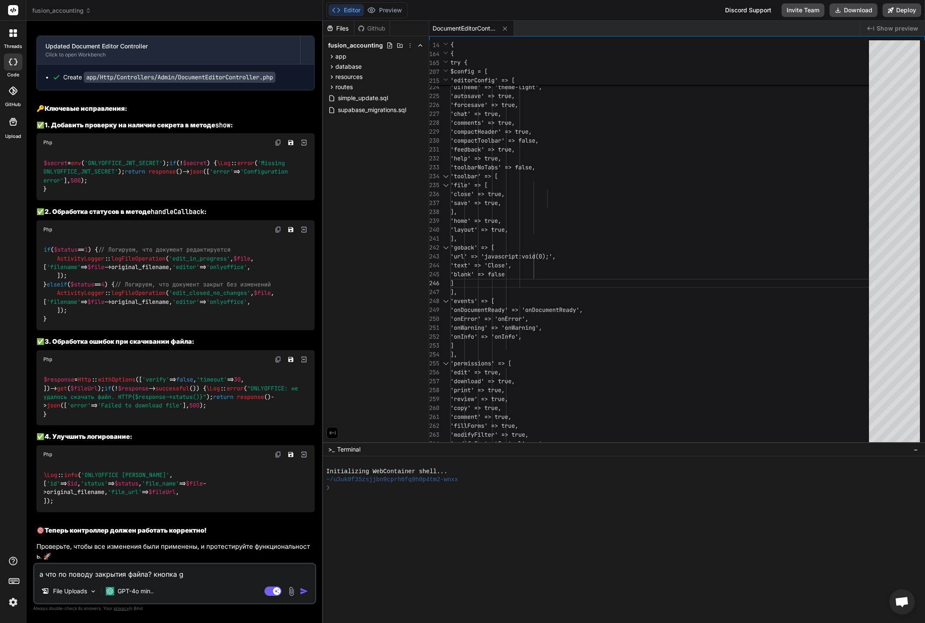
type textarea "x"
type textarea "а что по поводу закрытия файла? кнопка gob"
type textarea "x"
type textarea "а что по поводу закрытия файла? кнопка goba"
type textarea "x"
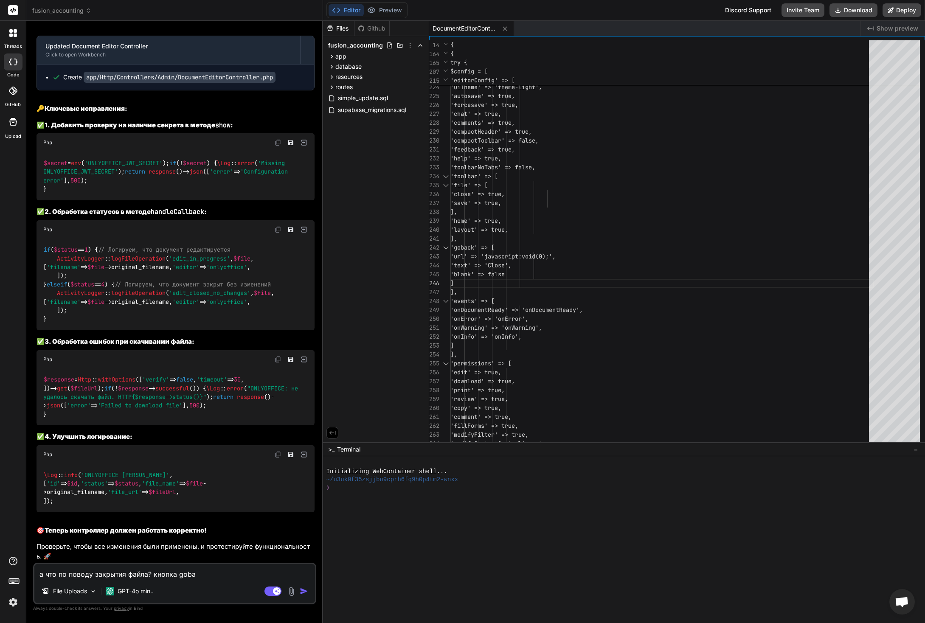
type textarea "а что по поводу закрытия файла? кнопка gobac"
type textarea "x"
type textarea "а что по поводу закрытия файла? кнопка gobacl"
type textarea "x"
type textarea "а что по поводу закрытия файла? кнопка gobac"
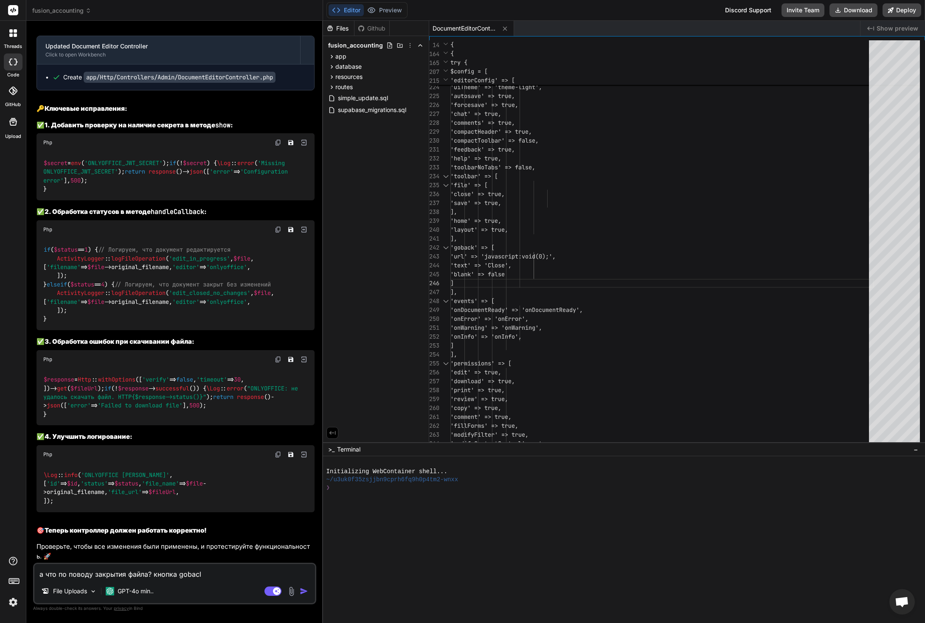
type textarea "x"
type textarea "а что по поводу закрытия файла? кнопка goback"
type textarea "x"
type textarea "а что по поводу закрытия файла? кнопка goback"
type textarea "x"
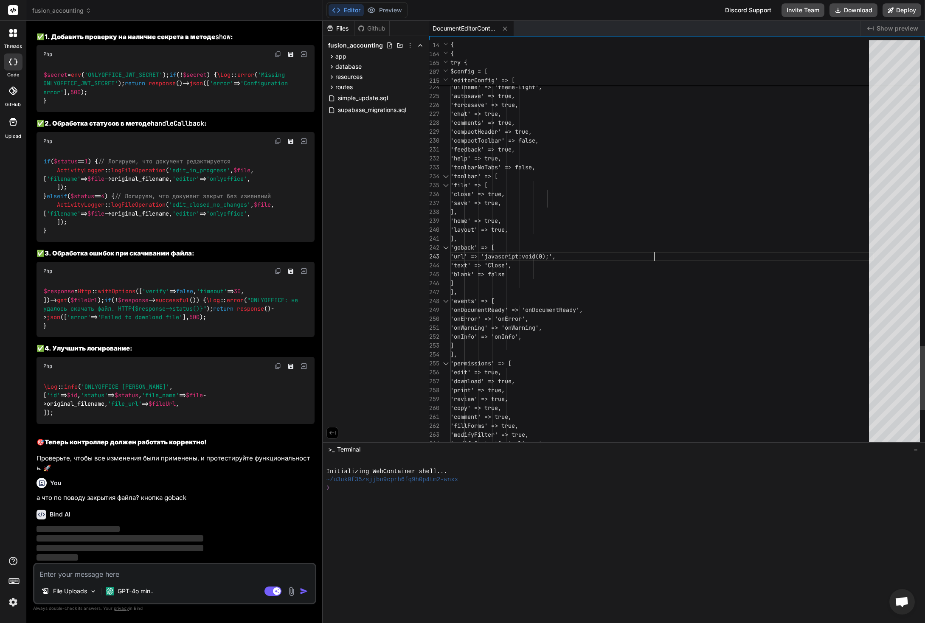
scroll to position [18, 0]
drag, startPoint x: 656, startPoint y: 256, endPoint x: 547, endPoint y: 255, distance: 109.1
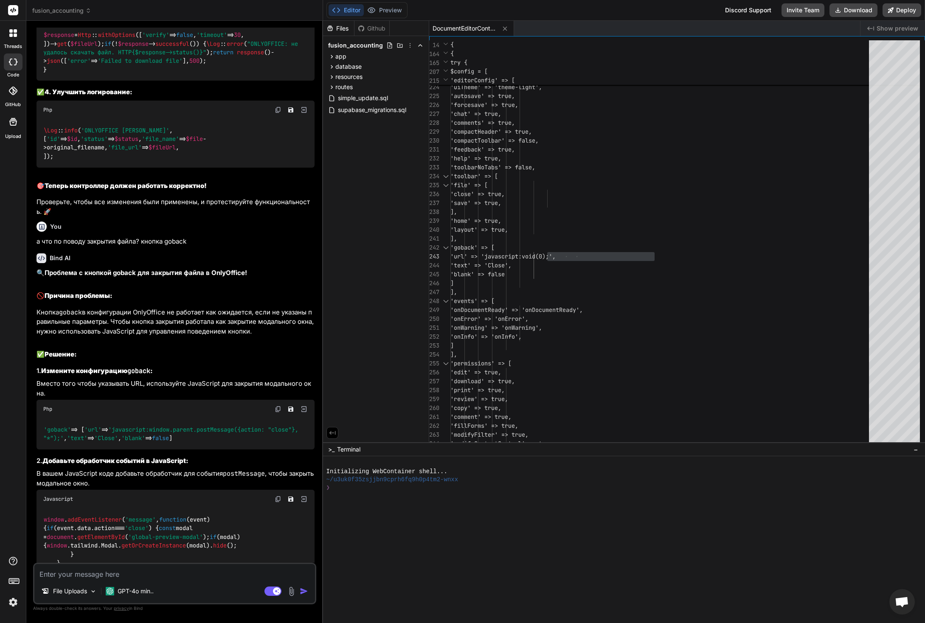
type textarea "x"
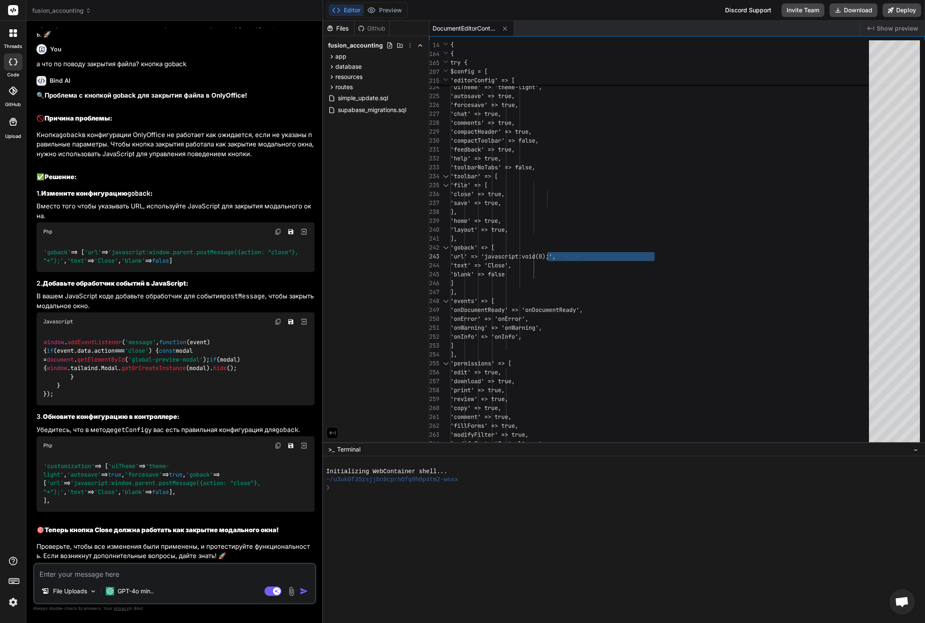
scroll to position [20870, 0]
click at [54, 272] on div "'goback' => [ 'url' => 'javascript:window.parent.postMessage({action: "close"},…" at bounding box center [176, 256] width 278 height 31
drag, startPoint x: 53, startPoint y: 341, endPoint x: 43, endPoint y: 305, distance: 37.3
click at [43, 272] on div "'goback' => [ 'url' => 'javascript:window.parent.postMessage({action: "close"},…" at bounding box center [176, 256] width 278 height 31
copy code "'goback' => [ 'url' => 'javascript:window.parent.postMessage({action: "close"},…"
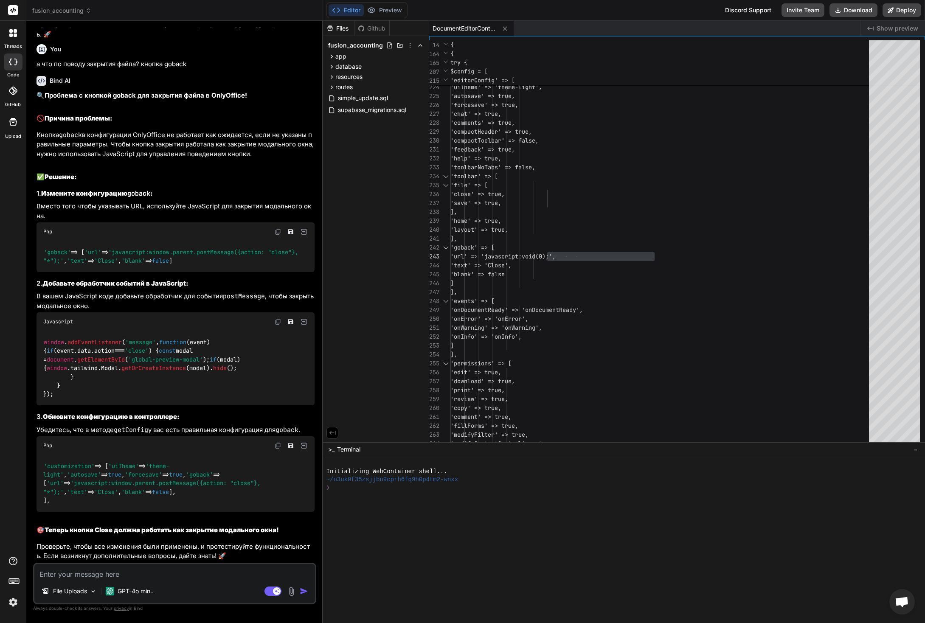
click at [175, 272] on div "'goback' => [ 'url' => 'javascript:window.parent.postMessage({action: "close"},…" at bounding box center [176, 256] width 278 height 31
drag, startPoint x: 67, startPoint y: 322, endPoint x: 58, endPoint y: 315, distance: 11.8
click at [58, 272] on div "'goback' => [ 'url' => 'javascript:window.parent.postMessage({action: "close"},…" at bounding box center [176, 256] width 278 height 31
copy code "'url' => 'javascript:window.parent.postMessage({action: "close"}, "*");' ,"
click at [127, 311] on p "В вашем JavaScript коде добавьте обработчик для события postMessage , чтобы зак…" at bounding box center [176, 301] width 278 height 19
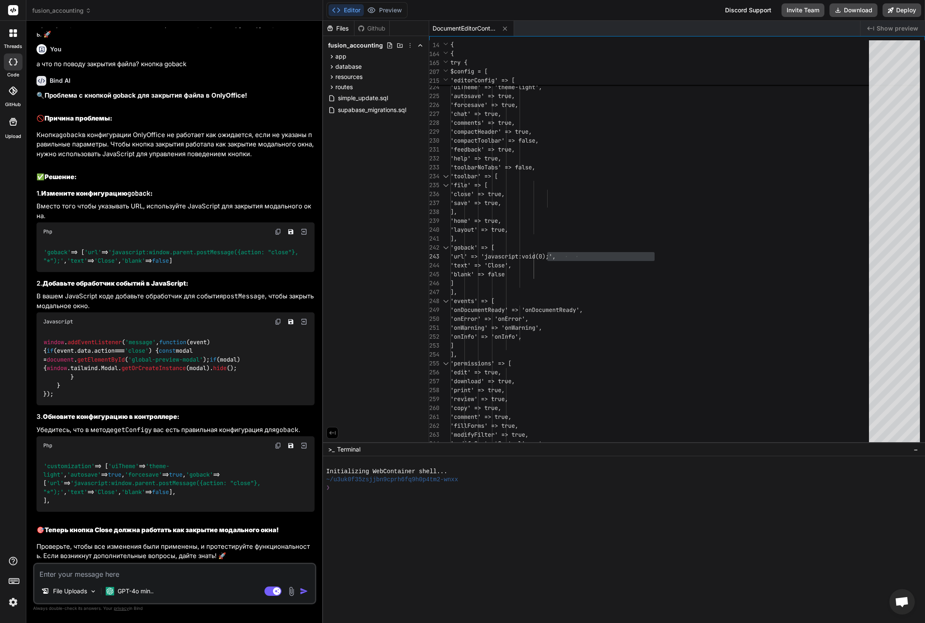
scroll to position [21019, 0]
click at [59, 343] on div "window . addEventListener ( 'message' , function ( event ) { if (event. data . …" at bounding box center [176, 368] width 278 height 74
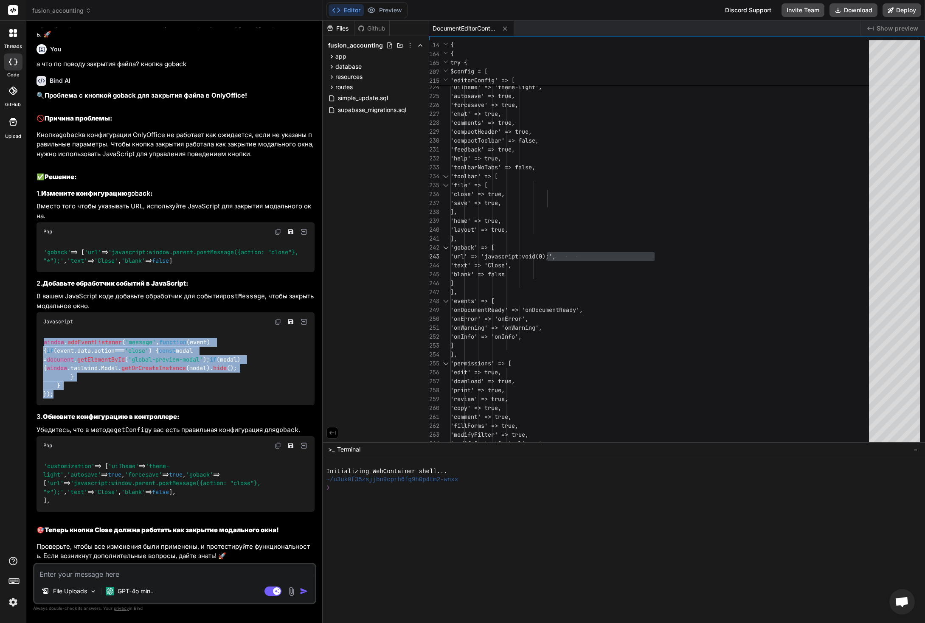
drag, startPoint x: 58, startPoint y: 338, endPoint x: 50, endPoint y: 289, distance: 49.9
click at [42, 331] on div "window . addEventListener ( 'message' , function ( event ) { if (event. data . …" at bounding box center [176, 368] width 278 height 74
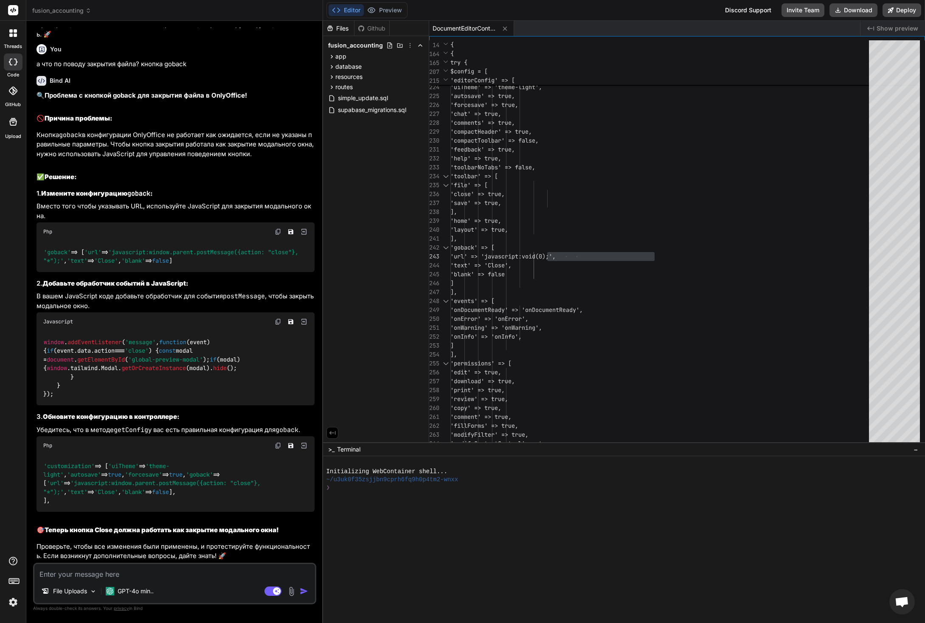
click at [101, 331] on div "window . addEventListener ( 'message' , function ( event ) { if (event. data . …" at bounding box center [176, 368] width 278 height 74
click at [275, 318] on img at bounding box center [278, 321] width 7 height 7
click at [119, 572] on textarea at bounding box center [174, 571] width 281 height 15
type textarea "d"
type textarea "x"
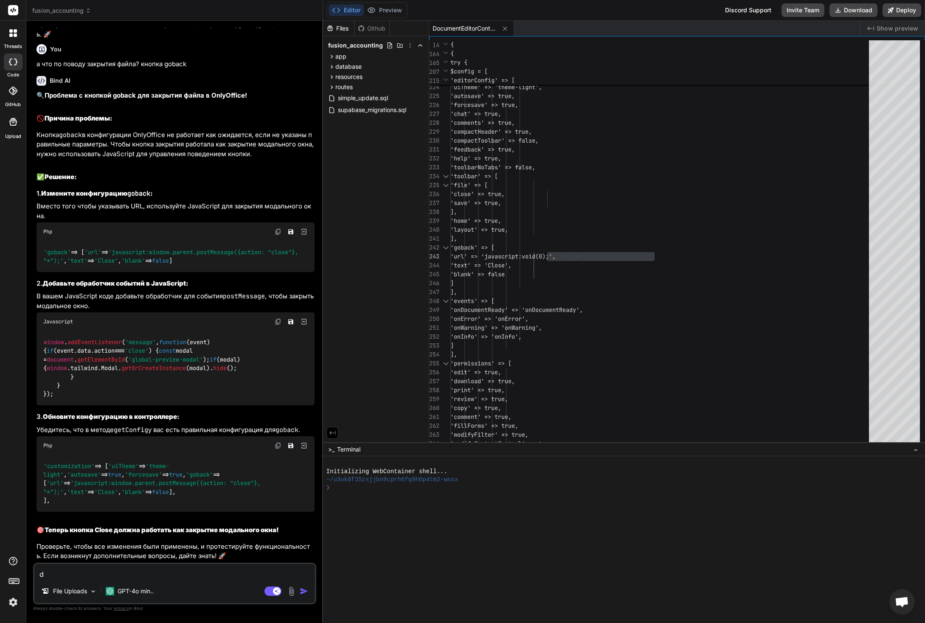
type textarea "d"
type textarea "x"
type textarea "d"
type textarea "в"
type textarea "x"
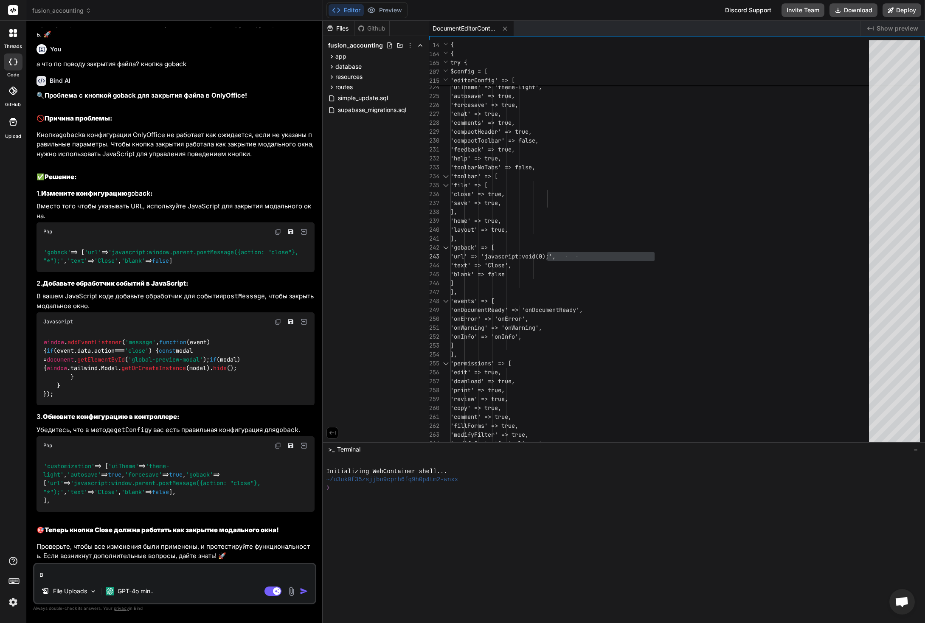
type textarea "в т"
type textarea "x"
type textarea "в та"
type textarea "x"
type textarea "в так"
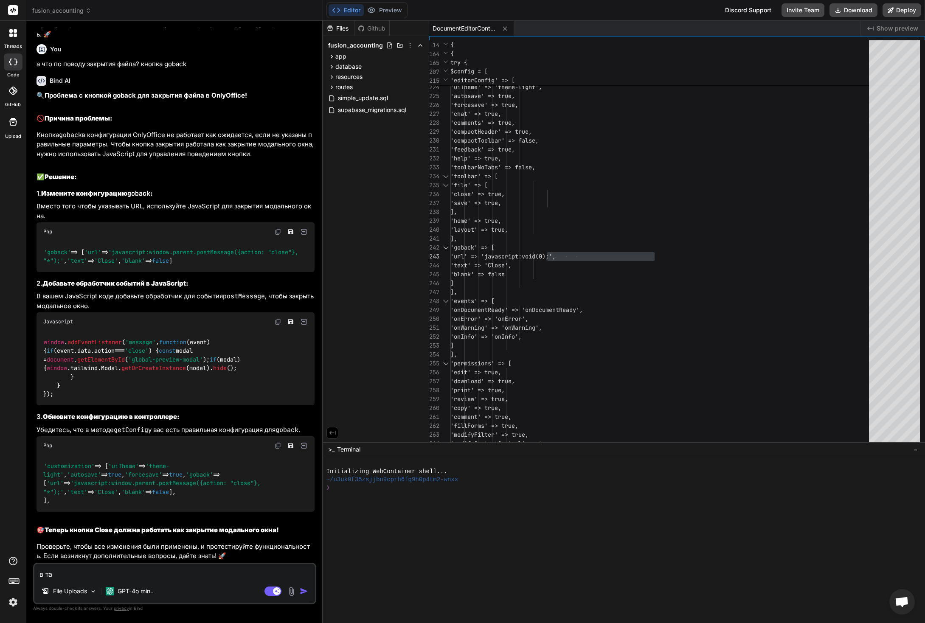
type textarea "x"
type textarea "в тако"
type textarea "x"
type textarea "в таком"
type textarea "x"
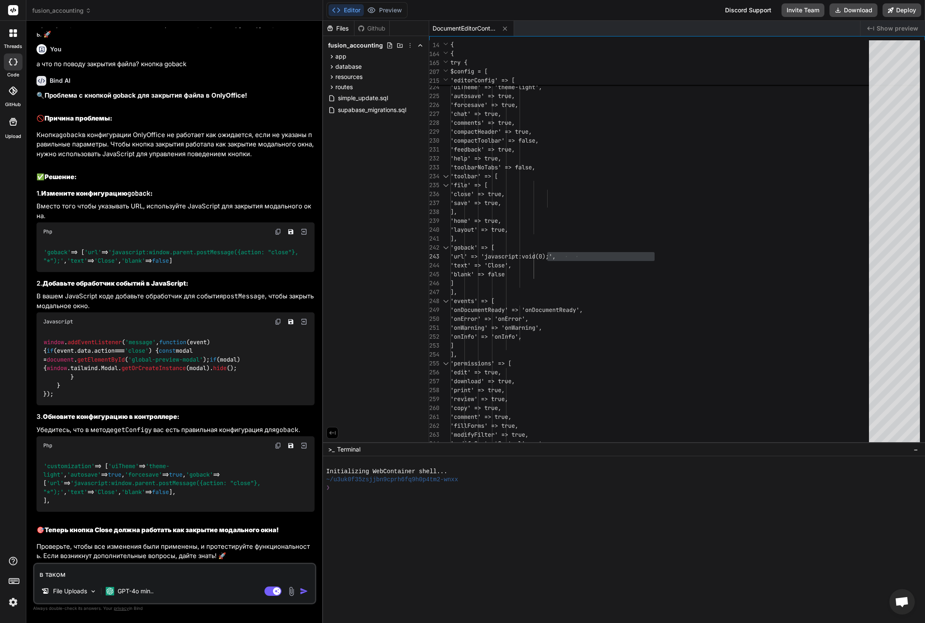
type textarea "в таком"
type textarea "x"
type textarea "в таком в"
type textarea "x"
type textarea "в таком ви"
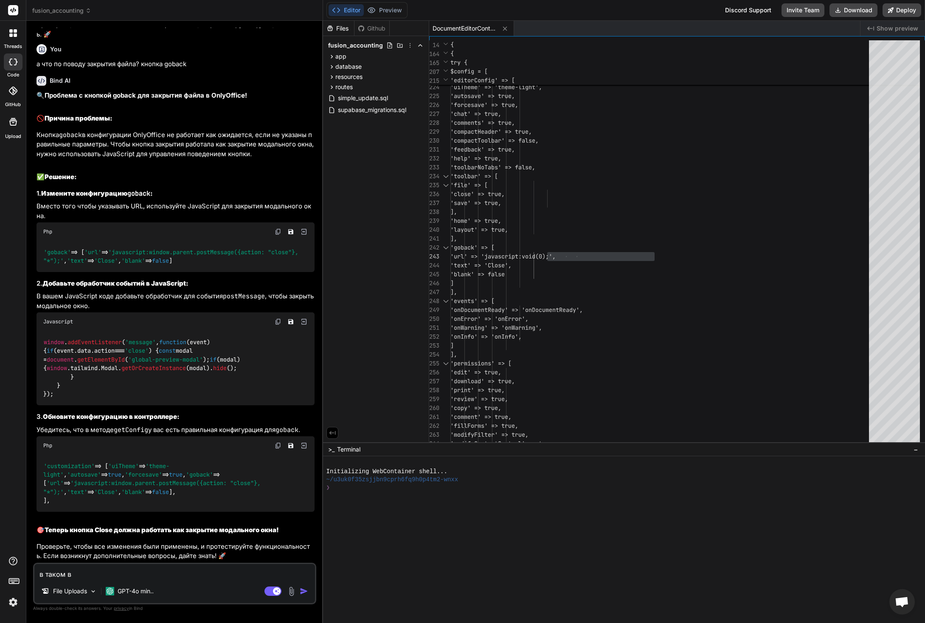
type textarea "x"
type textarea "в таком вид"
type textarea "x"
type textarea "в таком виде"
type textarea "x"
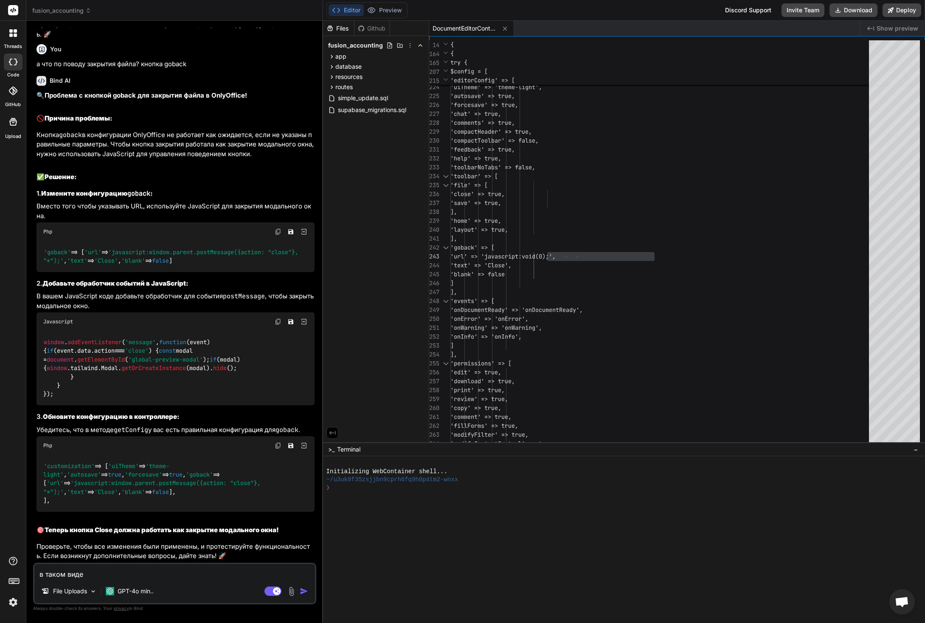
type textarea "в таком виде"
type textarea "x"
type textarea "в таком виде с"
type textarea "x"
type textarea "в таком виде сс"
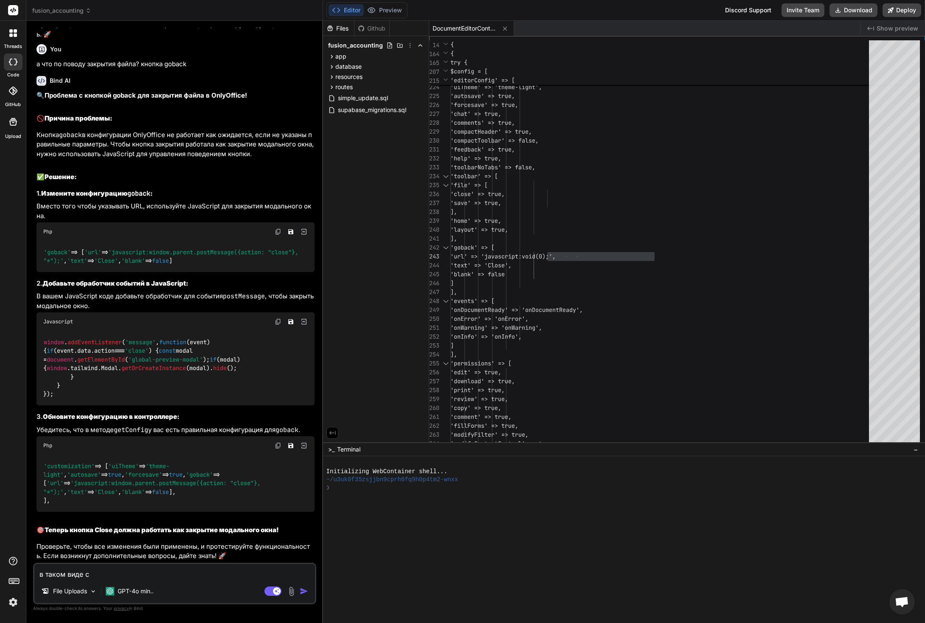
type textarea "x"
type textarea "в таком виде ссы"
type textarea "x"
type textarea "в таком виде ссыл"
type textarea "x"
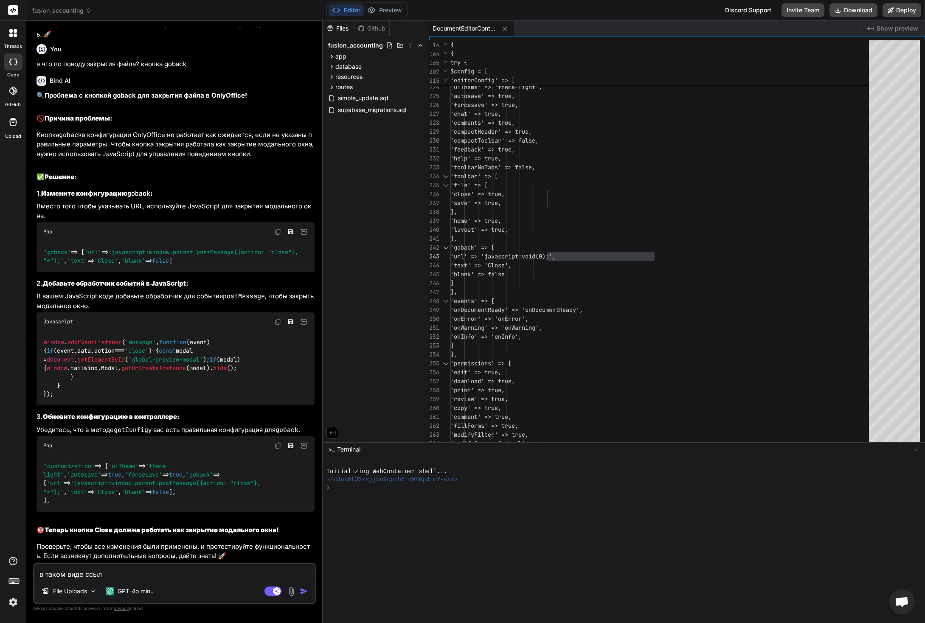
type textarea "в таком виде ссылк"
type textarea "x"
type textarea "в таком виде ссылка"
type textarea "x"
type textarea "в таком виде ссылка"
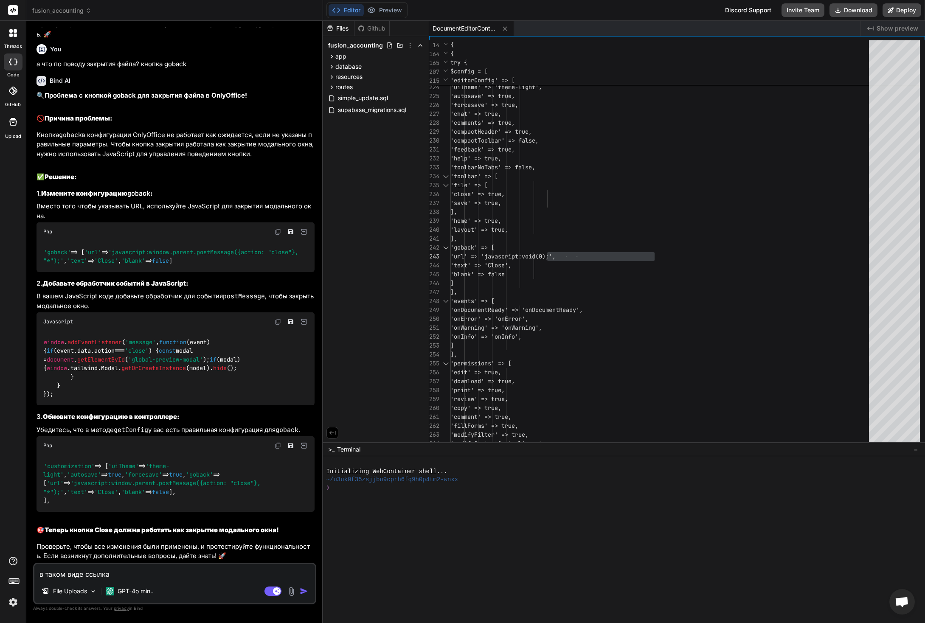
type textarea "x"
type textarea "в таком виде ссылка [PERSON_NAME]"
type textarea "x"
type textarea "в таком виде ссылка вы"
type textarea "x"
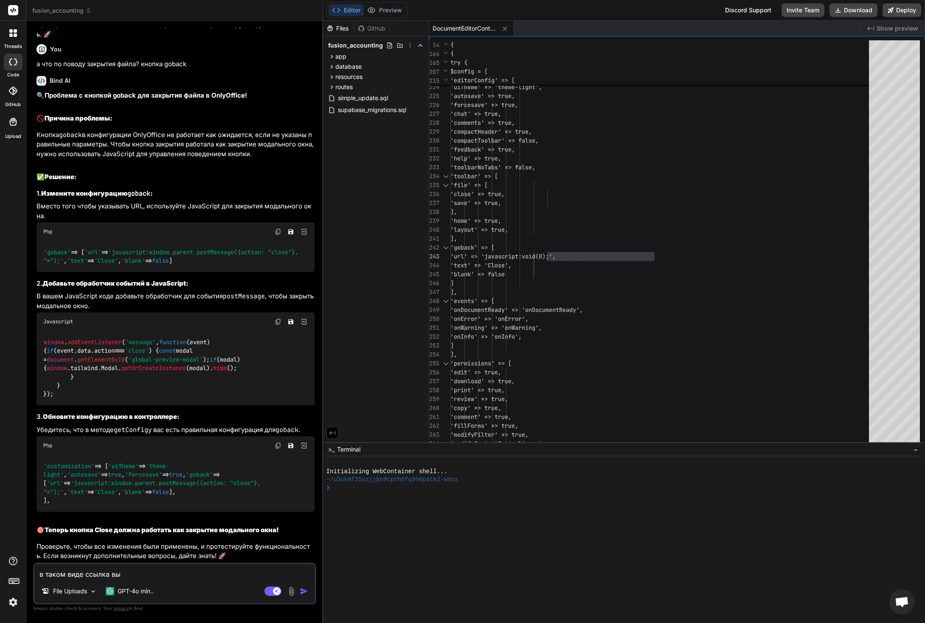
type textarea "в таком виде ссылка выд"
type textarea "x"
type textarea "в таком виде ссылка выда"
type textarea "x"
type textarea "в таком виде ссылка выдаё"
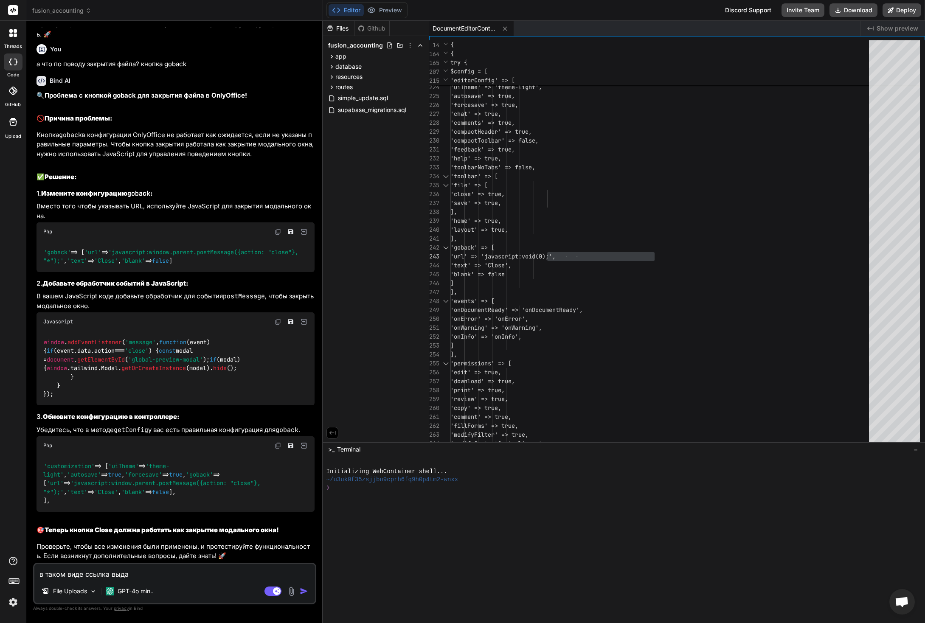
type textarea "x"
type textarea "в таком виде ссылка выдаёт"
type textarea "x"
type textarea "в таком виде ссылка выдаёт"
type textarea "x"
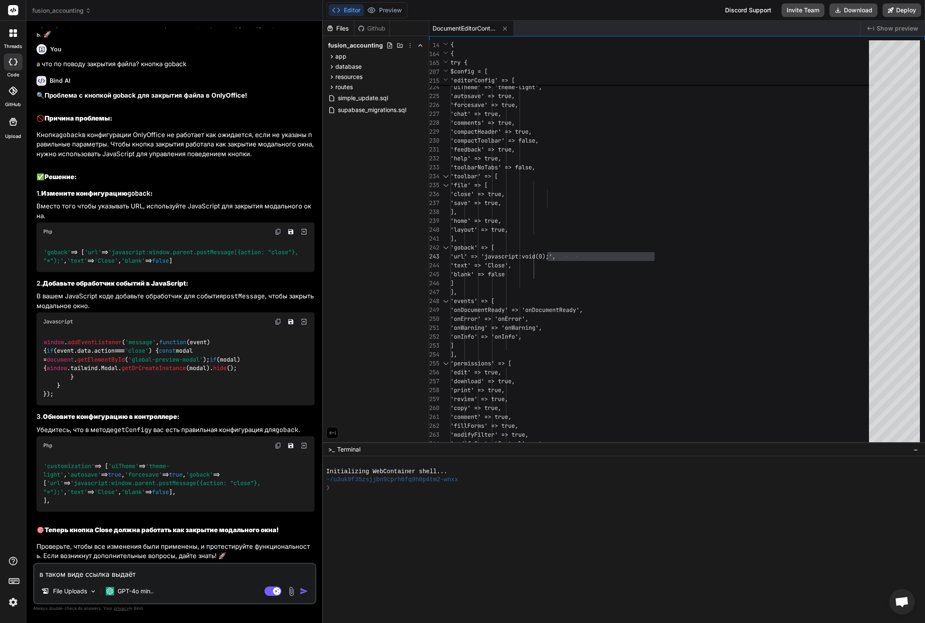
type textarea "в таком виде ссылка выдаёт [PERSON_NAME]"
type textarea "x"
type textarea "в таком виде ссылка выдаёт [PERSON_NAME]"
type textarea "x"
type textarea "в таком виде ссылка выдаёт j"
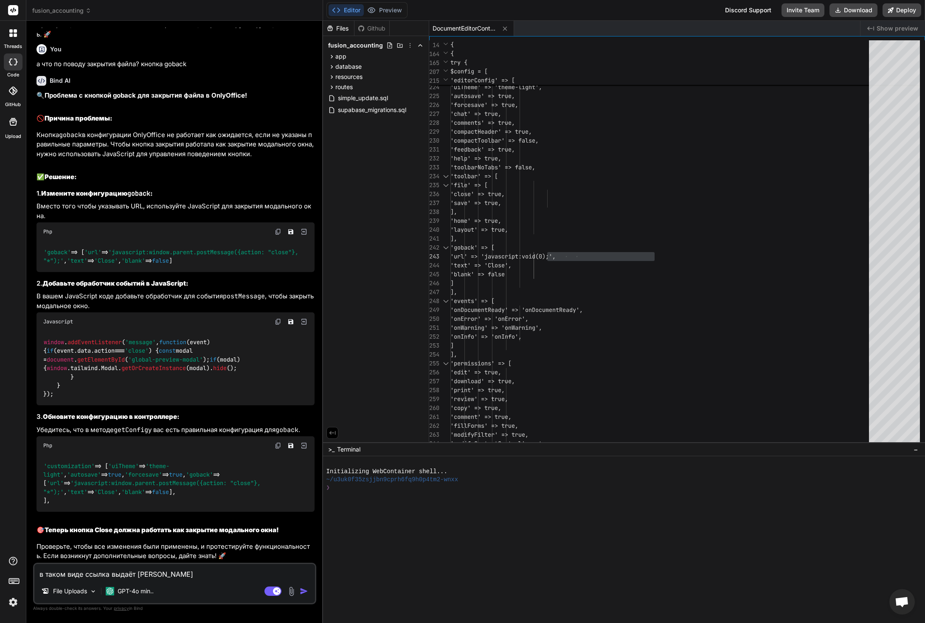
type textarea "x"
type textarea "в таком виде ссылка выдаёт ji"
type textarea "x"
type textarea "в таком виде ссылка выдаёт jib"
type textarea "x"
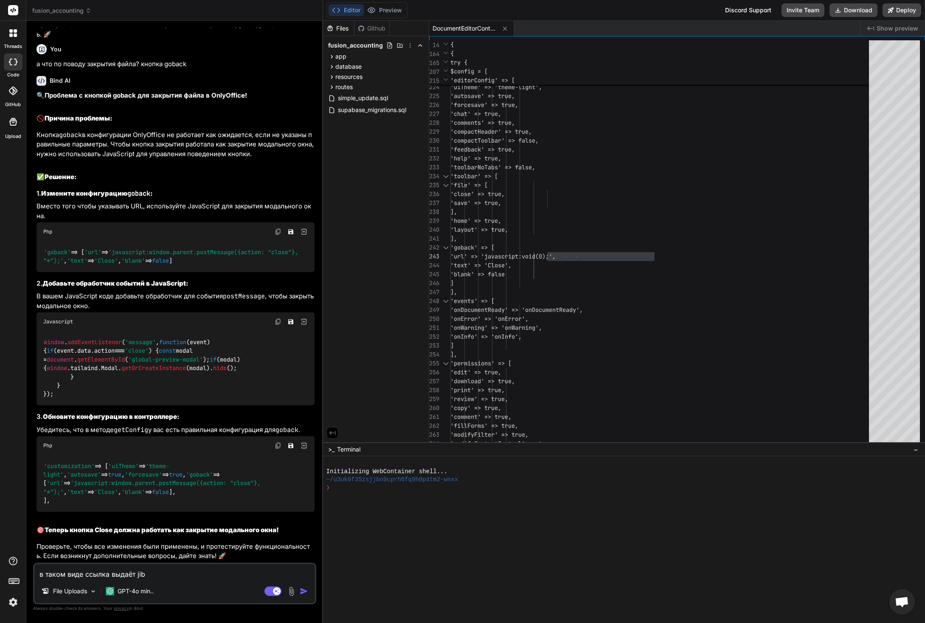
type textarea "в таком виде ссылка выдаёт jib,"
type textarea "x"
type textarea "в таком виде ссылка выдаёт jib,r"
type textarea "x"
type textarea "в таком виде ссылка выдаёт jib,re"
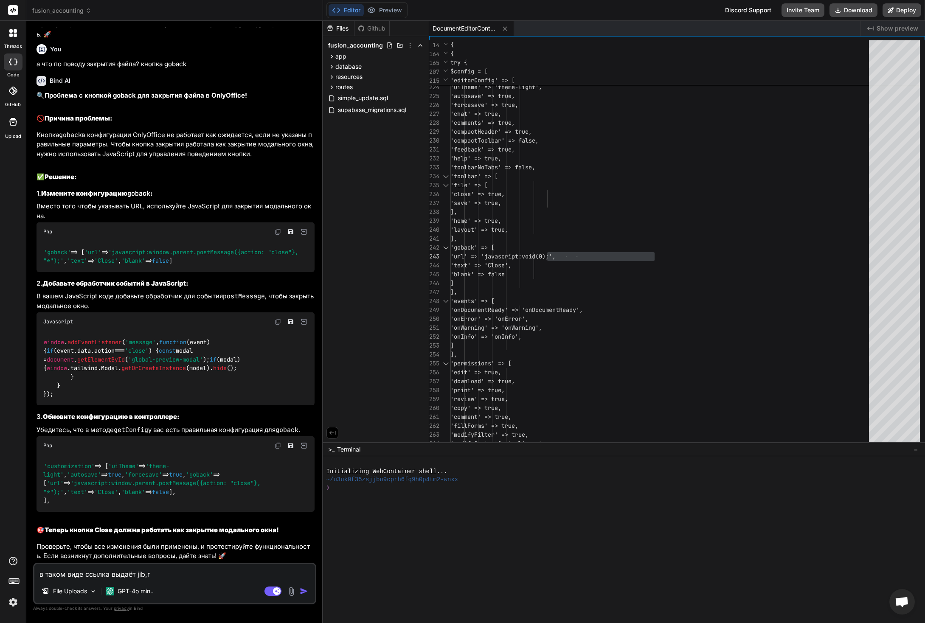
type textarea "x"
type textarea "в таком виде ссылка выдаёт jib,re"
type textarea "x"
type textarea "в таком виде ссылка выдаёт ошибку"
type textarea "x"
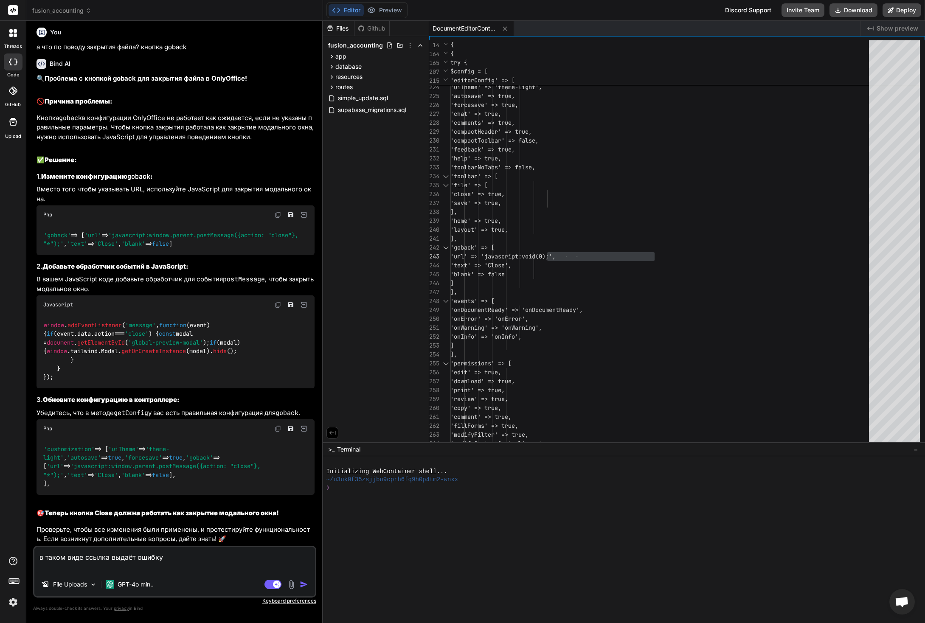
paste textarea "'url' => 'javascript:window.parent.postMessage({action: "close"}, "*");',"
type textarea "в таком виде ссылка выдаёт ошибку 'url' => 'javascript:window.parent.postMessag…"
type textarea "x"
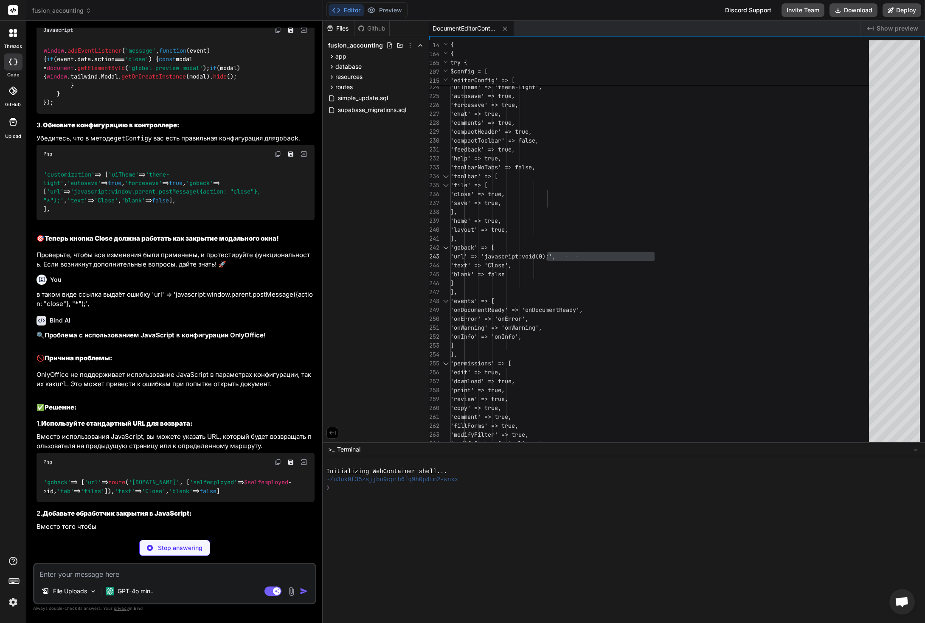
scroll to position [21346, 0]
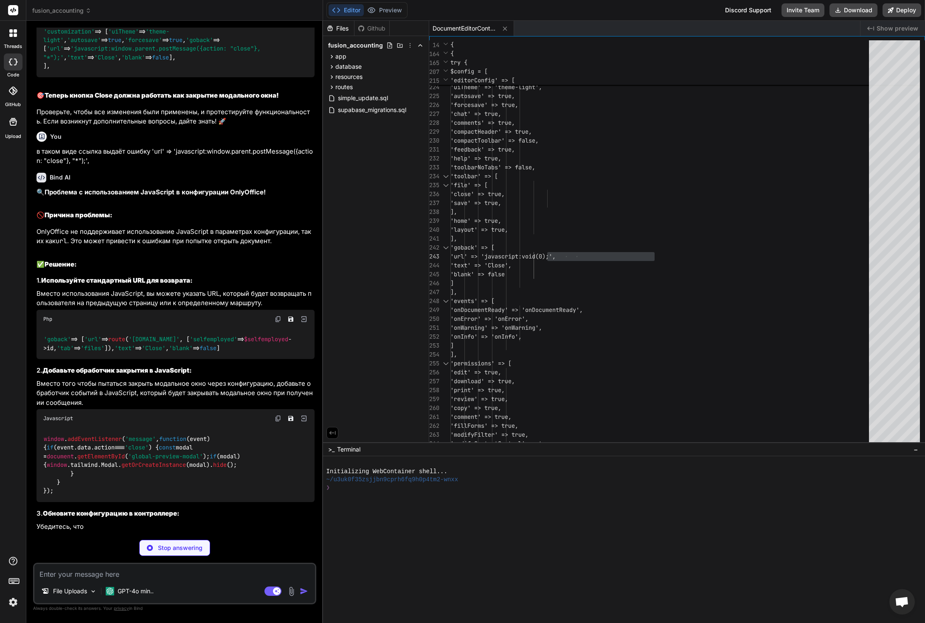
click at [175, 360] on div "'goback' => [ 'url' => route ( '[DOMAIN_NAME]' , [ 'selfemployed' => $selfemplo…" at bounding box center [176, 344] width 278 height 31
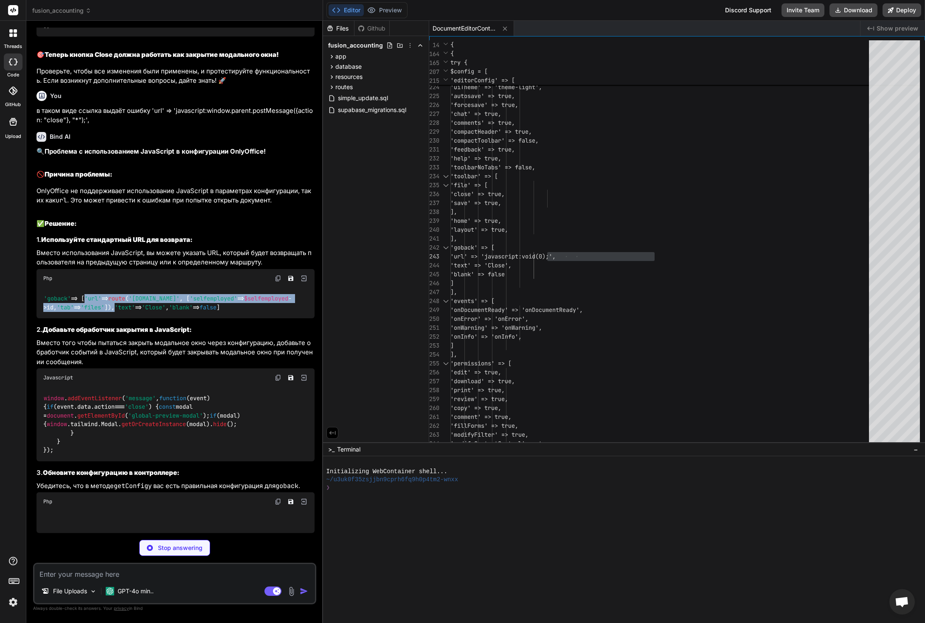
drag, startPoint x: 177, startPoint y: 466, endPoint x: 57, endPoint y: 454, distance: 119.9
click at [57, 319] on div "'goback' => [ 'url' => route ( '[DOMAIN_NAME]' , [ 'selfemployed' => $selfemplo…" at bounding box center [176, 303] width 278 height 31
copy code "'url' => route ( '[DOMAIN_NAME]' , [ 'selfemployed' => $selfemployed ->id, 'tab…"
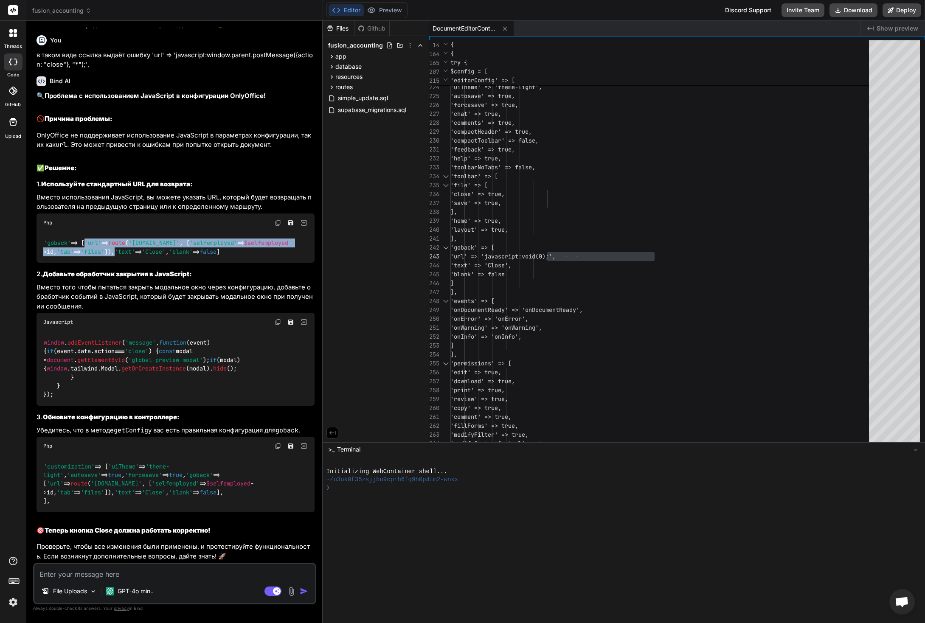
scroll to position [21646, 0]
click at [137, 591] on p "GPT-4o min.." at bounding box center [136, 591] width 36 height 8
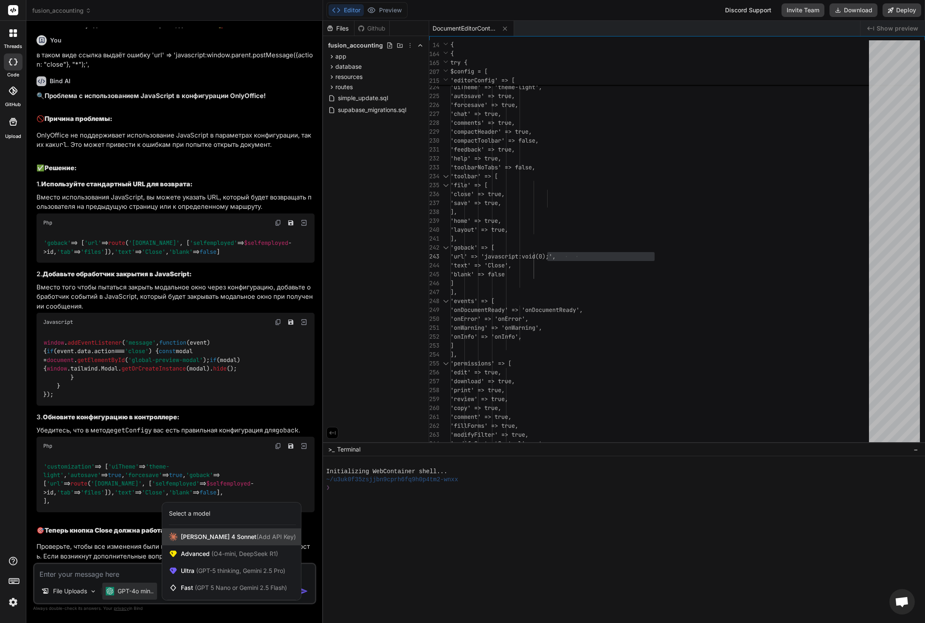
click at [228, 536] on span "[PERSON_NAME] 4 Sonnet (Add API Key)" at bounding box center [238, 537] width 115 height 8
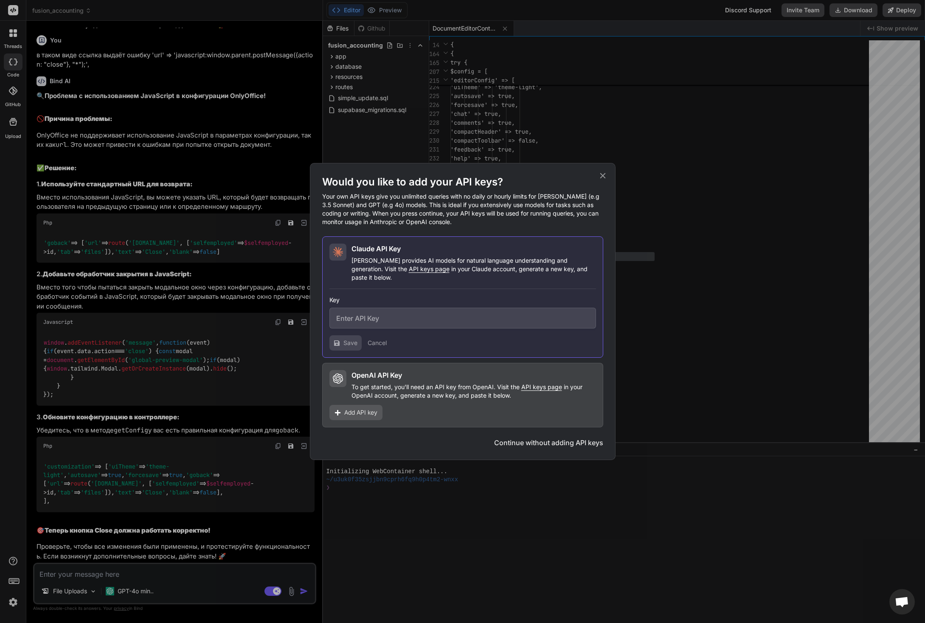
click at [563, 438] on button "Continue without adding API keys" at bounding box center [548, 443] width 109 height 10
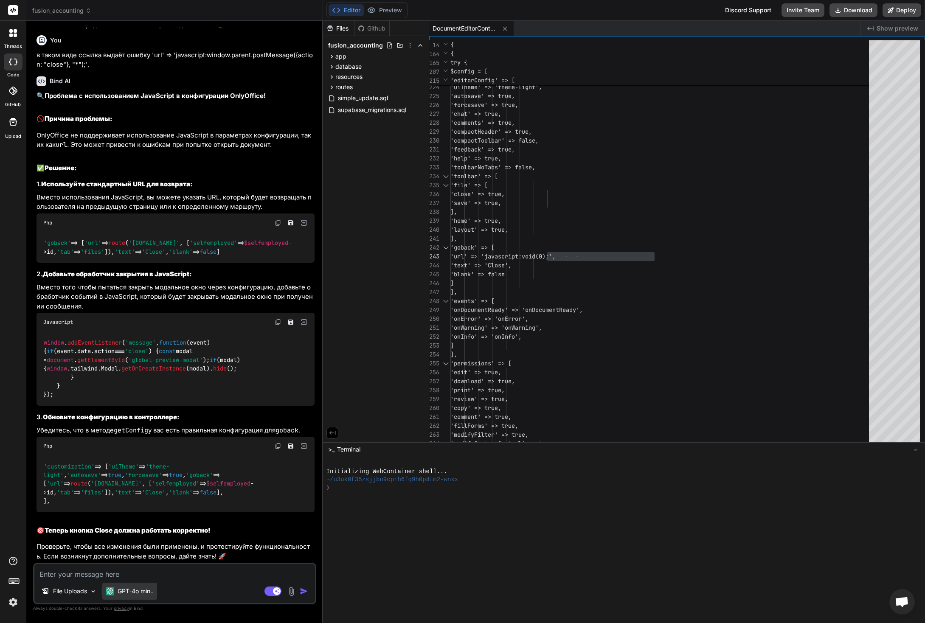
click at [138, 591] on p "GPT-4o min.." at bounding box center [136, 591] width 36 height 8
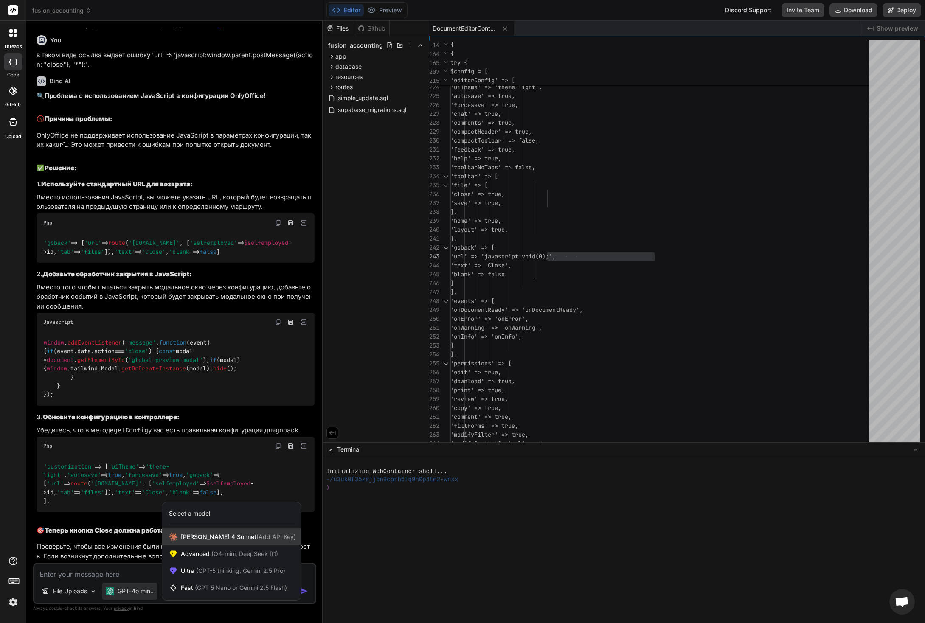
click at [256, 537] on span "(Add API Key)" at bounding box center [275, 536] width 39 height 7
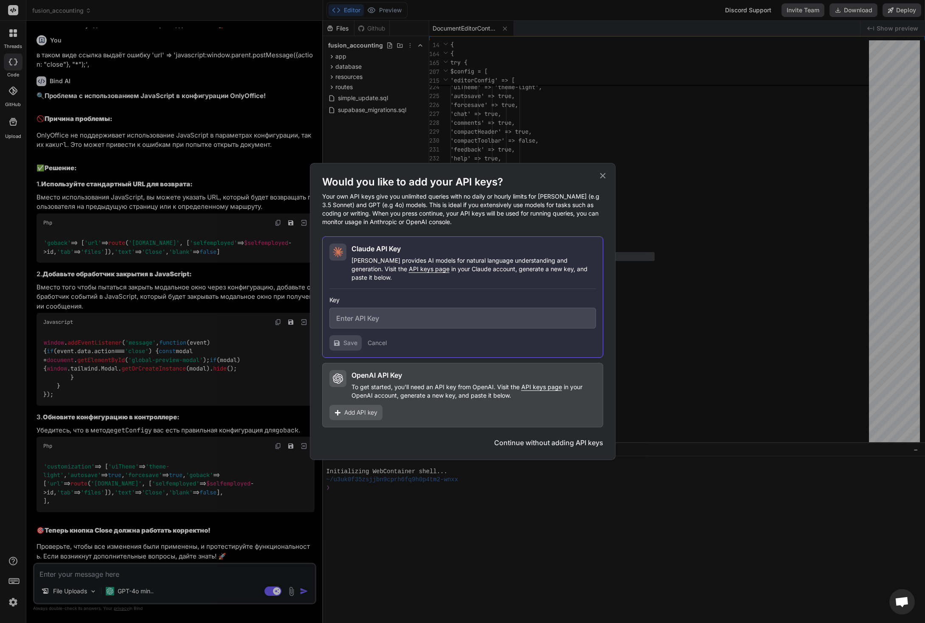
click at [525, 440] on button "Continue without adding API keys" at bounding box center [548, 443] width 109 height 10
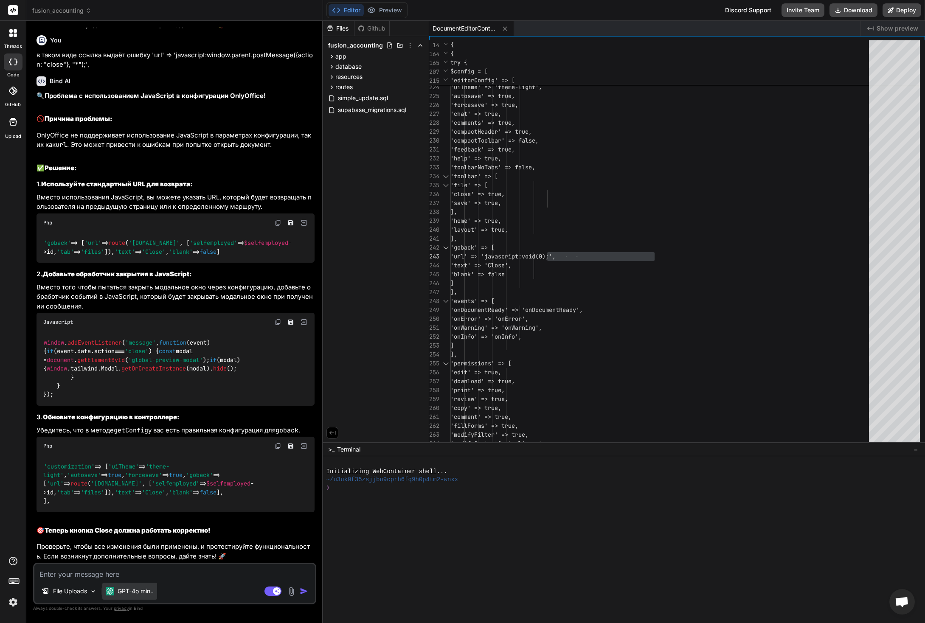
click at [131, 590] on p "GPT-4o min.." at bounding box center [136, 591] width 36 height 8
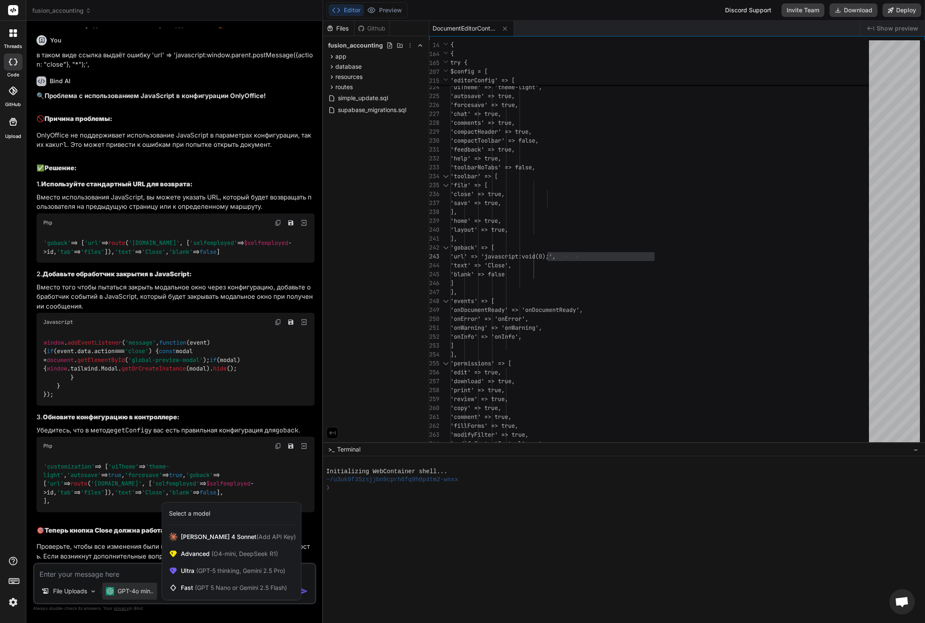
click at [122, 590] on div at bounding box center [462, 311] width 925 height 623
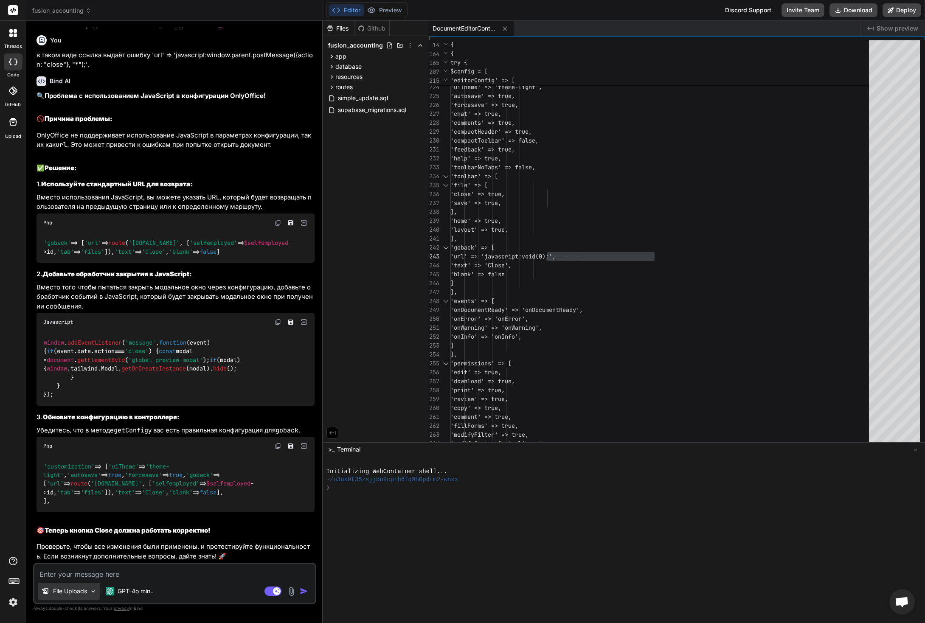
click at [97, 590] on img at bounding box center [93, 591] width 7 height 7
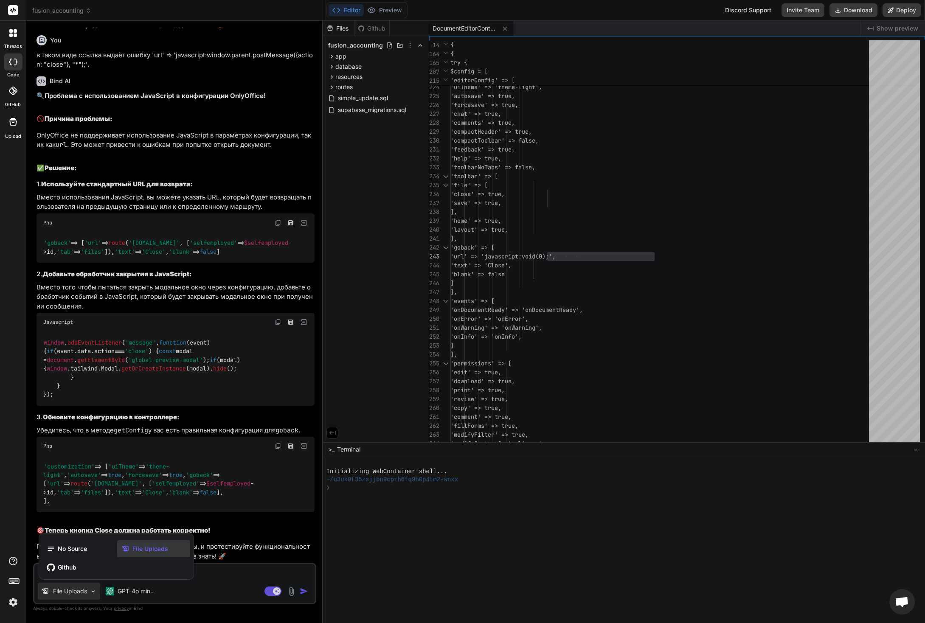
click at [181, 588] on div at bounding box center [462, 311] width 925 height 623
type textarea "x"
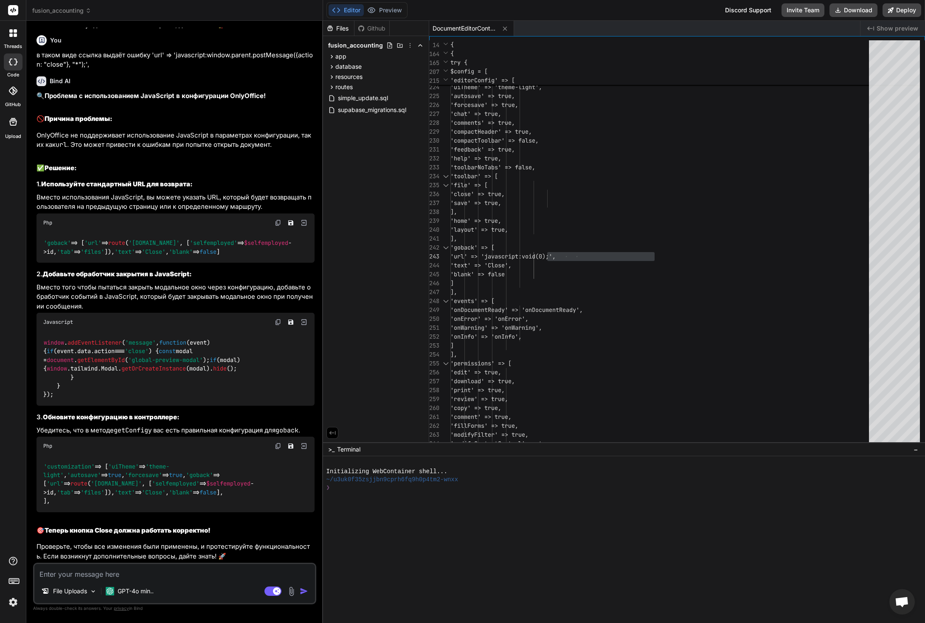
click at [143, 578] on textarea at bounding box center [174, 571] width 281 height 15
type textarea "в"
type textarea "x"
type textarea "в"
type textarea "x"
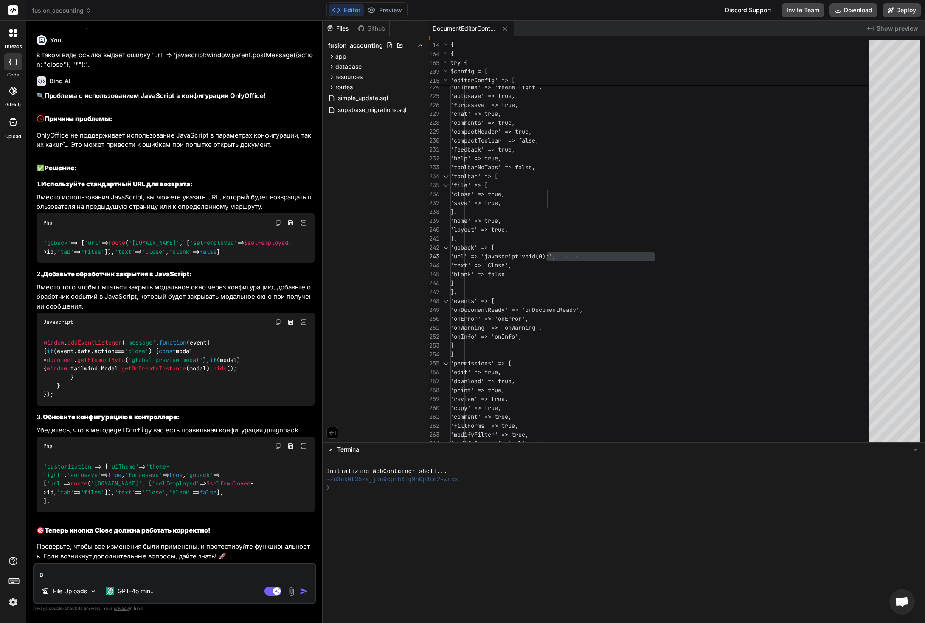
type textarea "в т"
type textarea "x"
type textarea "в та"
type textarea "x"
type textarea "в так"
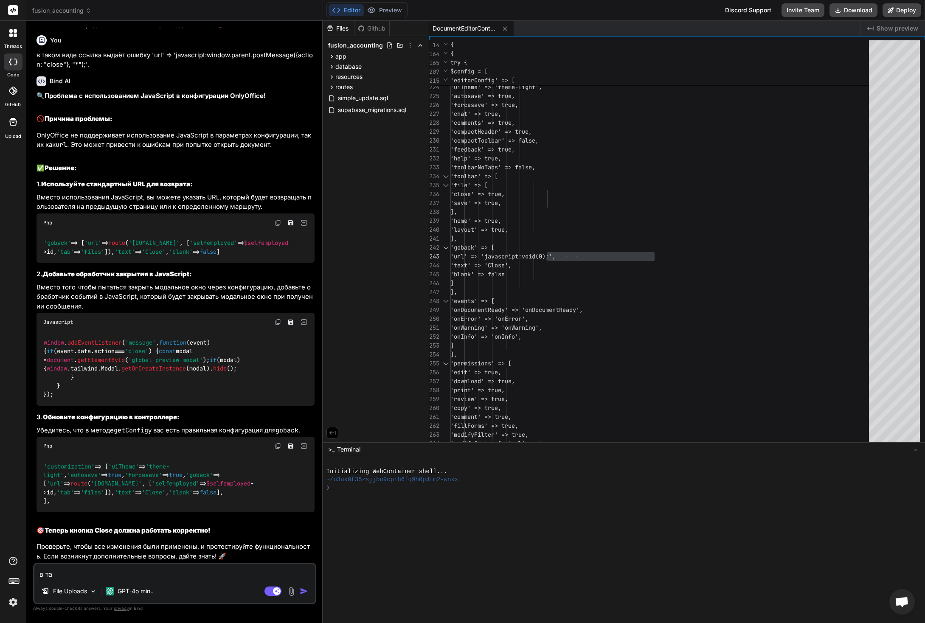
type textarea "x"
type textarea "в тако"
type textarea "x"
type textarea "в таком"
type textarea "x"
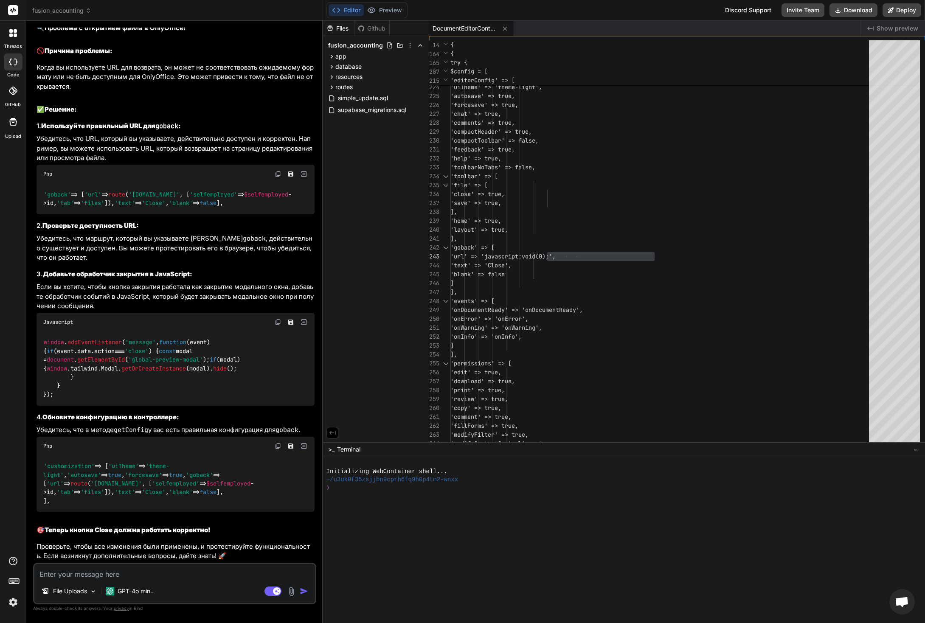
scroll to position [22330, 0]
click at [122, 573] on textarea at bounding box center [174, 571] width 281 height 15
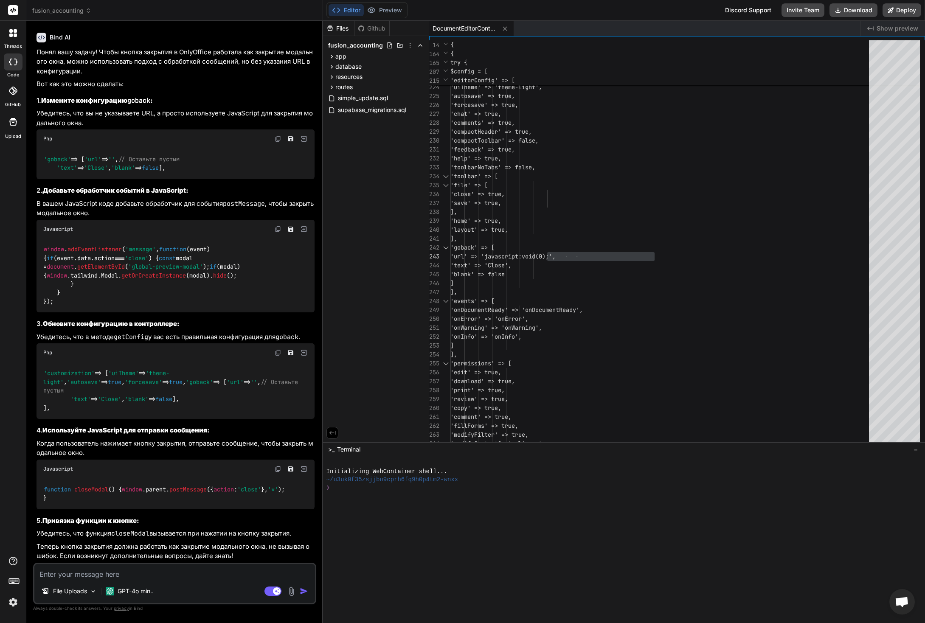
scroll to position [22861, 0]
click at [331, 76] on icon at bounding box center [331, 76] width 7 height 7
click at [338, 88] on icon at bounding box center [338, 87] width 7 height 7
click at [343, 96] on icon at bounding box center [346, 99] width 7 height 7
click at [354, 111] on icon at bounding box center [353, 110] width 7 height 7
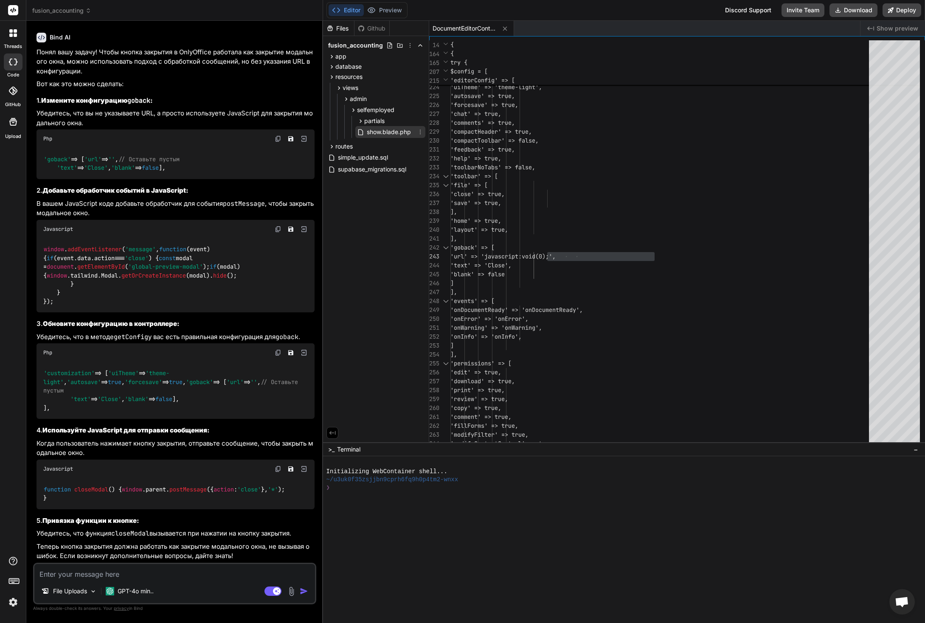
click at [380, 132] on span "show.blade.php" at bounding box center [389, 132] width 46 height 10
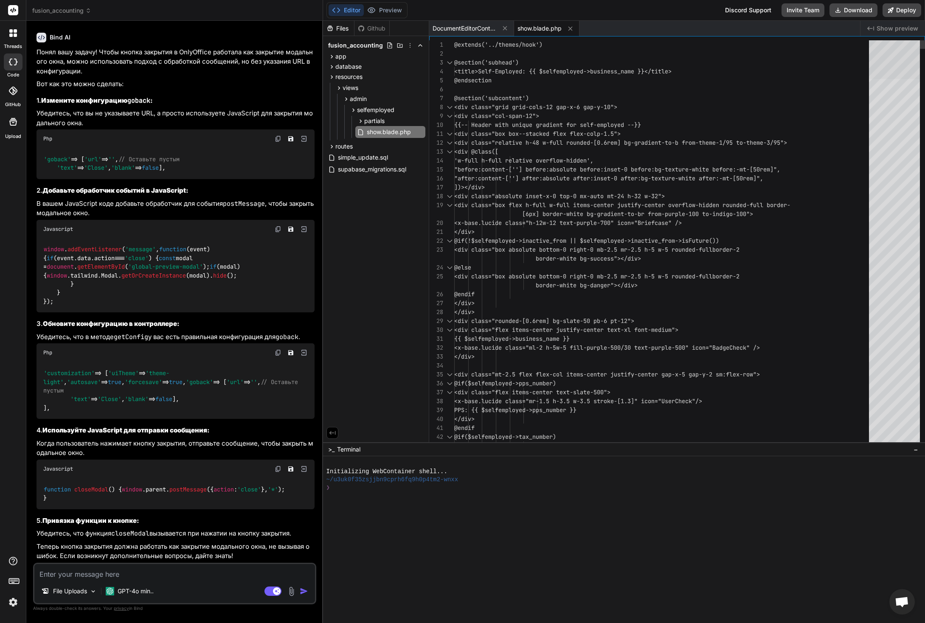
click at [888, 55] on div at bounding box center [894, 59] width 51 height 39
click at [570, 27] on icon at bounding box center [570, 28] width 7 height 7
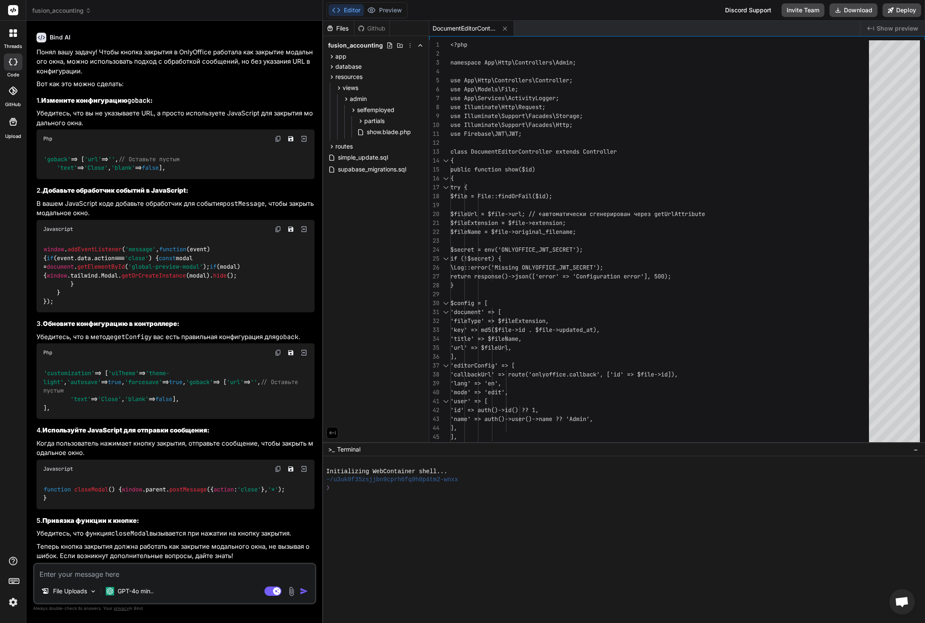
click at [275, 233] on img at bounding box center [278, 229] width 7 height 7
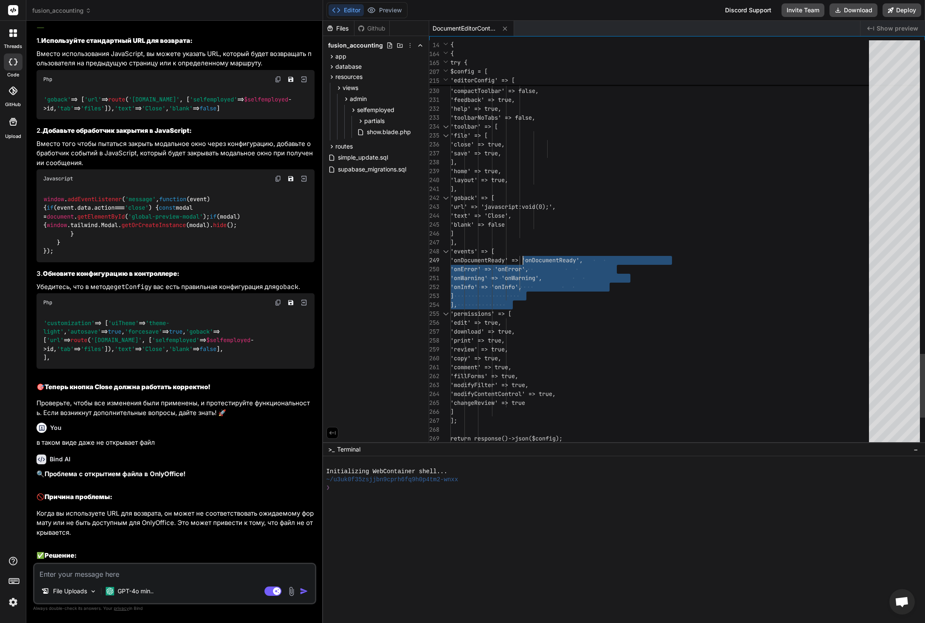
scroll to position [62, 0]
drag, startPoint x: 530, startPoint y: 287, endPoint x: 520, endPoint y: 249, distance: 39.0
click at [186, 573] on textarea at bounding box center [174, 571] width 281 height 15
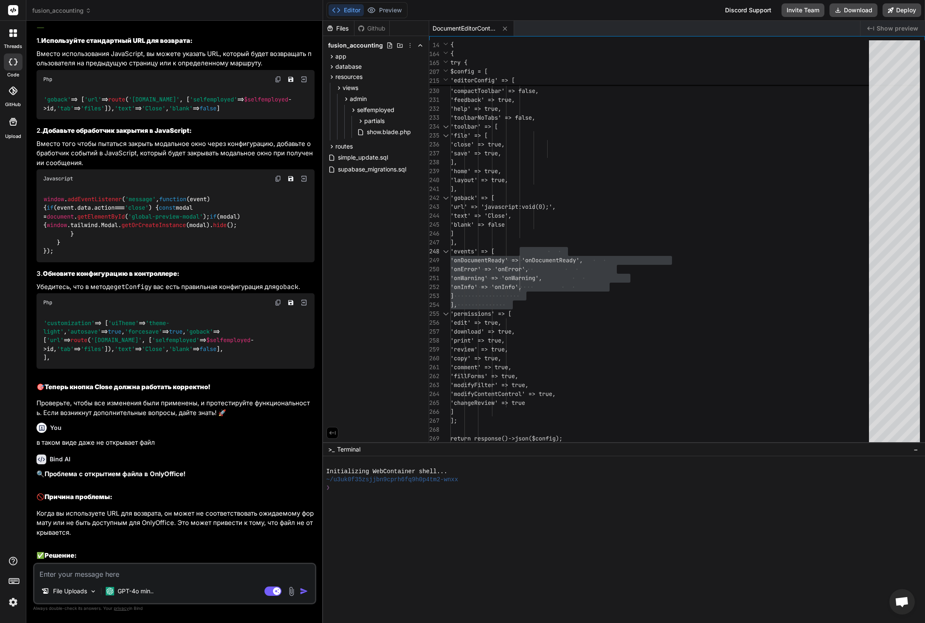
click at [185, 569] on textarea at bounding box center [174, 571] width 281 height 15
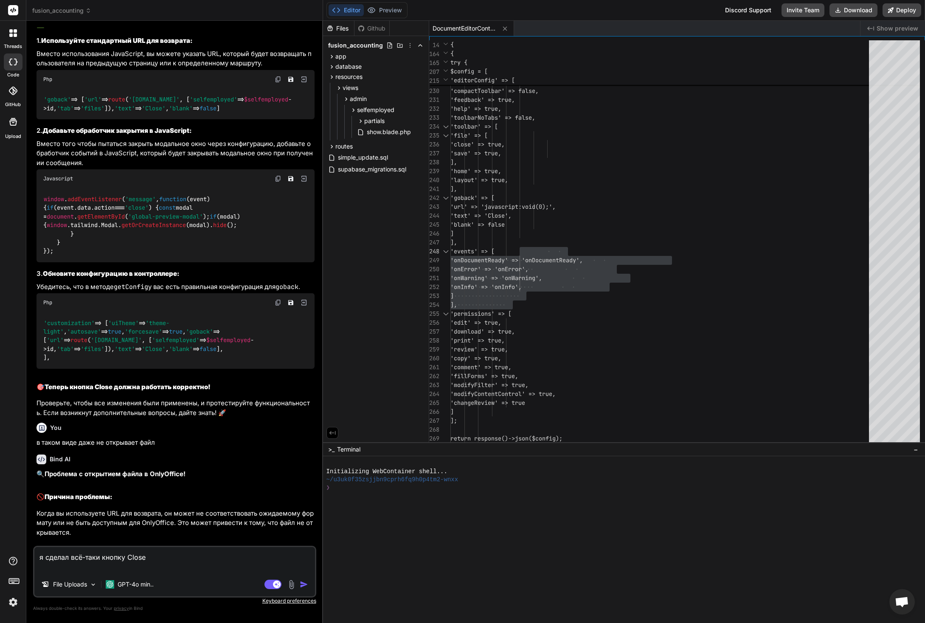
paste textarea "loremi dolorsit ameTconse($ad) { eli { $sedd = Eius::tempOrInci($ut); // Labore…"
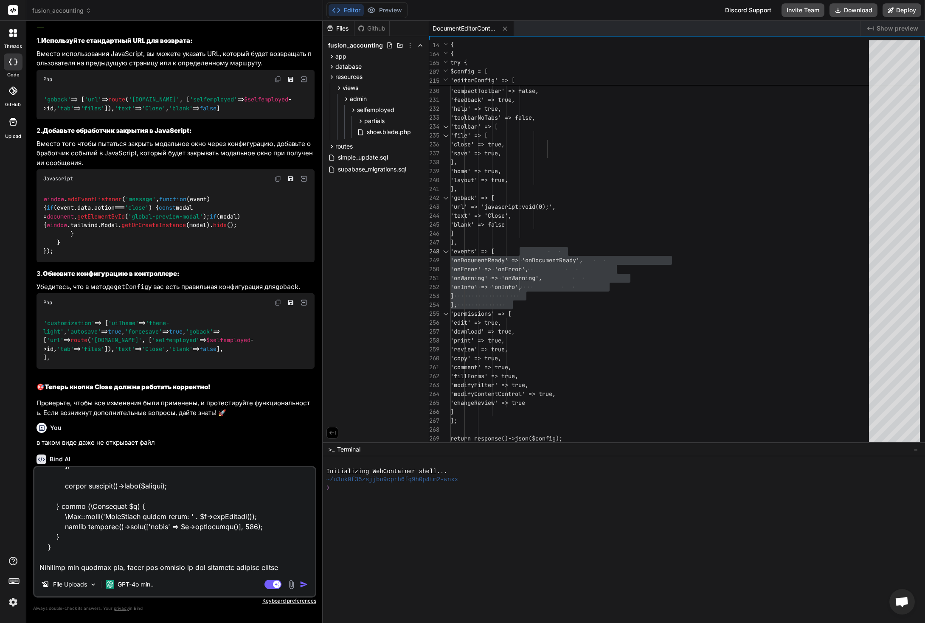
scroll to position [1111, 0]
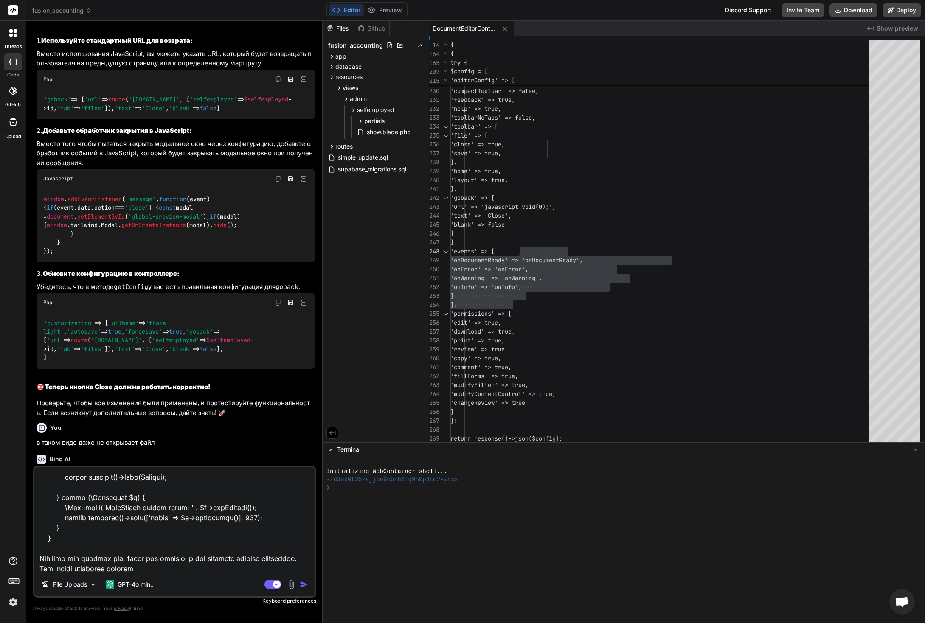
paste textarea "loreMipSumdOLO() .sita(() => { // Consectet adipiscinge seddoei tempor.incidi =…"
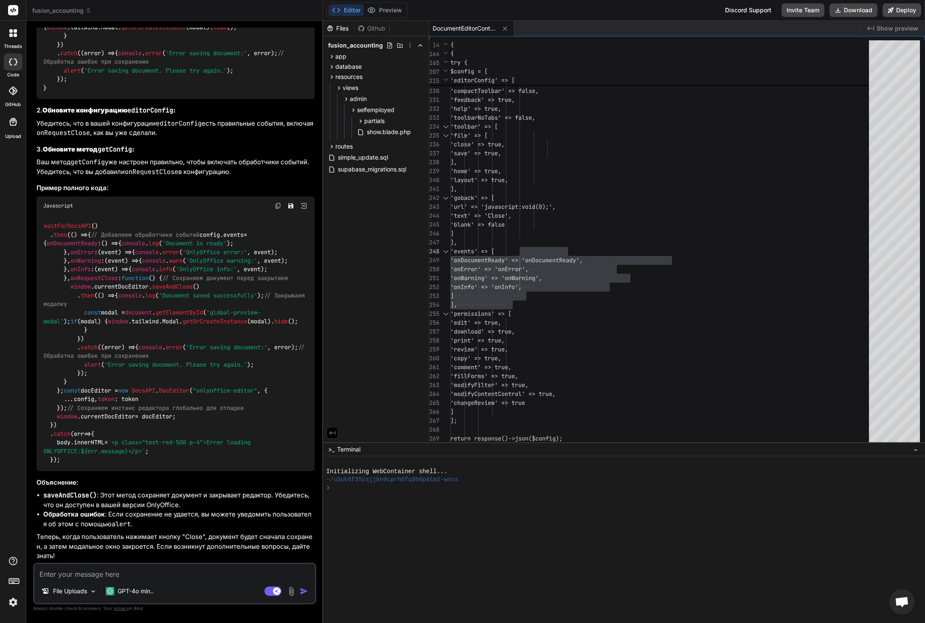
scroll to position [24136, 0]
click at [98, 427] on div "waitForDocsAPI () . then ( () => { // Добавляем обработчики событий config. eve…" at bounding box center [176, 343] width 278 height 256
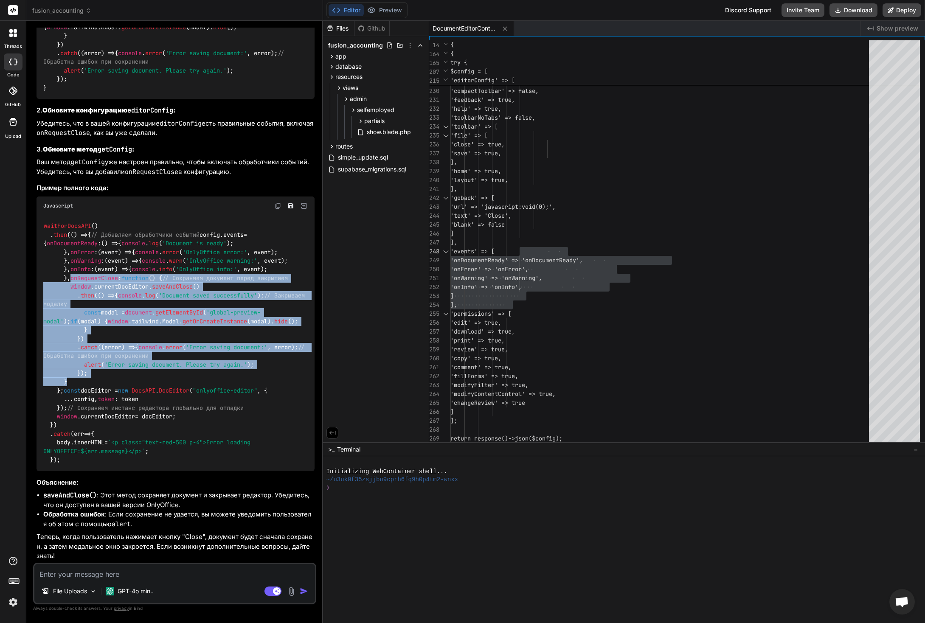
drag, startPoint x: 64, startPoint y: 350, endPoint x: 75, endPoint y: 485, distance: 135.0
click at [75, 471] on div "waitForDocsAPI () . then ( () => { // Добавляем обработчики событий config. eve…" at bounding box center [176, 343] width 278 height 256
copy code "onRequestClose : function ( ) { // Сохраняем документ перед закрытием window . …"
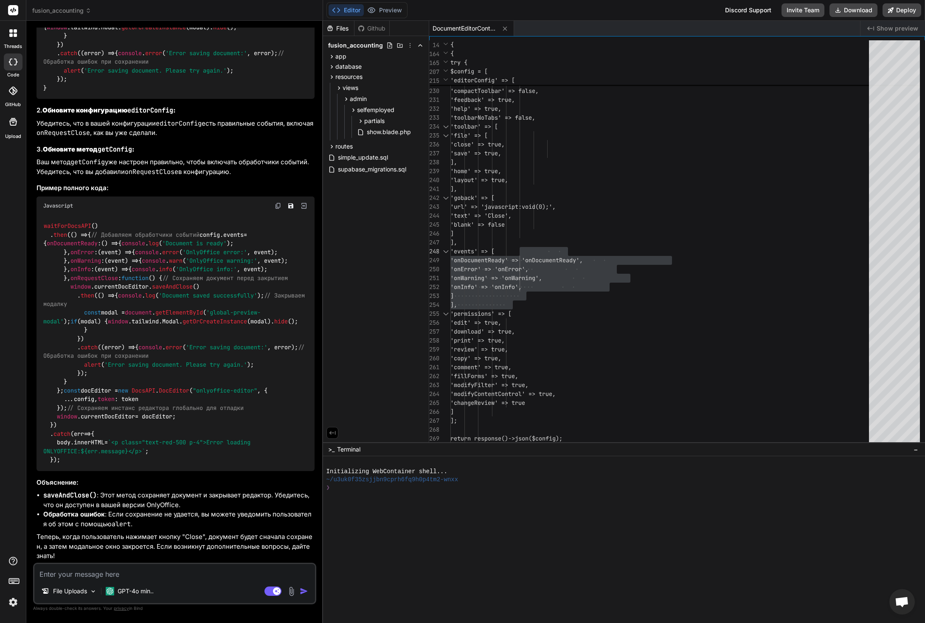
click at [128, 502] on li "saveAndClose() : Этот метод сохраняет документ и закрывает редактор. Убедитесь,…" at bounding box center [178, 500] width 271 height 19
click at [109, 571] on textarea at bounding box center [174, 571] width 281 height 15
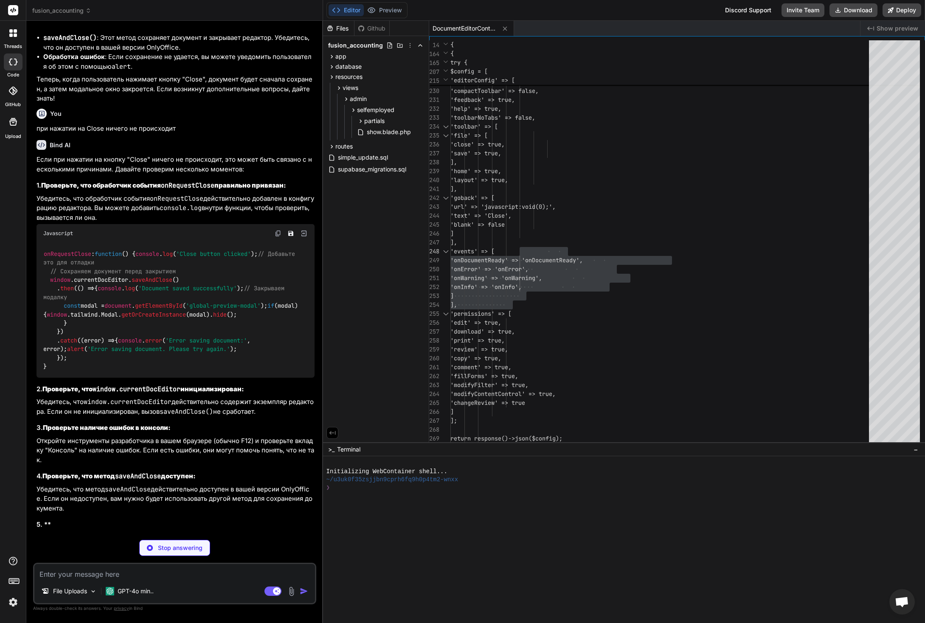
scroll to position [24769, 0]
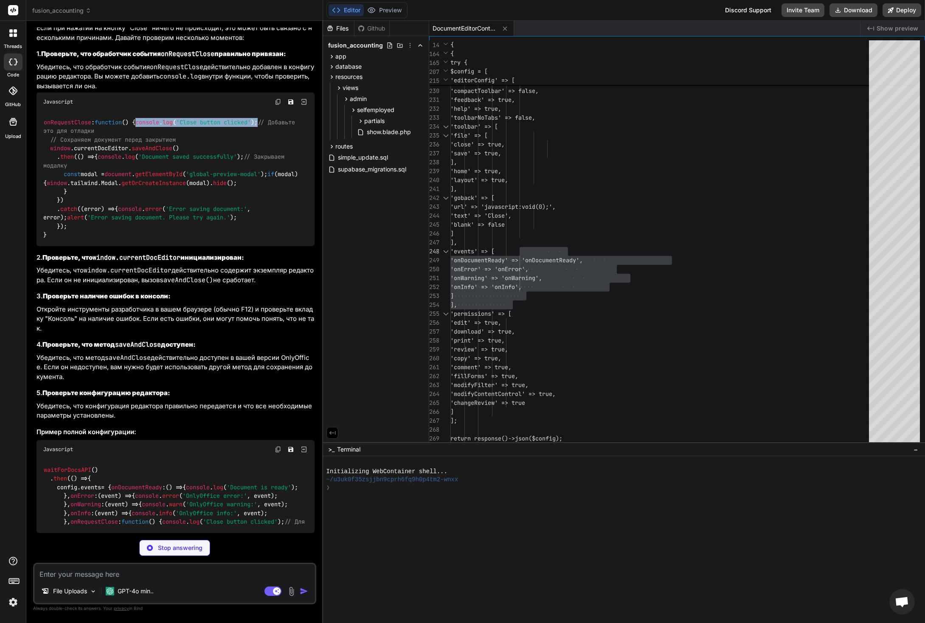
drag, startPoint x: 175, startPoint y: 236, endPoint x: 50, endPoint y: 236, distance: 125.6
click at [50, 236] on code "onRequestClose : function ( ) { console . log ( 'Close button clicked' ); // До…" at bounding box center [172, 178] width 258 height 121
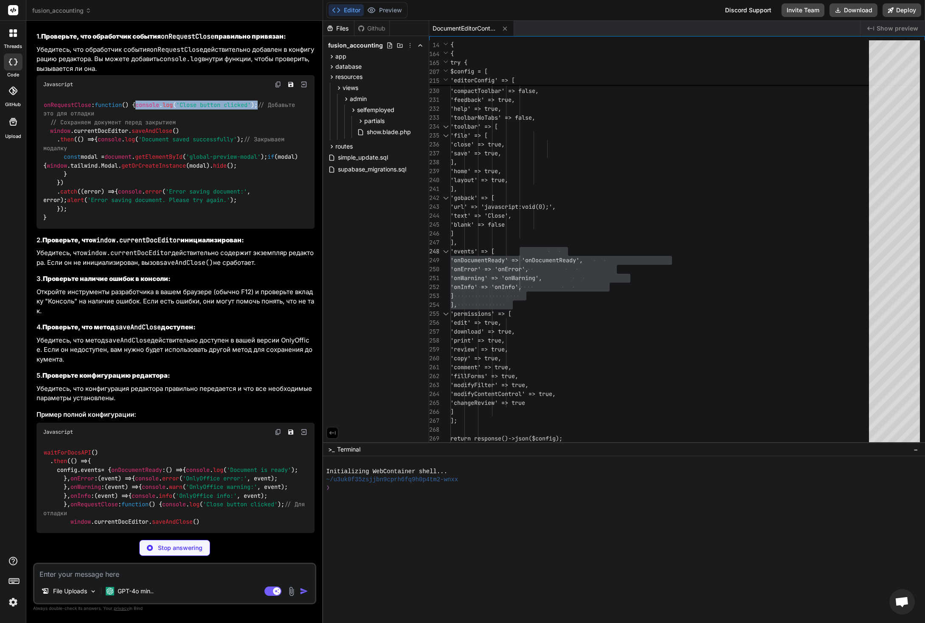
copy code "console . log ( 'Close button clicked' );"
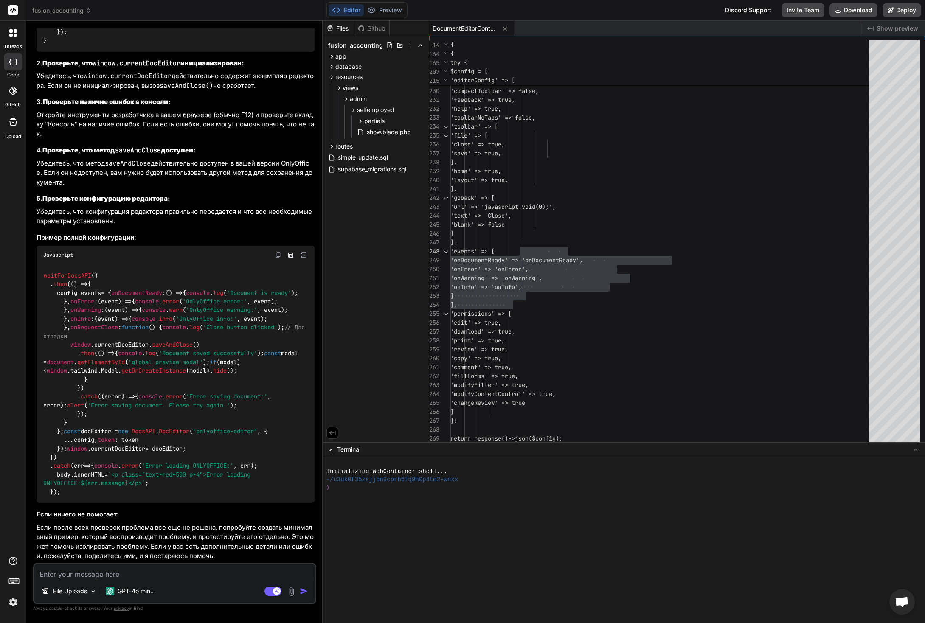
scroll to position [25250, 0]
click at [146, 576] on textarea at bounding box center [174, 571] width 281 height 15
paste textarea "Close button clicked"
click at [166, 341] on span "saveAndClose" at bounding box center [172, 345] width 41 height 8
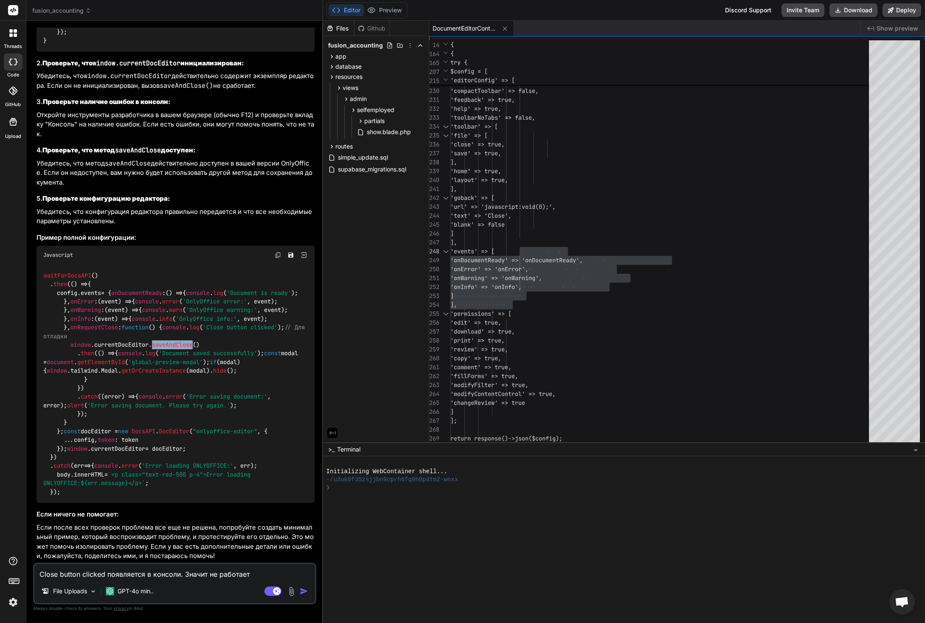
copy span "saveAndClose"
click at [266, 573] on textarea "Close button clicked появляется в консоли. Значит не работает" at bounding box center [174, 571] width 281 height 15
paste textarea "saveAndClose"
click at [302, 590] on img "button" at bounding box center [304, 591] width 8 height 8
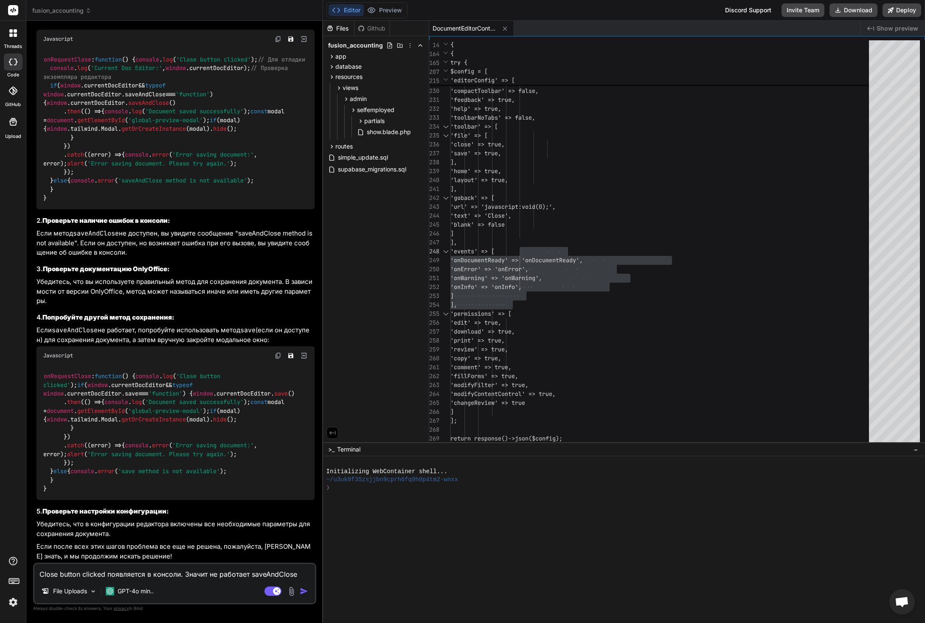
scroll to position [25716, 0]
click at [59, 209] on div "onRequestClose : function ( ) { console . log ( 'Close button clicked' ); // Дл…" at bounding box center [176, 128] width 278 height 161
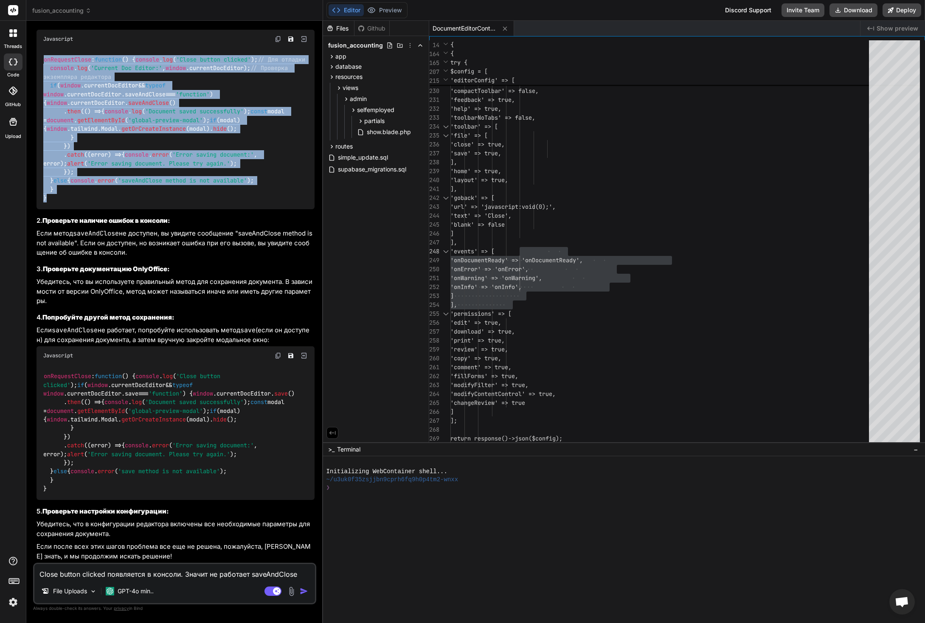
drag, startPoint x: 51, startPoint y: 428, endPoint x: 45, endPoint y: 250, distance: 178.4
click at [45, 209] on div "onRequestClose : function ( ) { console . log ( 'Close button clicked' ); // Дл…" at bounding box center [176, 128] width 278 height 161
copy code "onRequestClose : function ( ) { console . log ( 'Close button clicked' ); // Дл…"
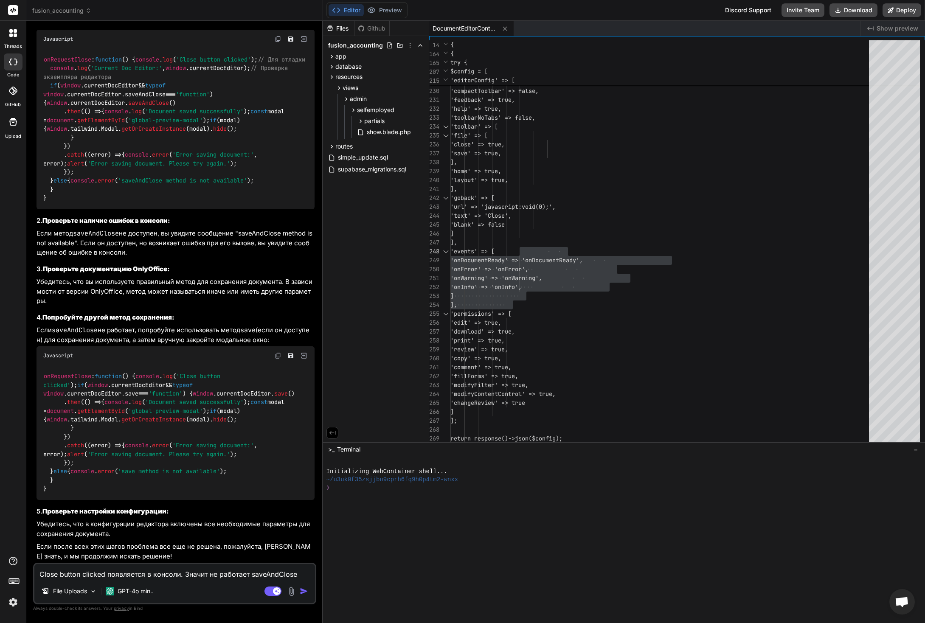
click at [193, 306] on p "Убедитесь, что вы используете правильный метод для сохранения документа. В зави…" at bounding box center [176, 291] width 278 height 29
click at [153, 575] on textarea "Close button clicked появляется в консоли. Значит не работает saveAndClose" at bounding box center [174, 571] width 281 height 15
paste textarea "49:13371 saveAndClose method is not available"
drag, startPoint x: 68, startPoint y: 573, endPoint x: 36, endPoint y: 573, distance: 32.7
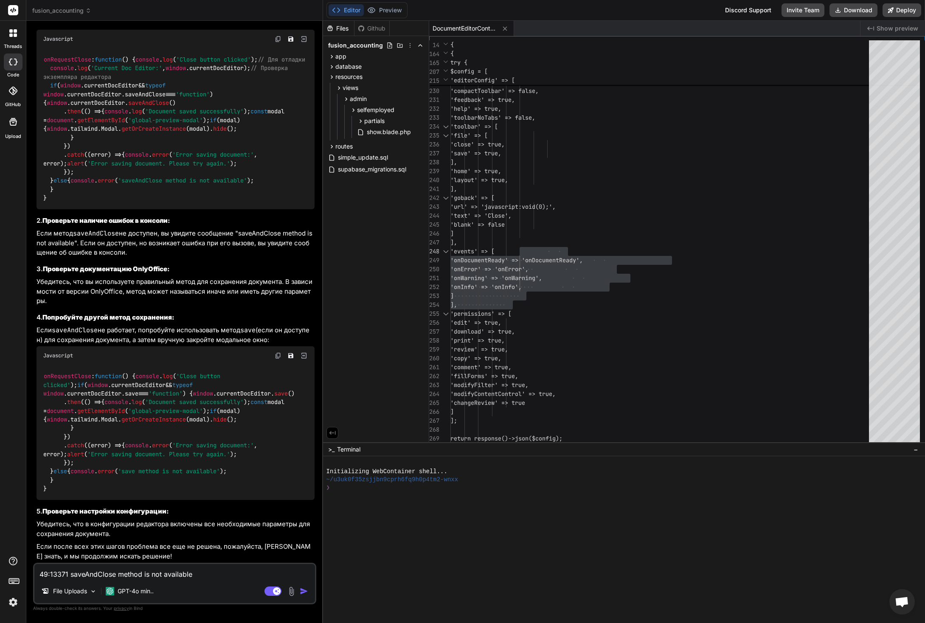
click at [35, 573] on textarea "49:13371 saveAndClose method is not available" at bounding box center [174, 571] width 281 height 15
click at [274, 390] on span "save" at bounding box center [281, 394] width 14 height 8
copy span "save"
click at [187, 573] on textarea "saveAndClose method is not available" at bounding box center [174, 571] width 281 height 15
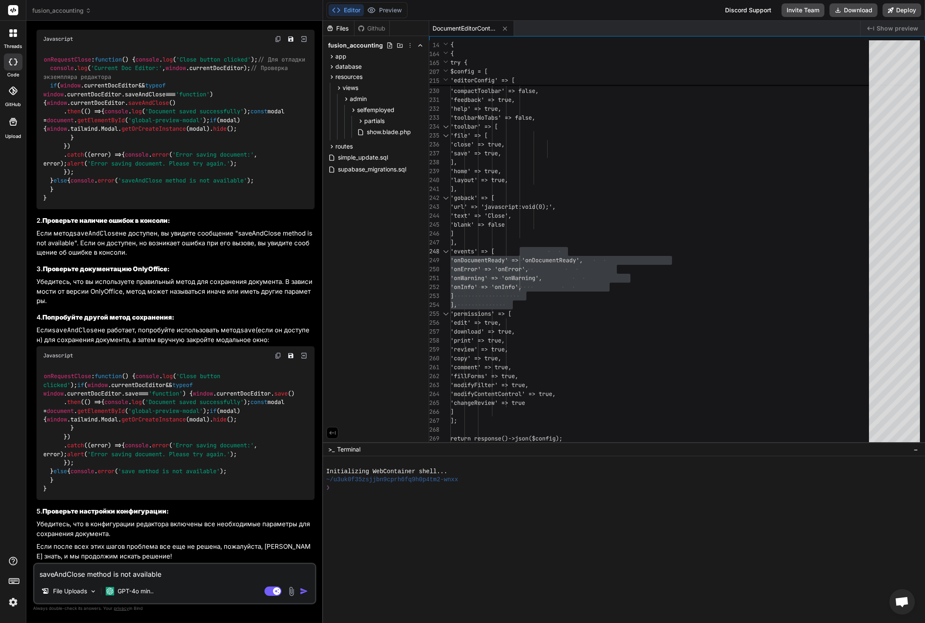
drag, startPoint x: 191, startPoint y: 574, endPoint x: 56, endPoint y: 567, distance: 135.2
click at [56, 567] on textarea "saveAndClose method is not available" at bounding box center [174, 571] width 281 height 15
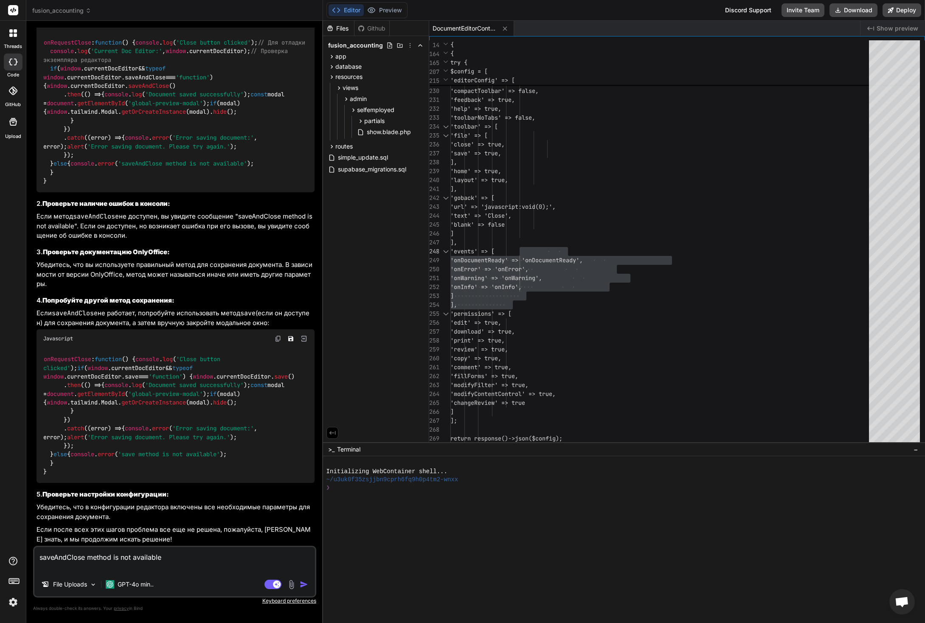
paste textarea "saveAndClose method is not available"
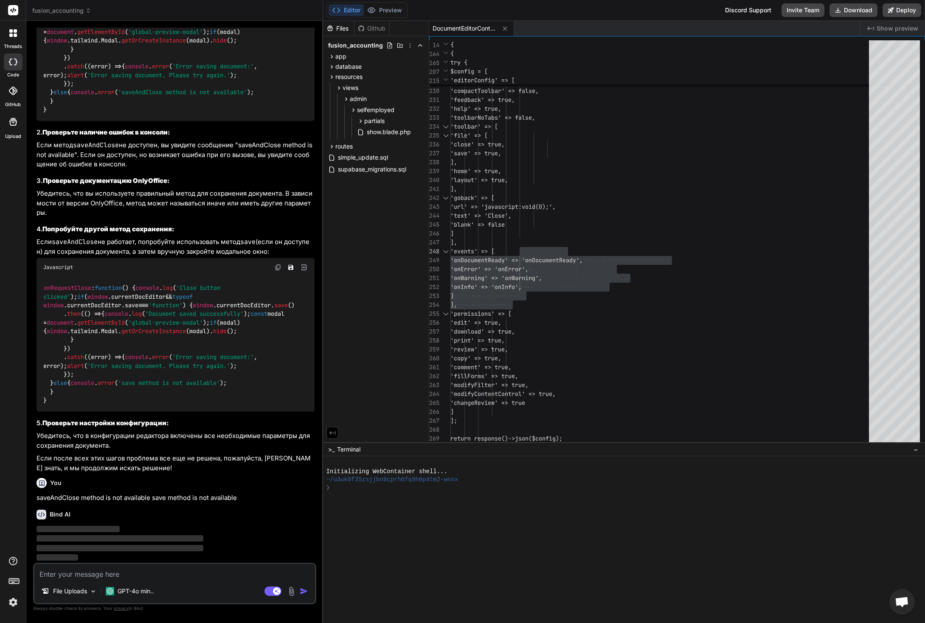
scroll to position [26086, 0]
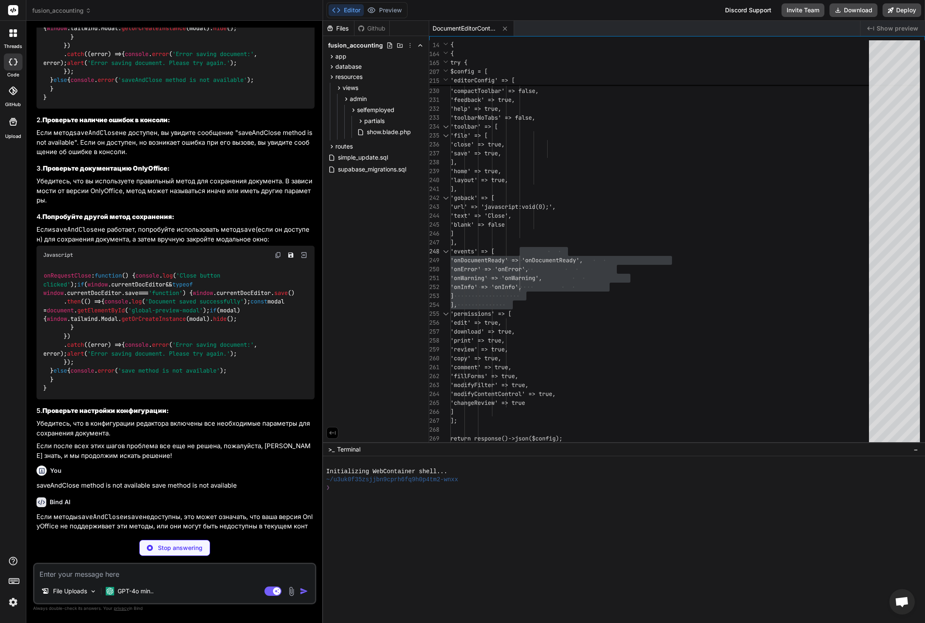
click at [181, 476] on div "You" at bounding box center [176, 471] width 278 height 10
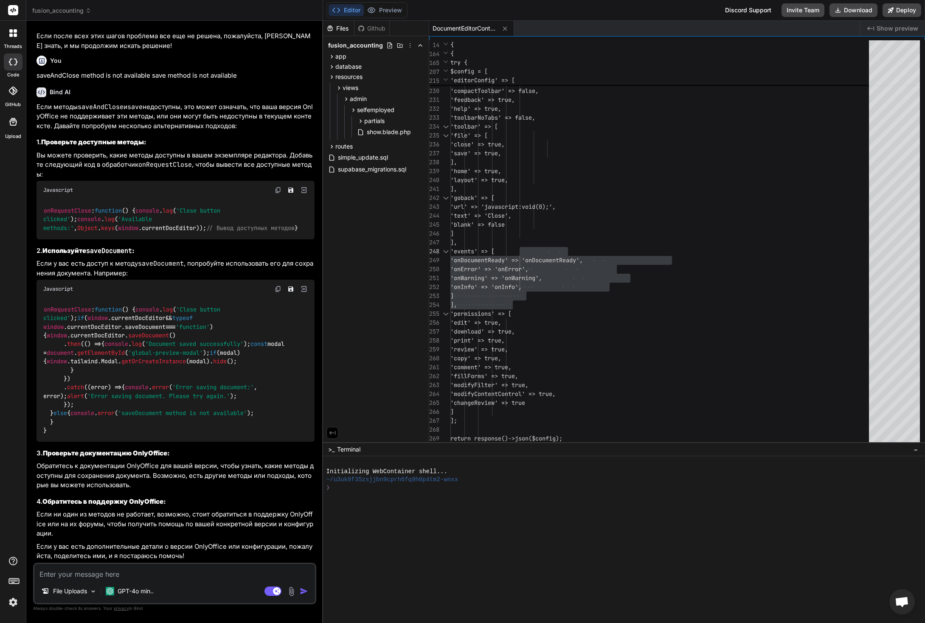
scroll to position [26442, 0]
click at [162, 575] on textarea at bounding box center [174, 571] width 281 height 15
click at [295, 590] on img at bounding box center [292, 592] width 10 height 10
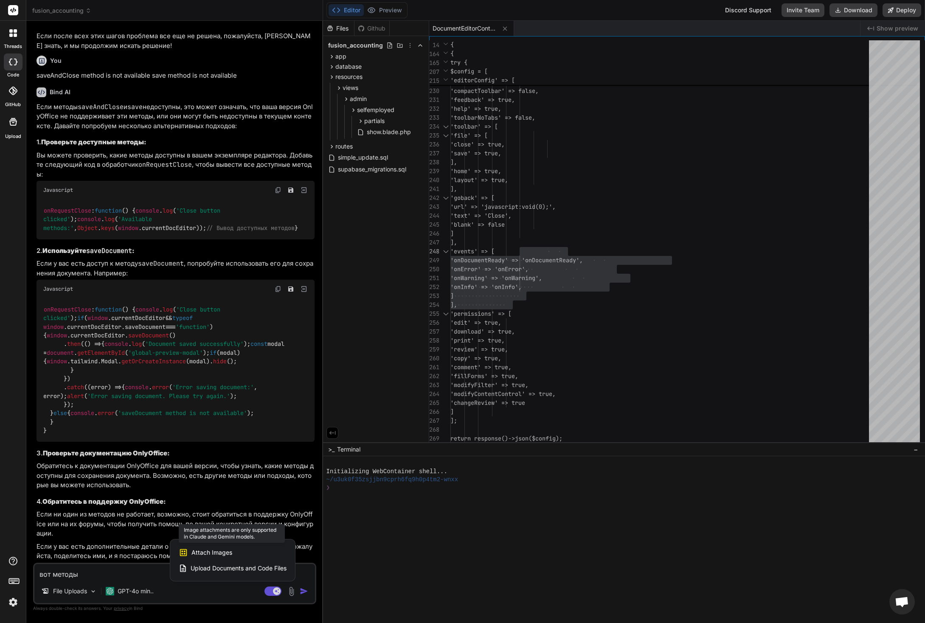
click at [236, 551] on div "Attach Images Image attachments are only supported in Claude and Gemini models." at bounding box center [233, 553] width 108 height 16
click at [209, 554] on span "Attach Images" at bounding box center [211, 552] width 41 height 8
click at [204, 551] on span "Attach Images" at bounding box center [211, 552] width 41 height 8
click at [135, 592] on div at bounding box center [462, 311] width 925 height 623
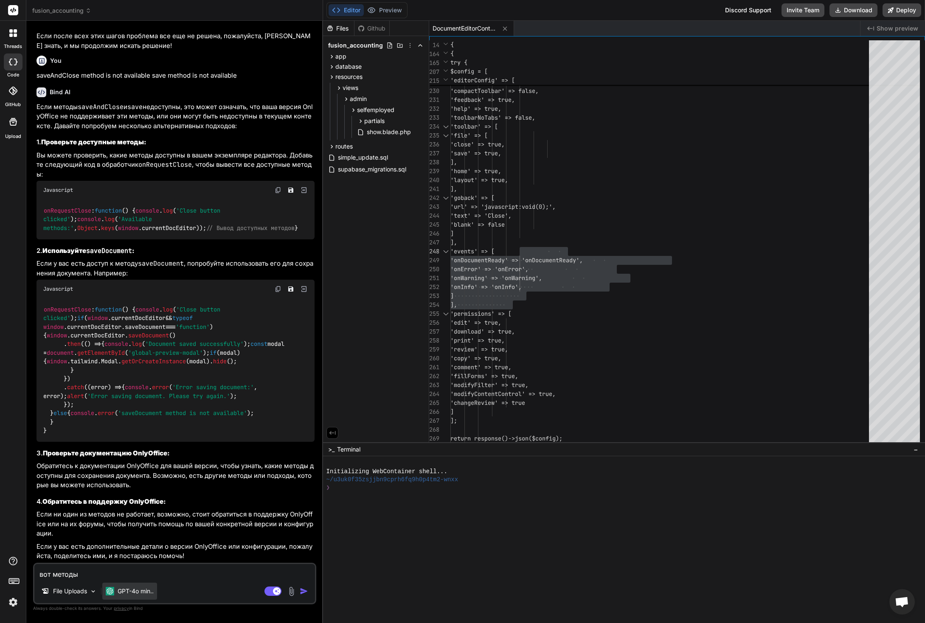
click at [143, 590] on p "GPT-4o min.." at bounding box center [136, 591] width 36 height 8
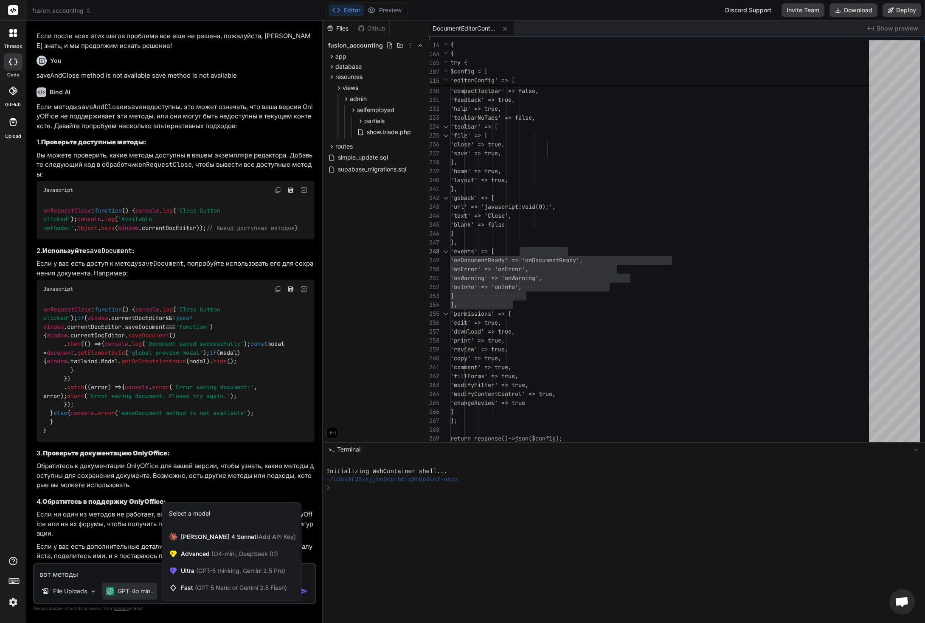
click at [205, 514] on div "Select a model" at bounding box center [189, 513] width 41 height 8
click at [225, 537] on span "[PERSON_NAME] 4 Sonnet (Add API Key)" at bounding box center [238, 537] width 115 height 8
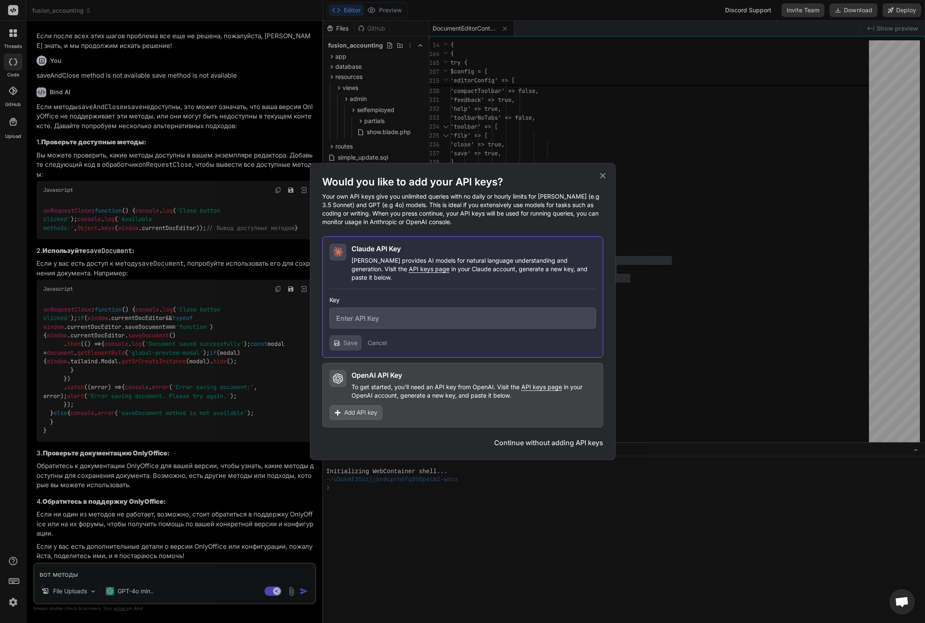
click at [427, 289] on div "Key Save Cancel" at bounding box center [462, 320] width 267 height 62
click at [409, 273] on span "API keys page" at bounding box center [429, 268] width 41 height 7
click at [603, 179] on icon at bounding box center [603, 176] width 6 height 6
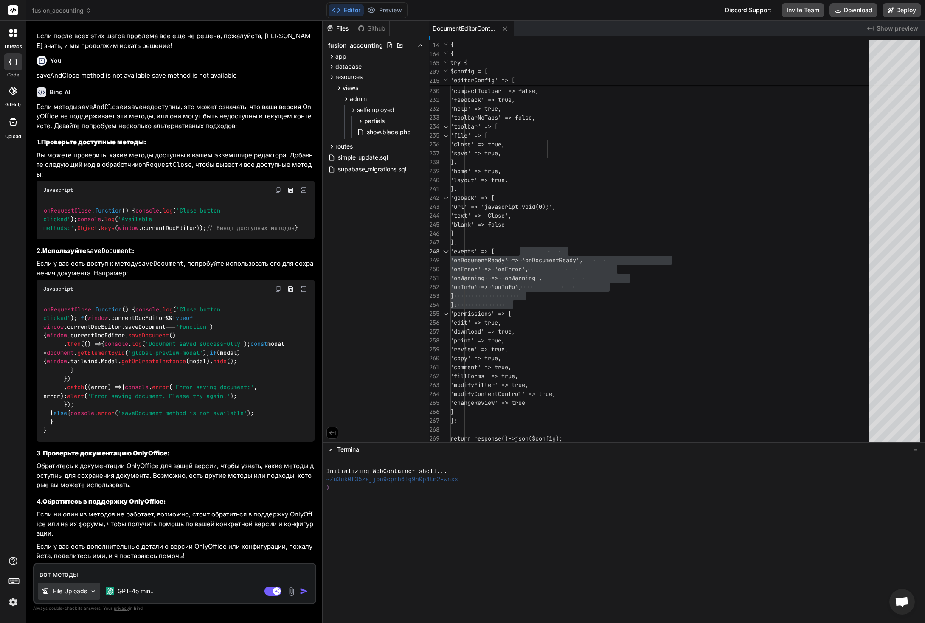
click at [95, 591] on img at bounding box center [93, 591] width 7 height 7
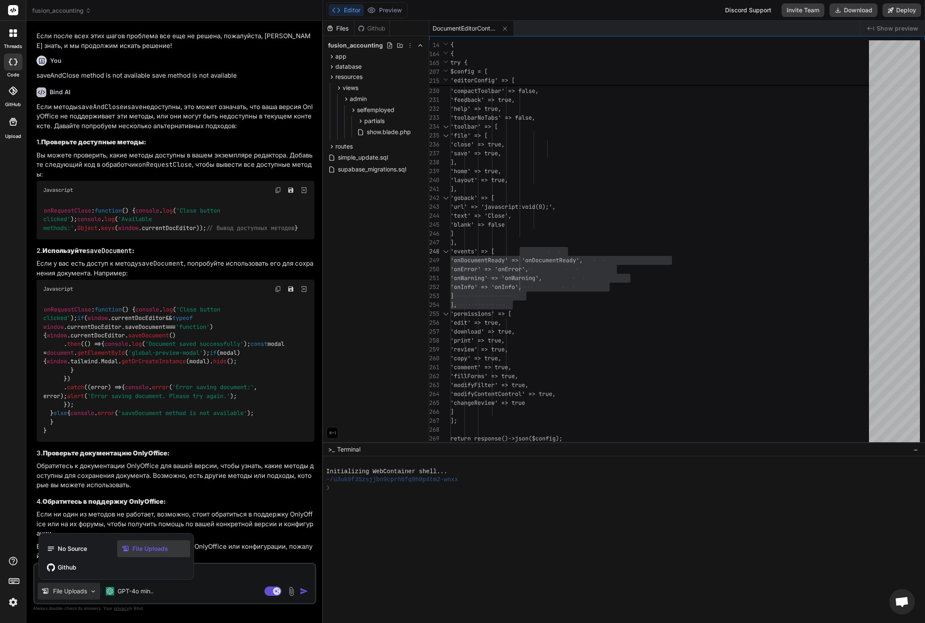
click at [155, 590] on div at bounding box center [462, 311] width 925 height 623
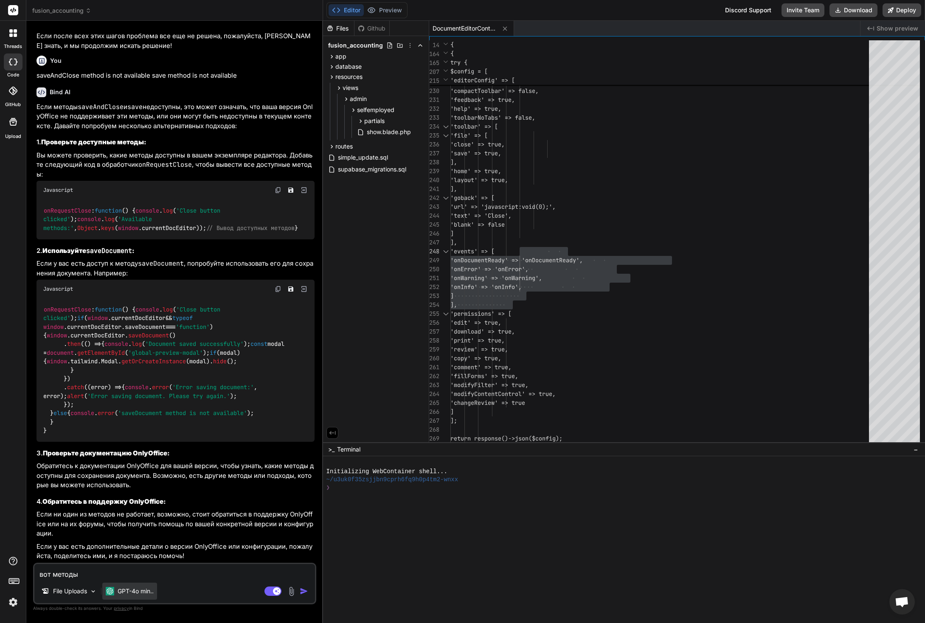
click at [152, 591] on p "GPT-4o min.." at bounding box center [136, 591] width 36 height 8
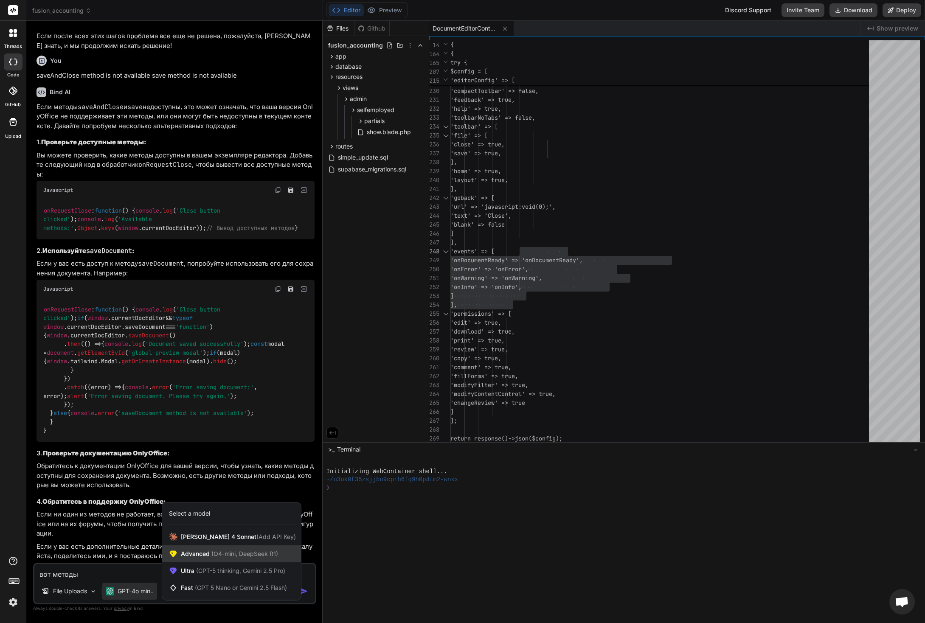
click at [233, 554] on span "(O4-mini, DeepSeek R1)" at bounding box center [244, 553] width 68 height 7
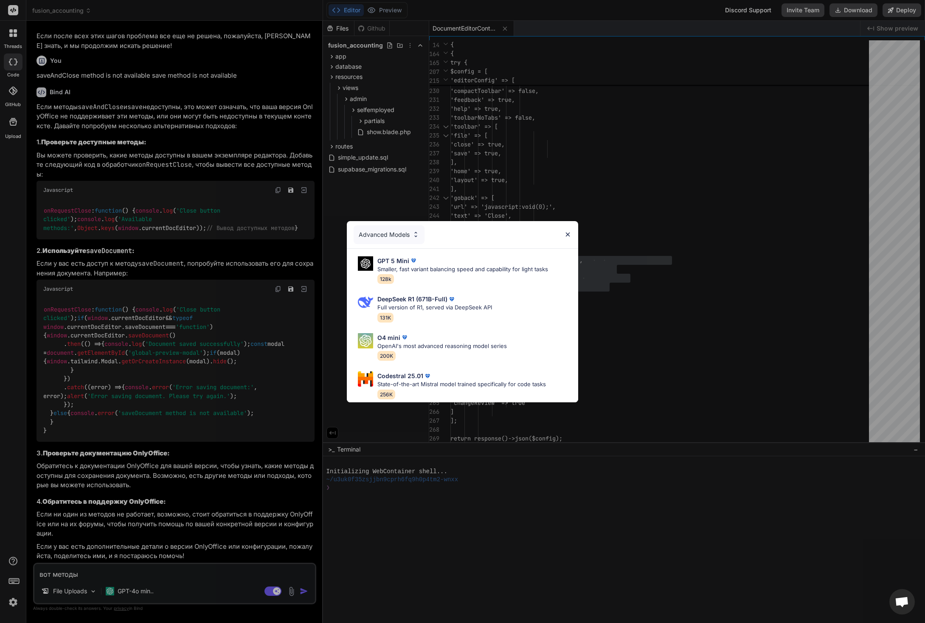
click at [410, 228] on div "Advanced Models" at bounding box center [389, 234] width 71 height 19
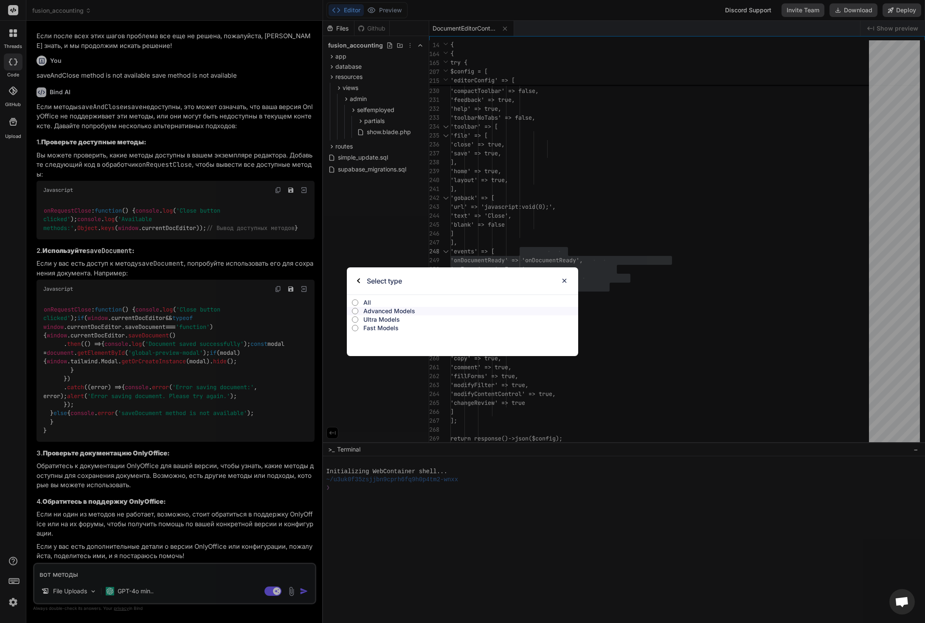
click at [365, 303] on p "All" at bounding box center [470, 302] width 215 height 8
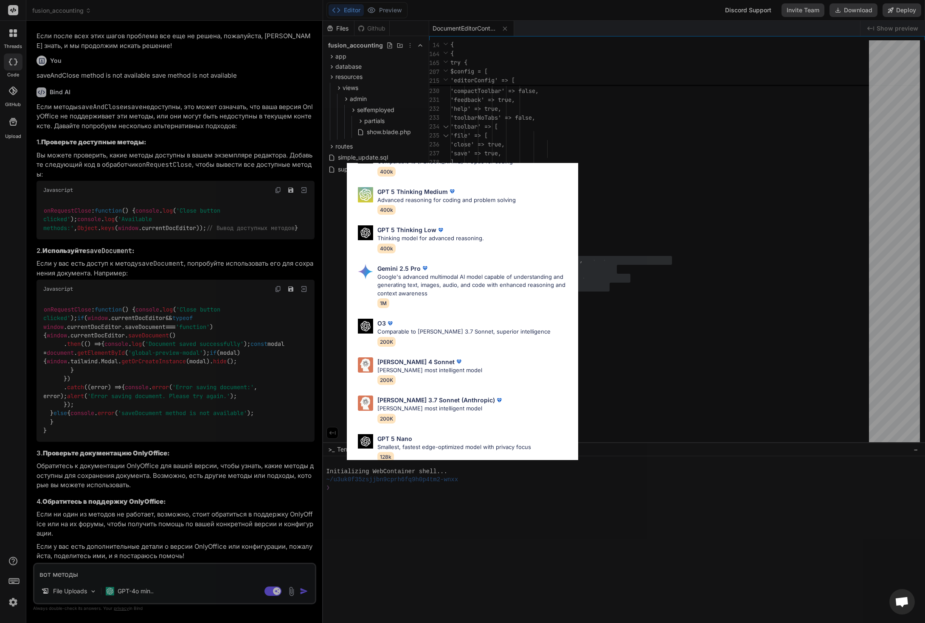
scroll to position [274, 0]
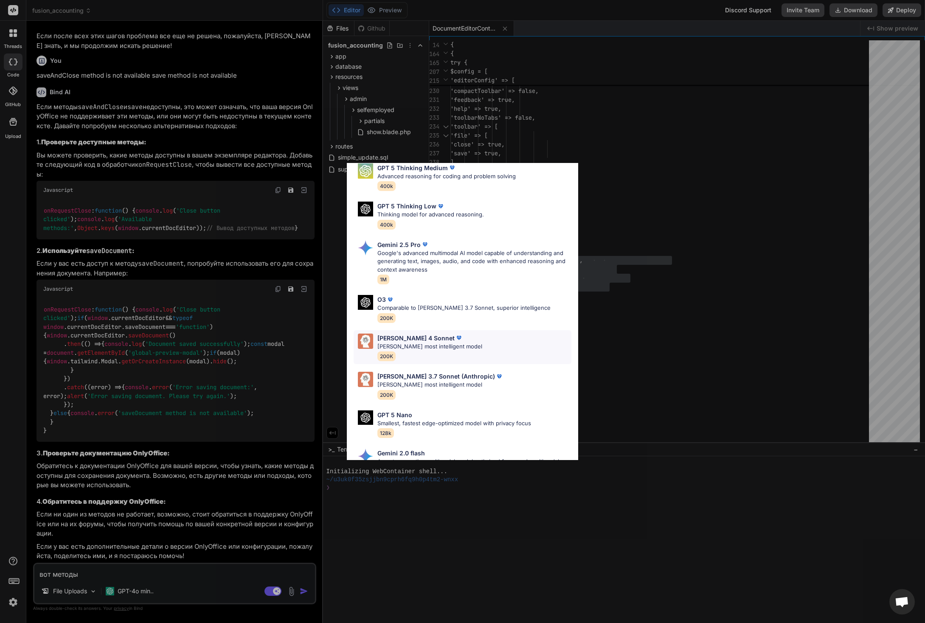
click at [474, 339] on div "[PERSON_NAME] 4 Sonnet [PERSON_NAME] most intelligent model 200K" at bounding box center [463, 347] width 218 height 34
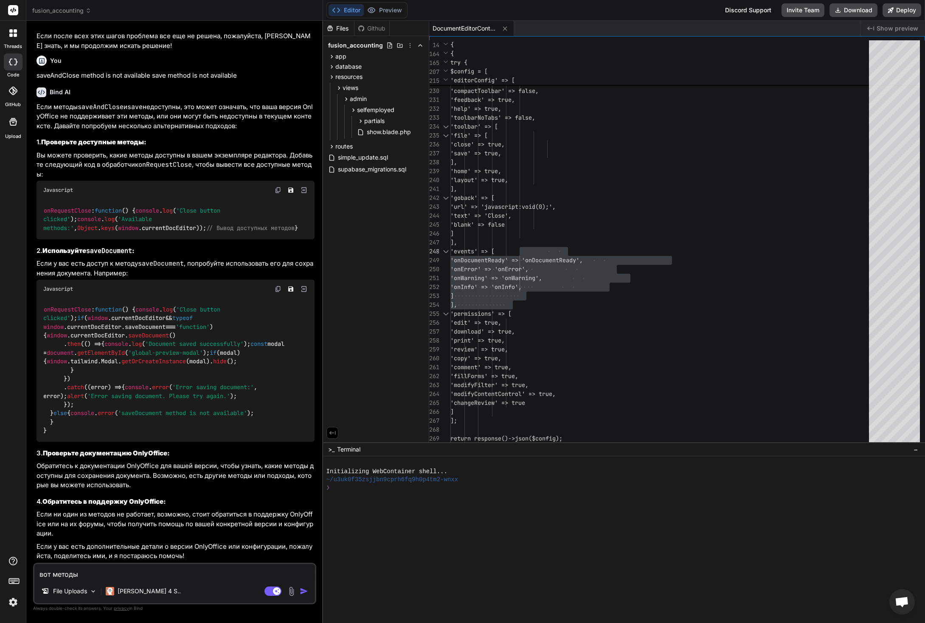
click at [192, 572] on textarea "вот методы" at bounding box center [174, 571] width 281 height 15
click at [292, 590] on img at bounding box center [292, 592] width 10 height 10
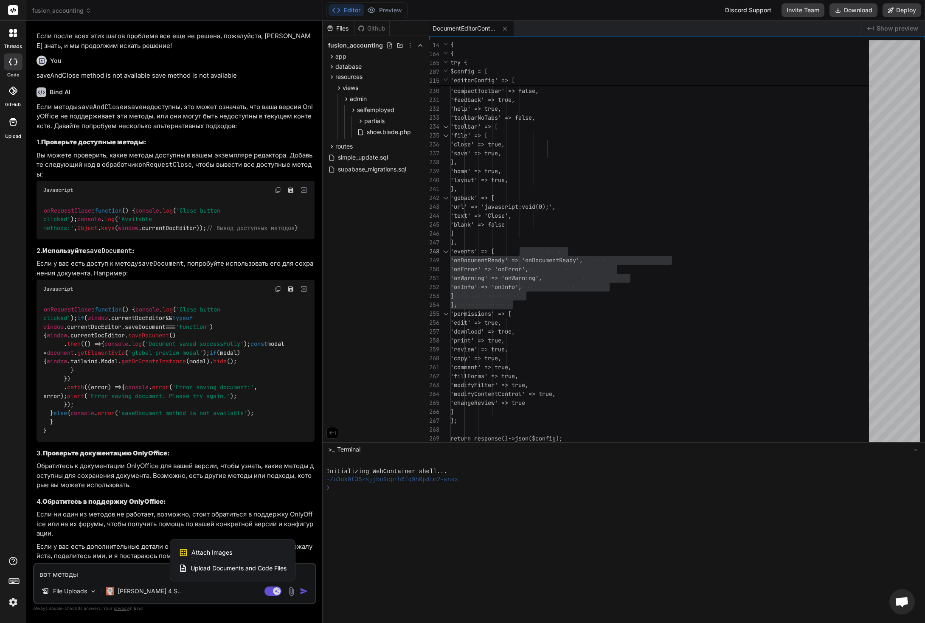
click at [225, 553] on span "Attach Images" at bounding box center [211, 552] width 41 height 8
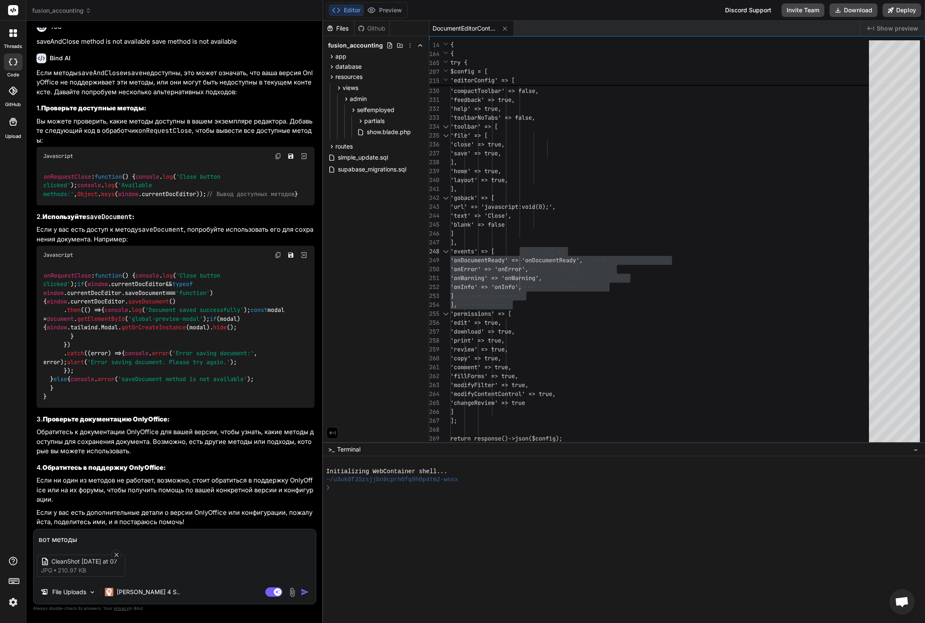
click at [304, 593] on img "button" at bounding box center [305, 592] width 8 height 8
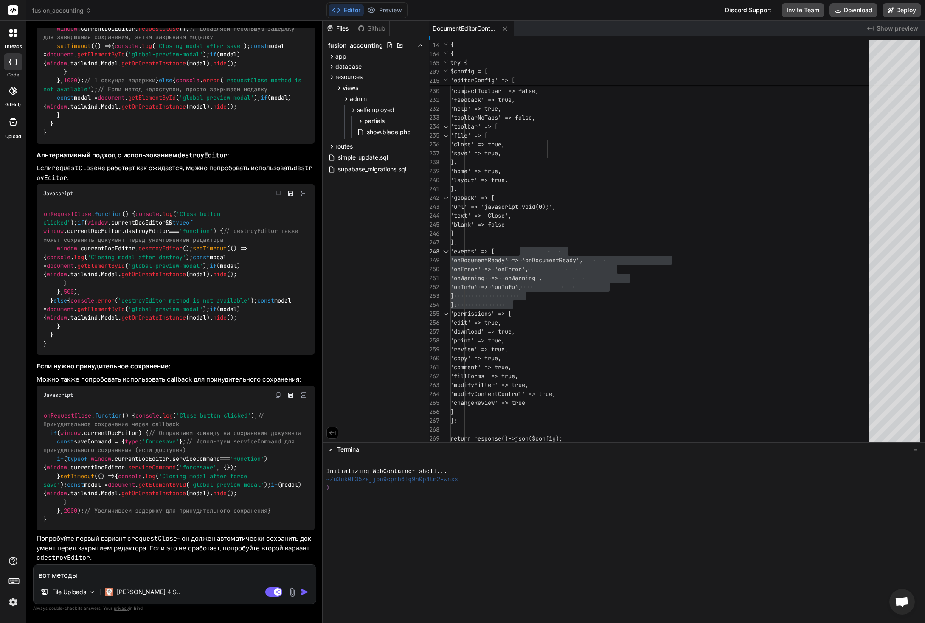
scroll to position [26973, 0]
click at [249, 24] on span "// requestClose автоматически сохраняет документ перед закрытием" at bounding box center [158, 16] width 231 height 16
click at [145, 183] on p "Если requestClose не работает как ожидается, можно попробовать использовать des…" at bounding box center [176, 172] width 278 height 19
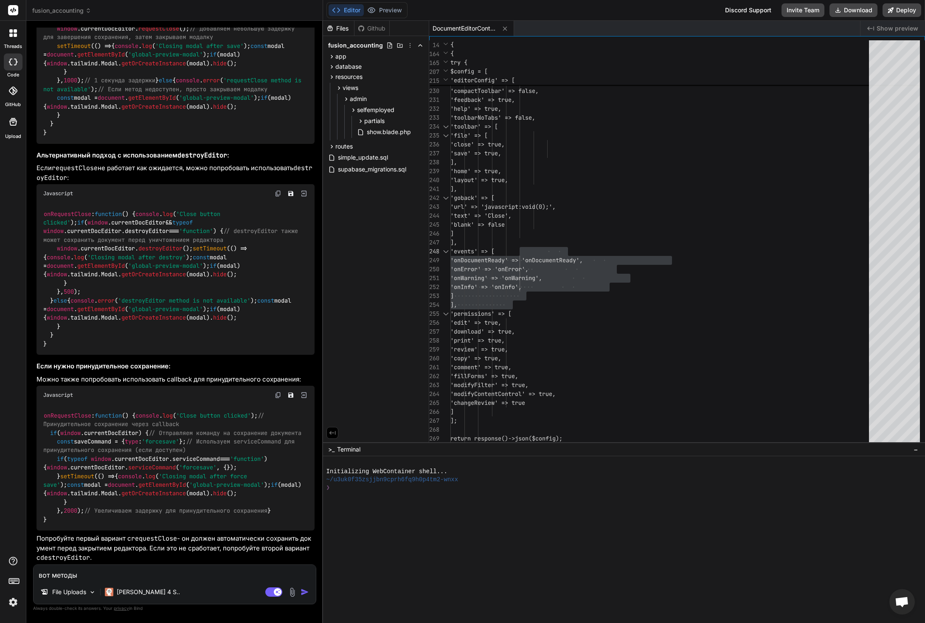
click at [277, 197] on img at bounding box center [278, 193] width 7 height 7
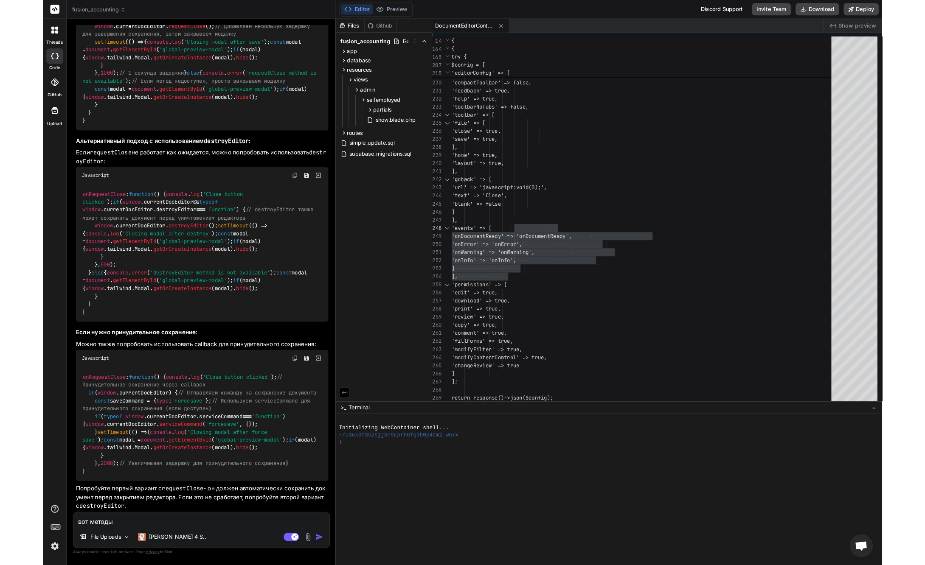
scroll to position [27526, 0]
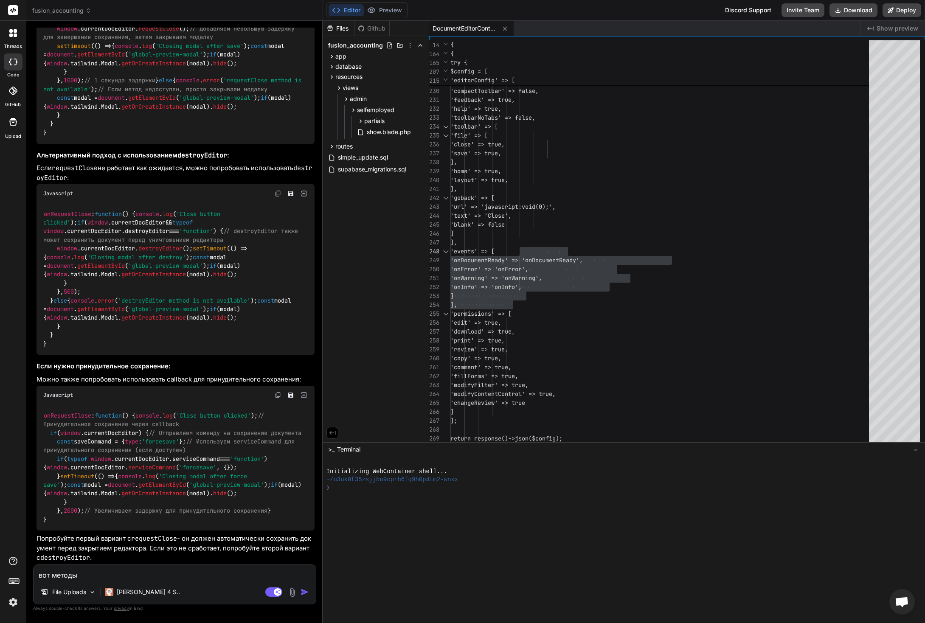
click at [275, 392] on img at bounding box center [278, 395] width 7 height 7
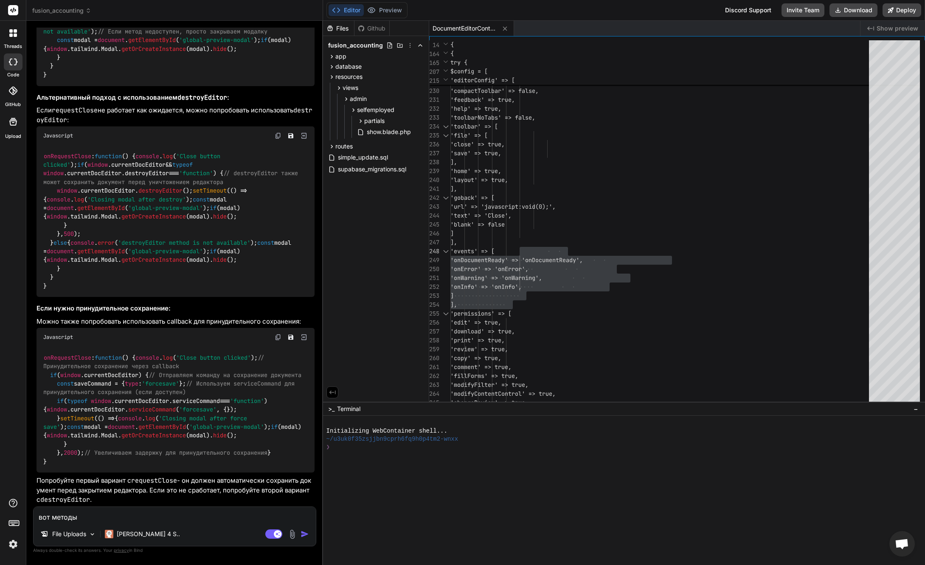
scroll to position [27584, 0]
click at [146, 516] on textarea "вот методы" at bounding box center [175, 514] width 282 height 15
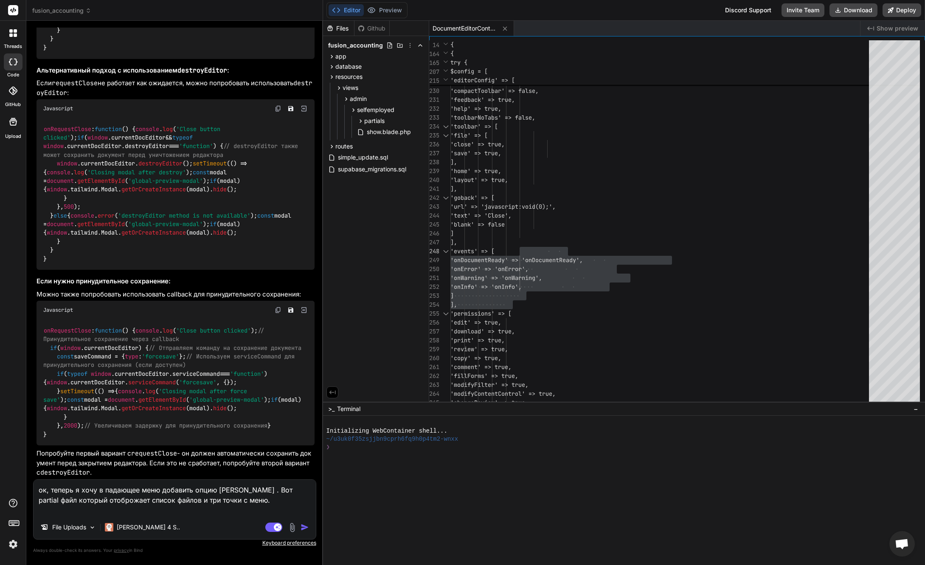
paste textarea "@lor $ips = Dolorsi::amet('consec')->adi($elit->sedd_eius); $temporinc = utlabo…"
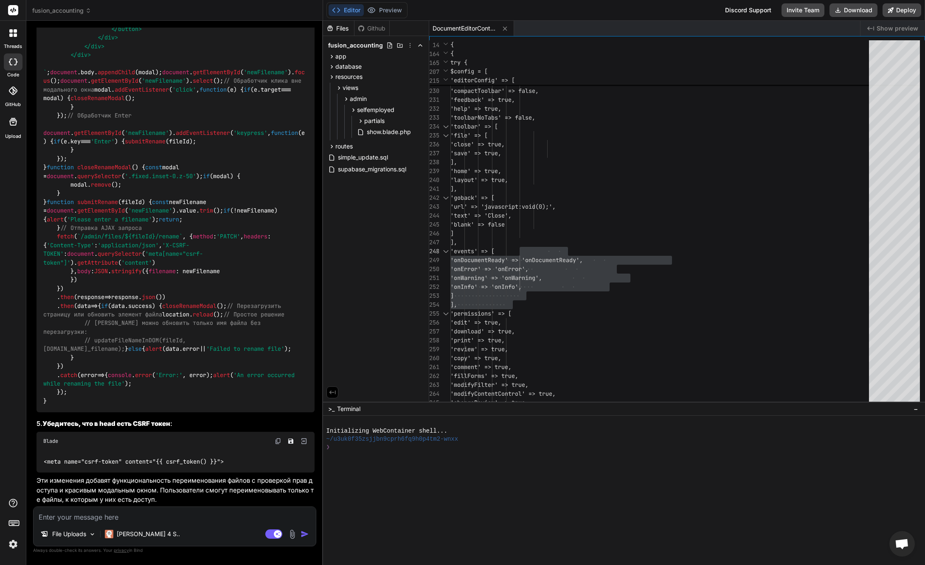
scroll to position [28588, 0]
drag, startPoint x: 118, startPoint y: 294, endPoint x: 42, endPoint y: 250, distance: 88.4
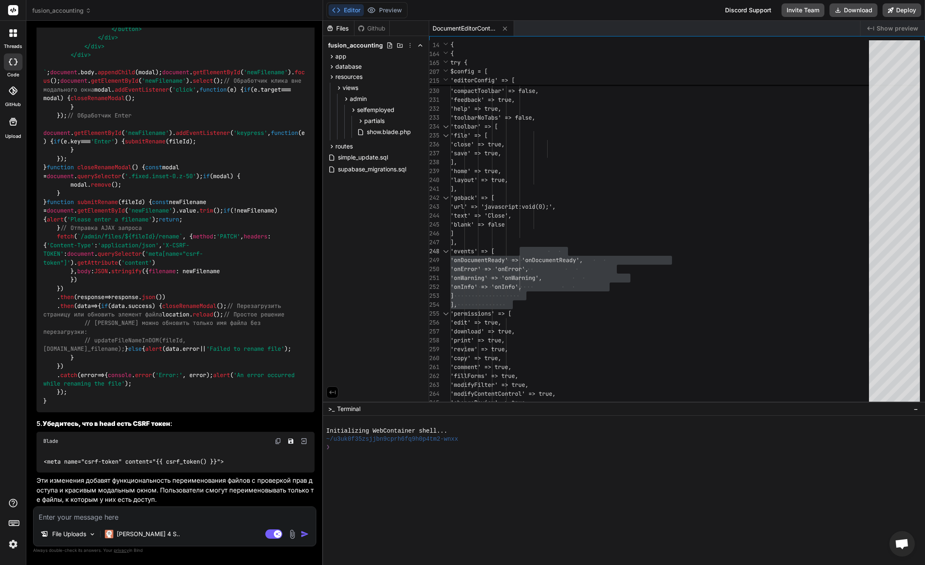
copy code "<x-base.menu.item class="cursor-pointer" onclick="event.stopPropagation(); open…"
drag, startPoint x: 183, startPoint y: 364, endPoint x: 45, endPoint y: 359, distance: 138.9
copy code "Route :: patch ( '/admin/files/{file}/rename' , [ FilesController :: class , 'r…"
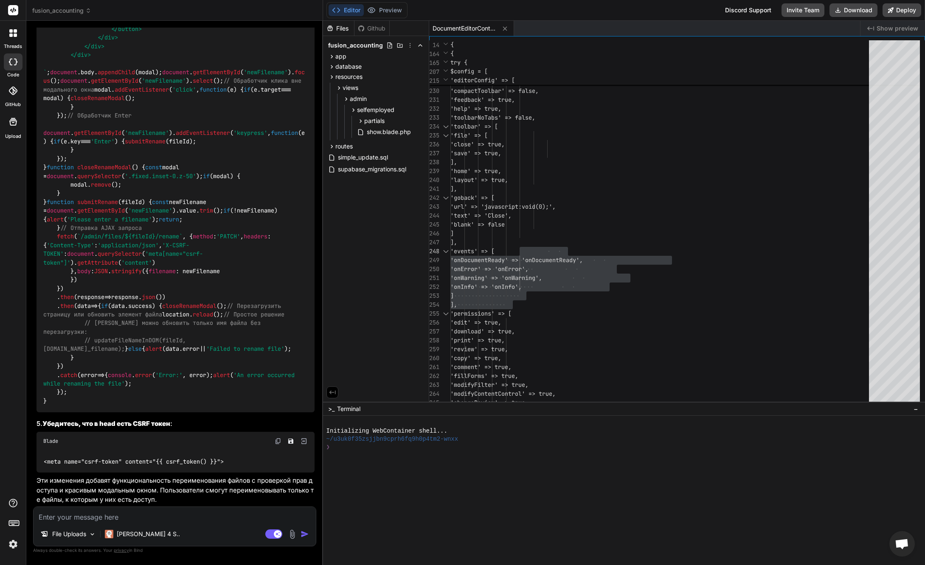
scroll to position [28864, 0]
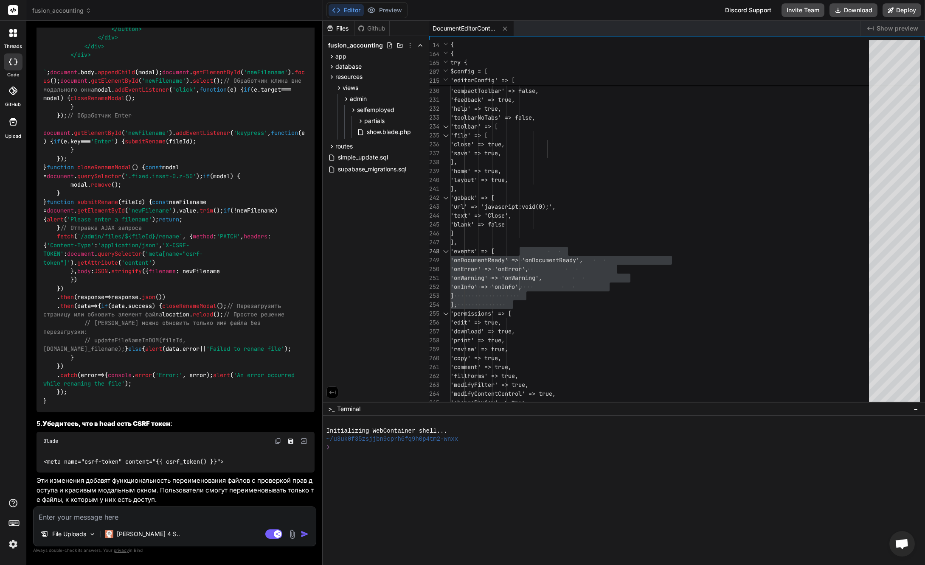
click at [170, 523] on div "File Uploads [PERSON_NAME] 4 S.. Agent Mode. When this toggle is activated, AI …" at bounding box center [174, 527] width 283 height 40
click at [167, 521] on textarea at bounding box center [175, 514] width 282 height 15
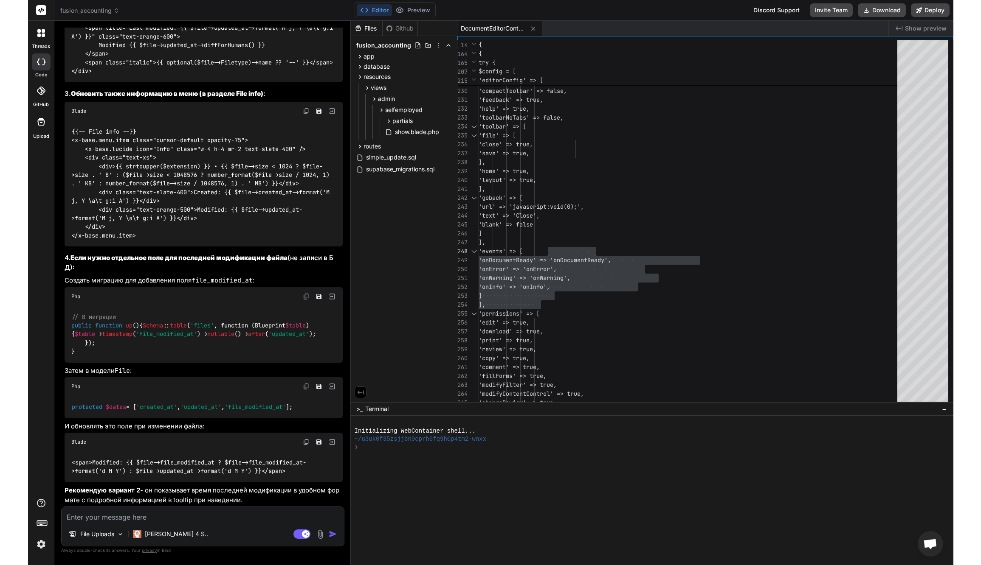
scroll to position [30784, 0]
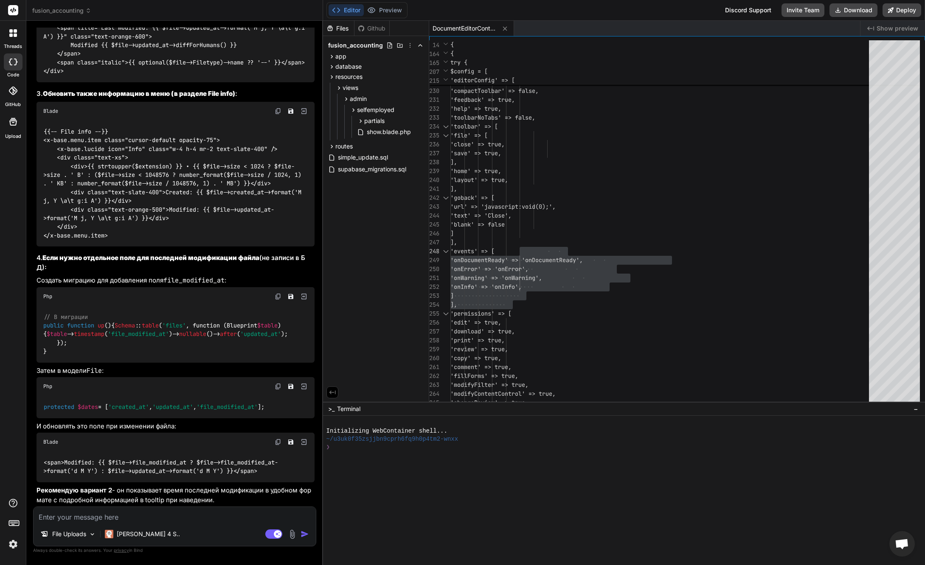
drag, startPoint x: 77, startPoint y: 279, endPoint x: 39, endPoint y: 239, distance: 55.9
drag, startPoint x: 72, startPoint y: 288, endPoint x: 28, endPoint y: 239, distance: 66.4
click at [27, 239] on div "Bind AI Web Search Created with Pixso. Code Generator You Bind AI 🎯 Нашел пробл…" at bounding box center [174, 293] width 297 height 544
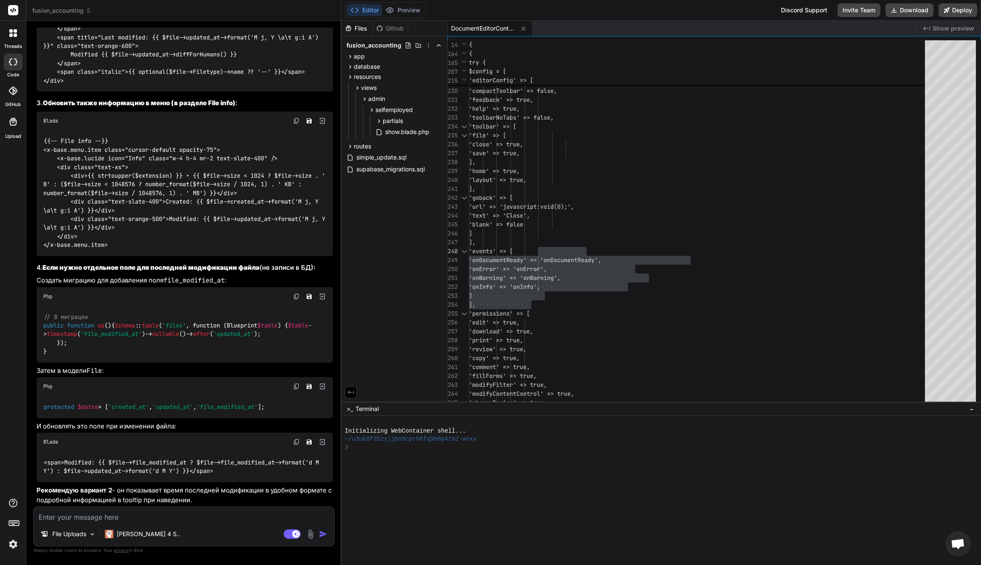
scroll to position [29937, 0]
click at [133, 521] on textarea at bounding box center [184, 514] width 301 height 15
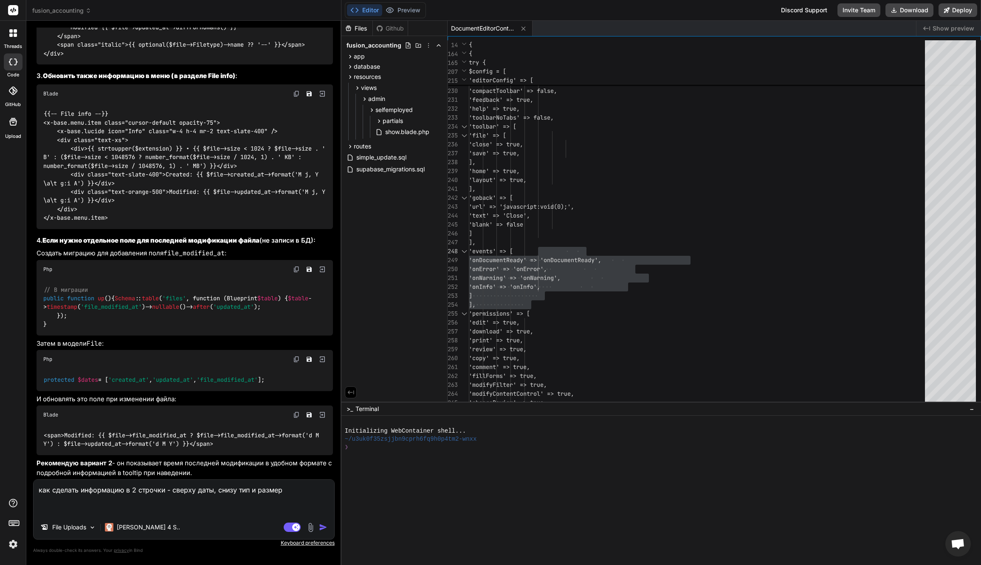
paste textarea "<div class="flex items-center gap-4 text-xs text-slate-500 mt-1"> <span>Created…"
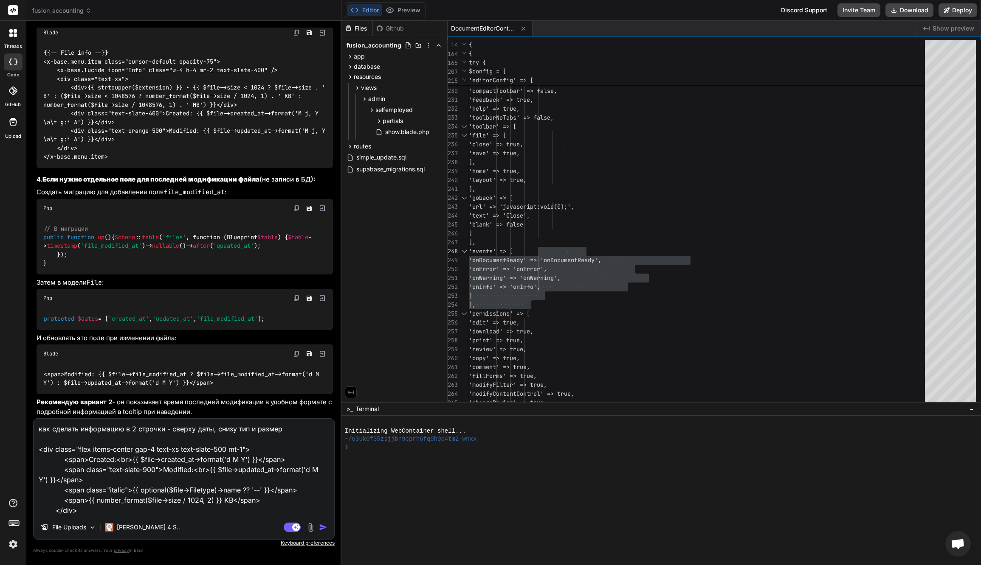
click at [312, 528] on img at bounding box center [311, 528] width 10 height 10
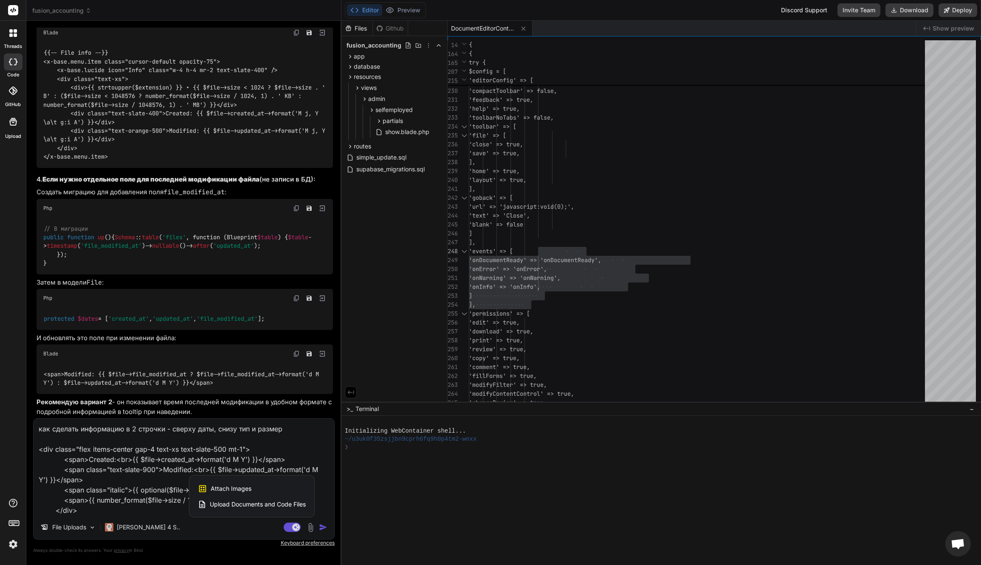
click at [228, 492] on span "Attach Images" at bounding box center [231, 489] width 41 height 8
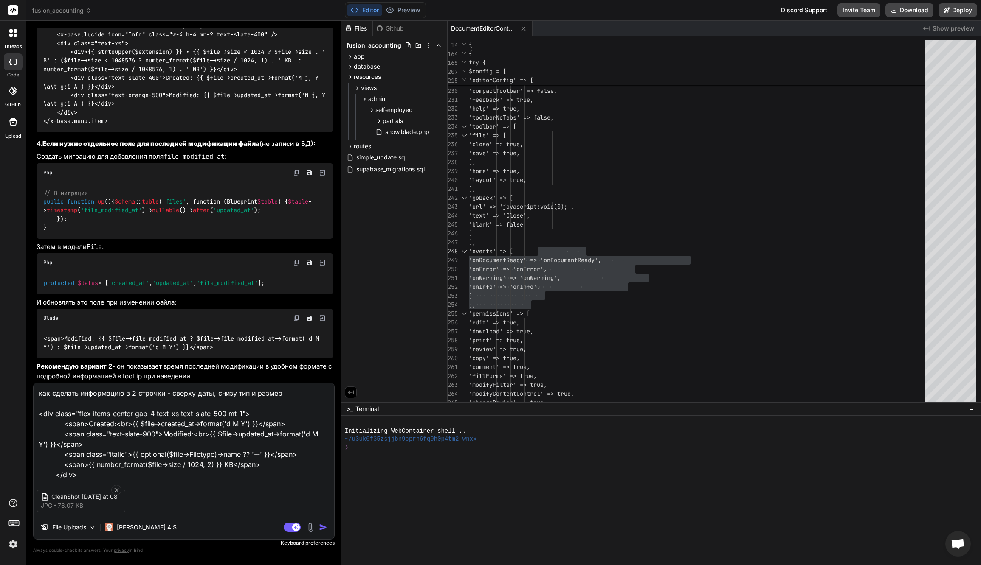
click at [322, 528] on img "button" at bounding box center [323, 527] width 8 height 8
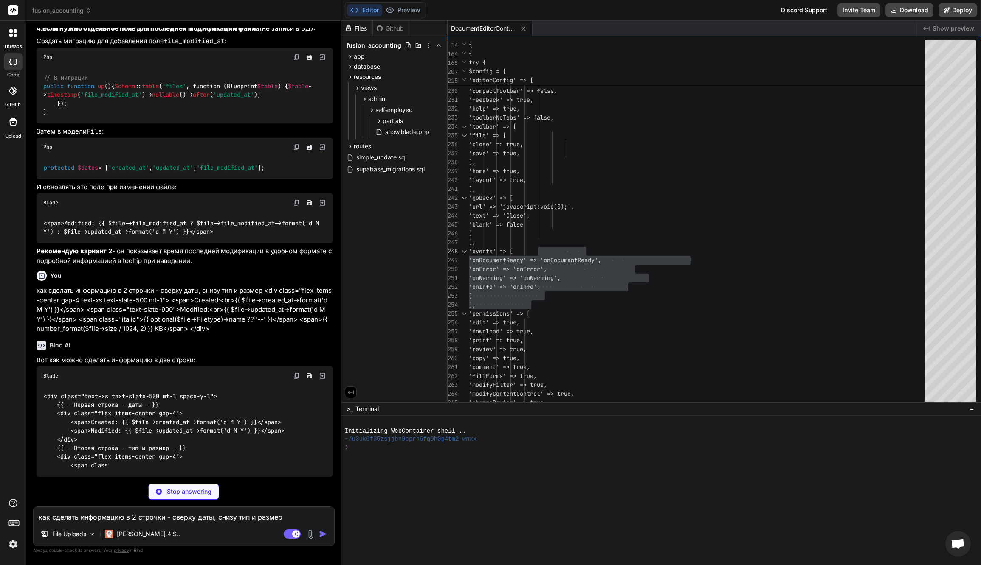
scroll to position [30168, 0]
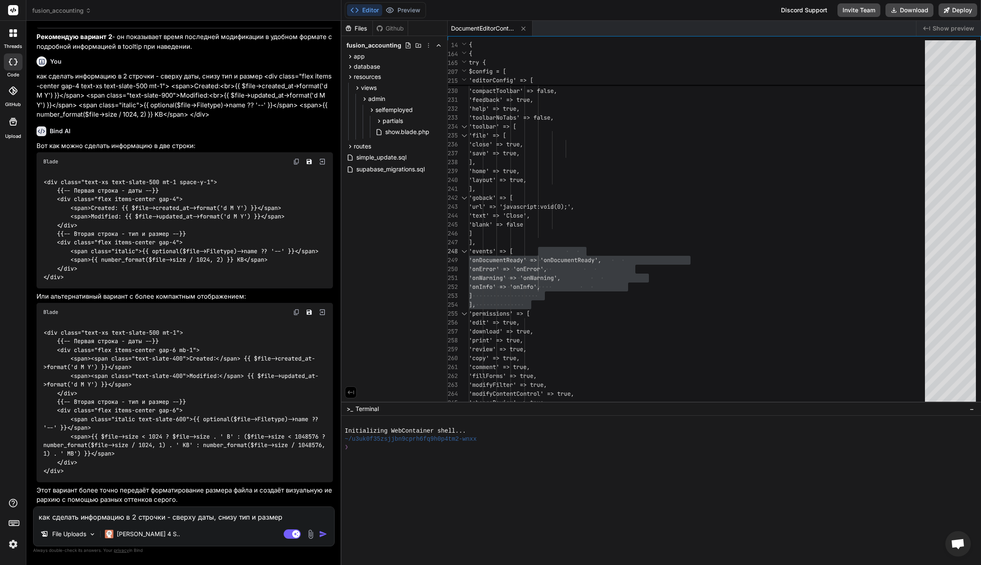
click at [132, 282] on code "<div class="text-xs text-slate-500 mt-1 space-y-1"> {{-- Первая строка - даты -…" at bounding box center [180, 230] width 275 height 104
click at [296, 313] on img at bounding box center [296, 312] width 7 height 7
